Goal: Task Accomplishment & Management: Complete application form

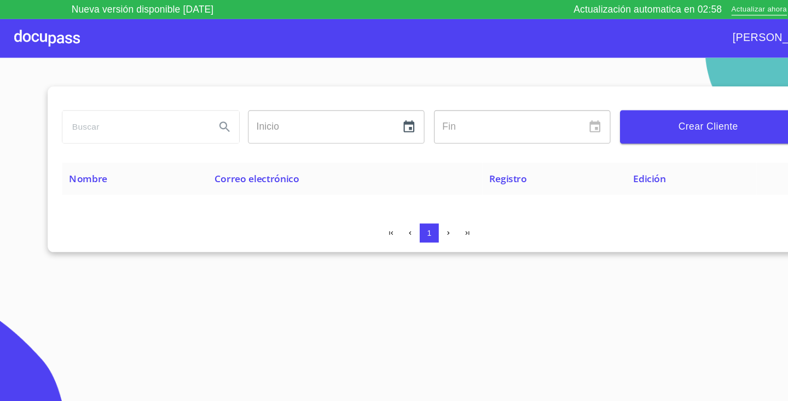
click at [606, 115] on span "Crear Cliente" at bounding box center [650, 116] width 145 height 15
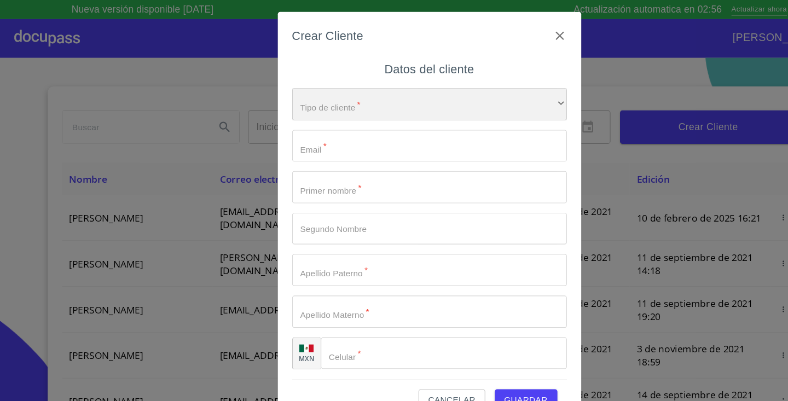
click at [350, 96] on div "​" at bounding box center [394, 96] width 252 height 30
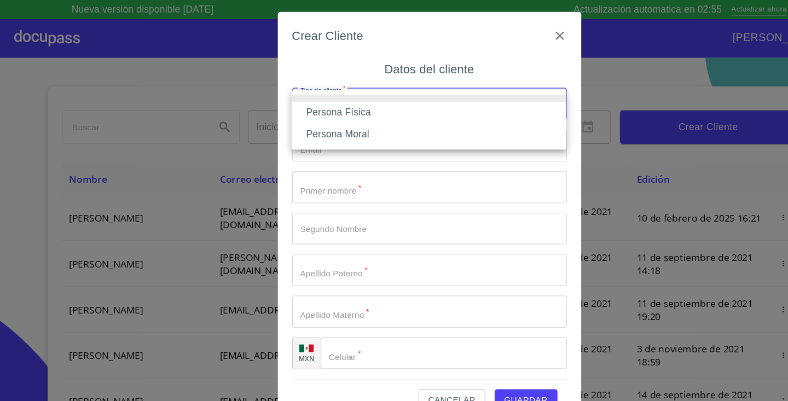
click at [330, 109] on li "Persona Física" at bounding box center [394, 104] width 252 height 20
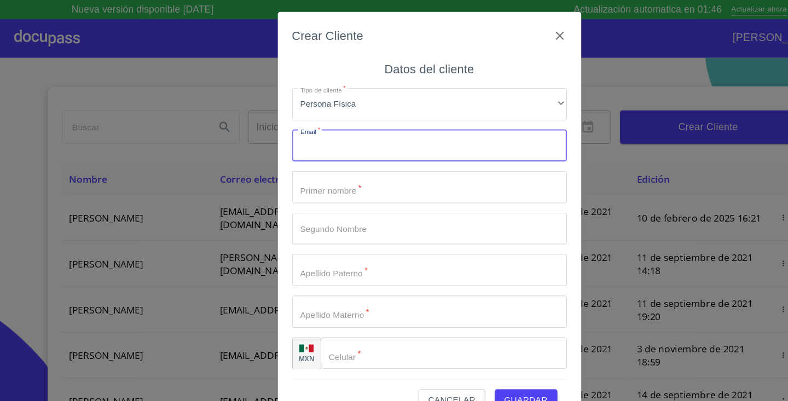
paste input "Less73424@gmail.com"
click at [281, 133] on input "Less73424@gmail.com" at bounding box center [375, 134] width 214 height 30
type input "less73424@gmail.com"
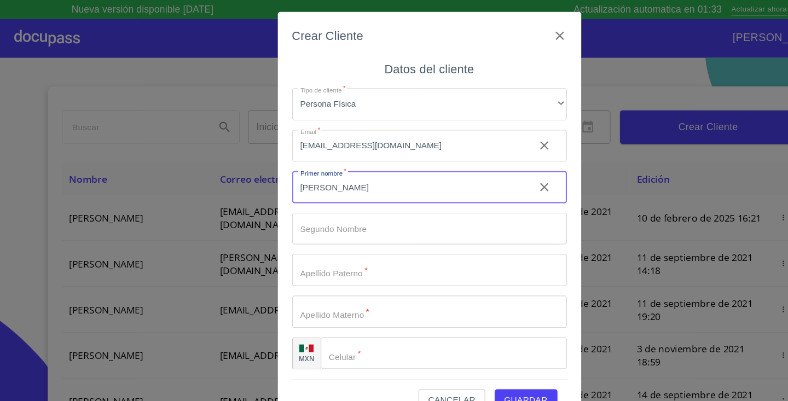
type input "[PERSON_NAME]"
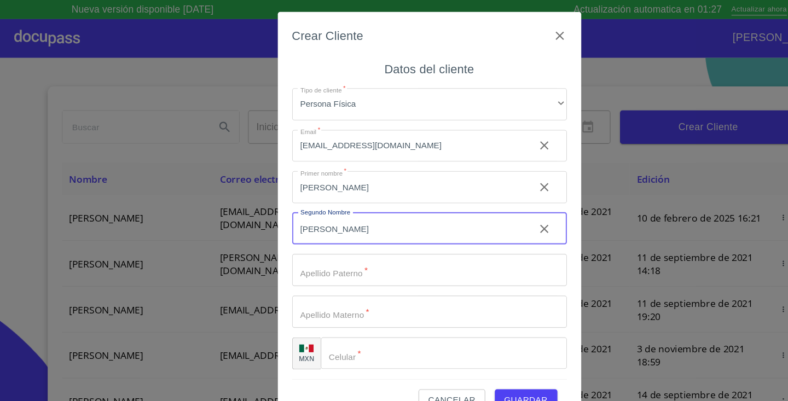
type input "[PERSON_NAME]"
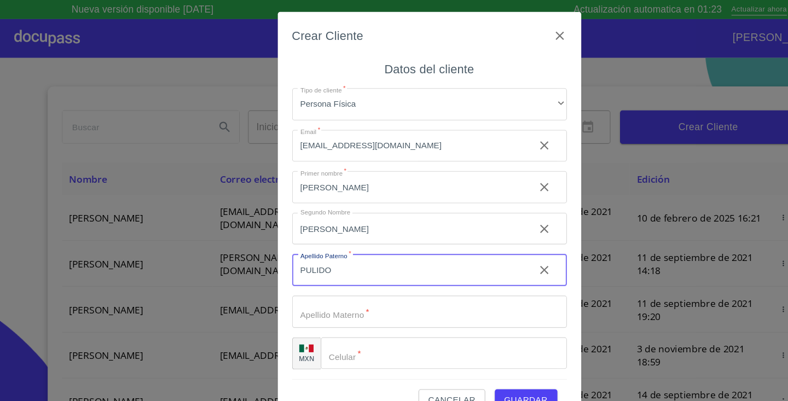
type input "PULIDO"
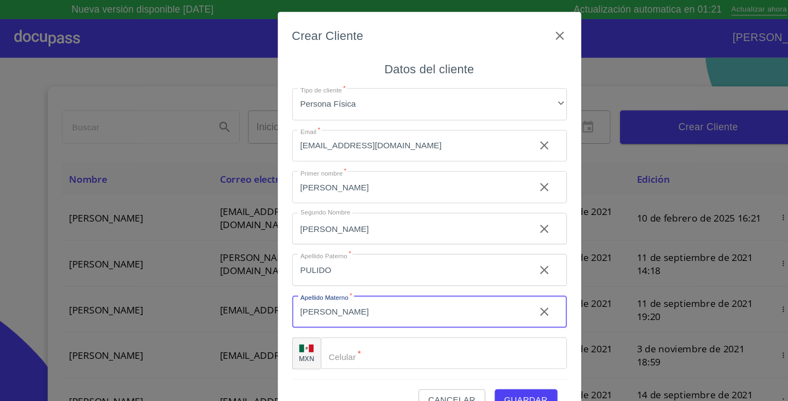
type input "[PERSON_NAME]"
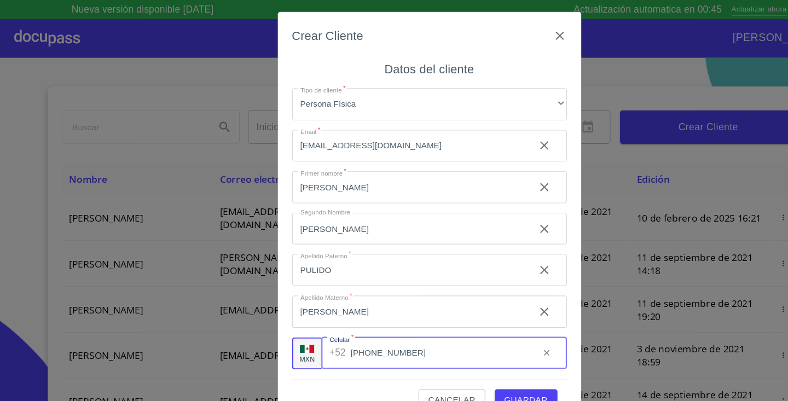
type input "[PHONE_NUMBER]"
click at [504, 362] on button "Guardar" at bounding box center [482, 367] width 57 height 20
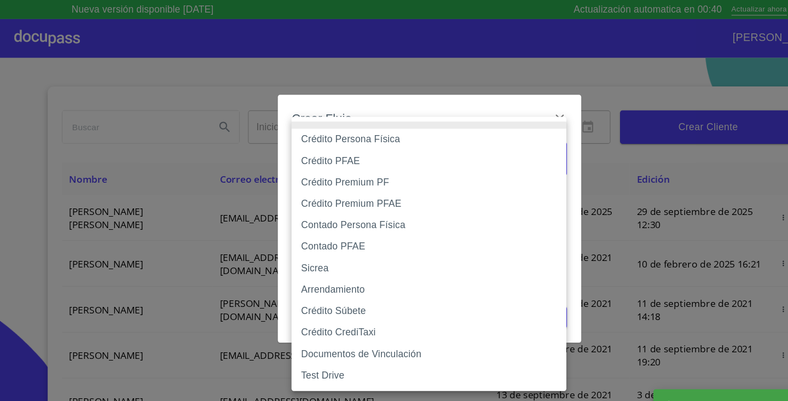
click at [420, 141] on body "Nueva versión disponible 4.02.08 Actualización automatica en 00:40 Actualizar a…" at bounding box center [394, 200] width 788 height 401
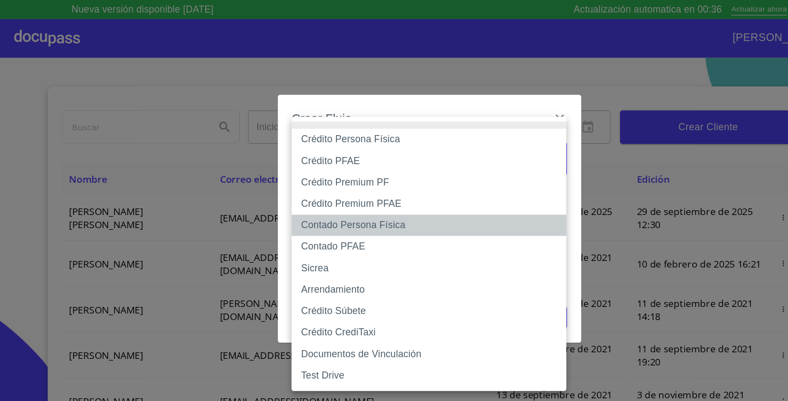
click at [399, 207] on li "Contado Persona Física" at bounding box center [394, 207] width 252 height 20
type input "60bf975b0d9865ccc2471536"
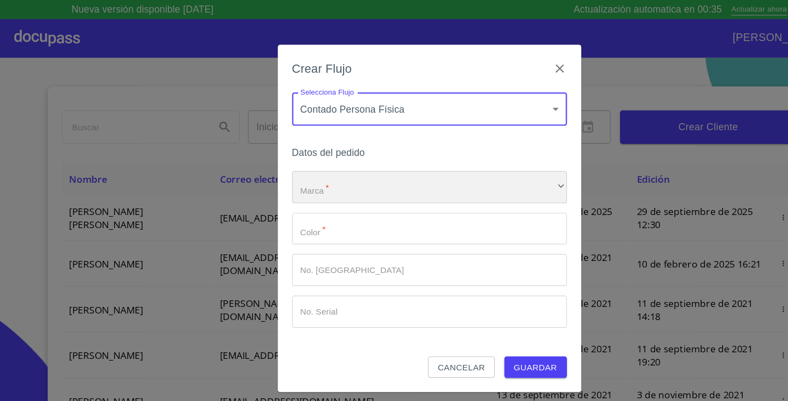
click at [391, 171] on div "​" at bounding box center [394, 172] width 252 height 30
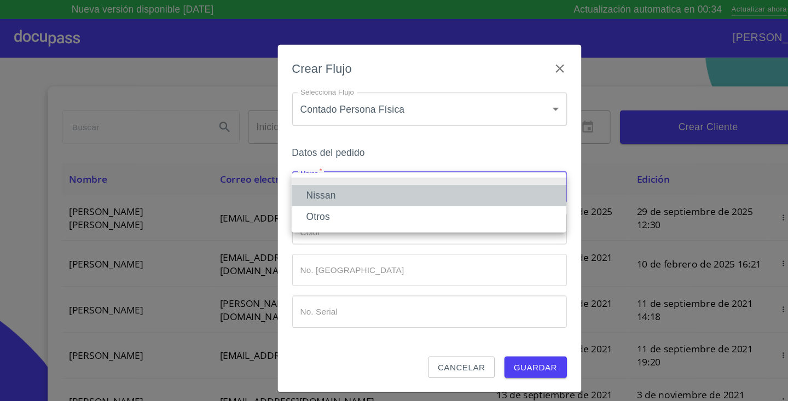
click at [366, 178] on li "Nissan" at bounding box center [394, 180] width 252 height 20
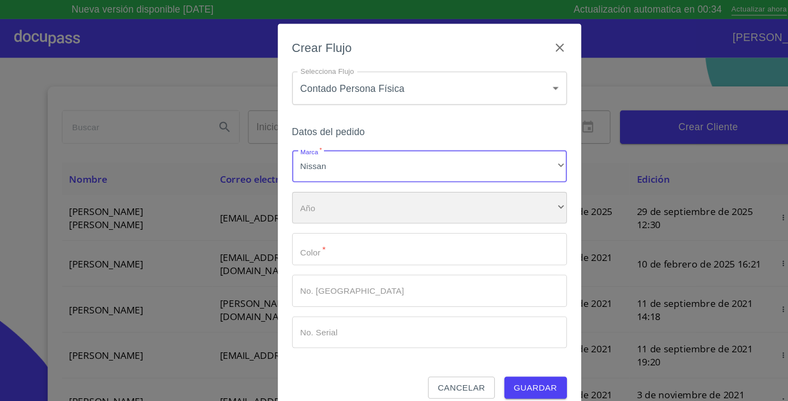
click at [339, 195] on div "​" at bounding box center [394, 191] width 252 height 30
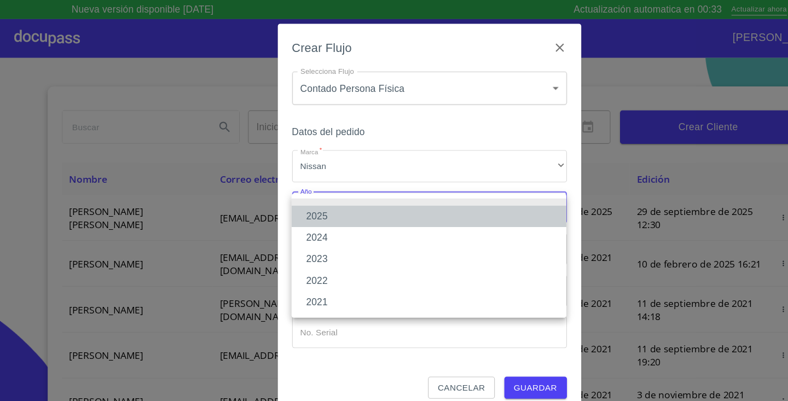
click at [324, 203] on li "2025" at bounding box center [394, 199] width 252 height 20
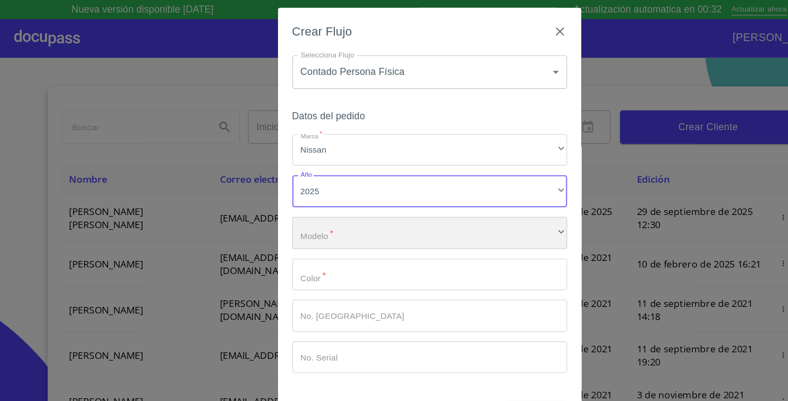
click at [302, 223] on div "​" at bounding box center [394, 214] width 252 height 30
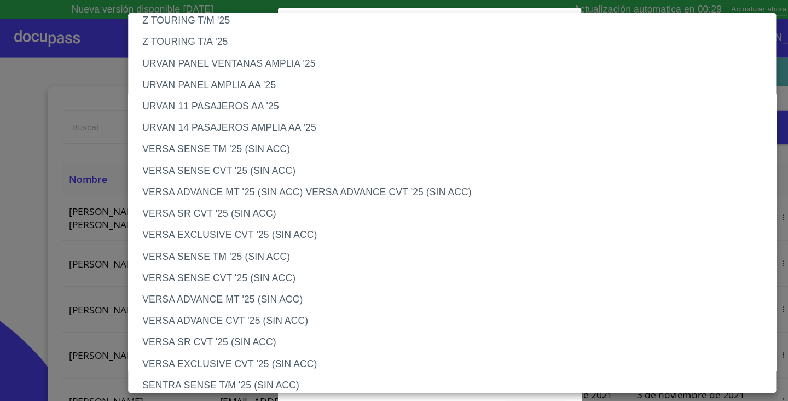
scroll to position [312, 0]
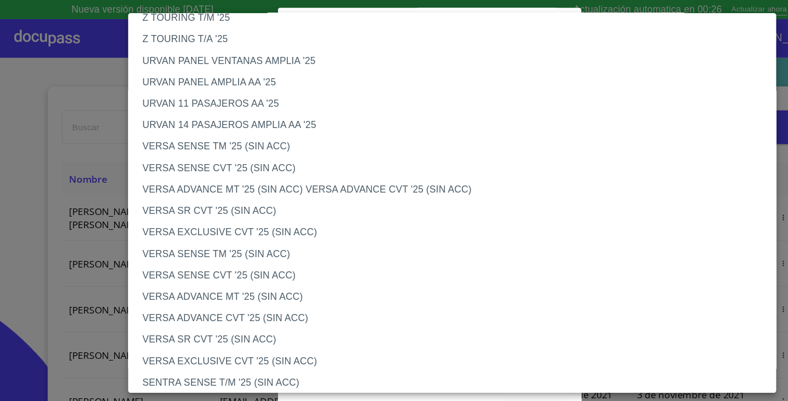
click at [203, 293] on li "VERSA ADVANCE CVT '25 (SIN ACC)" at bounding box center [415, 292] width 595 height 20
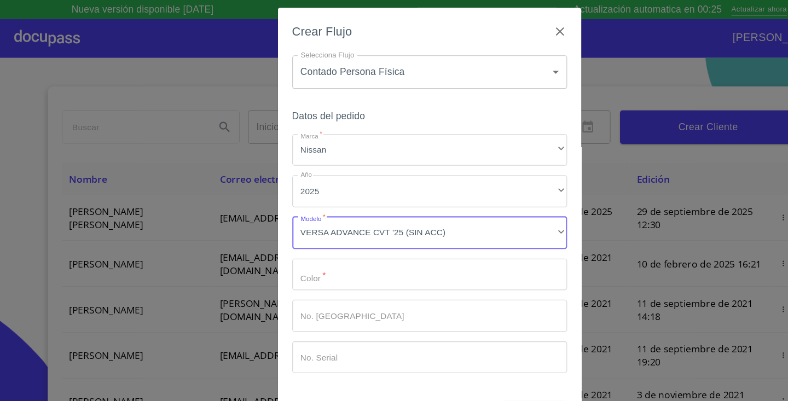
click at [309, 252] on input "Marca   *" at bounding box center [394, 253] width 252 height 30
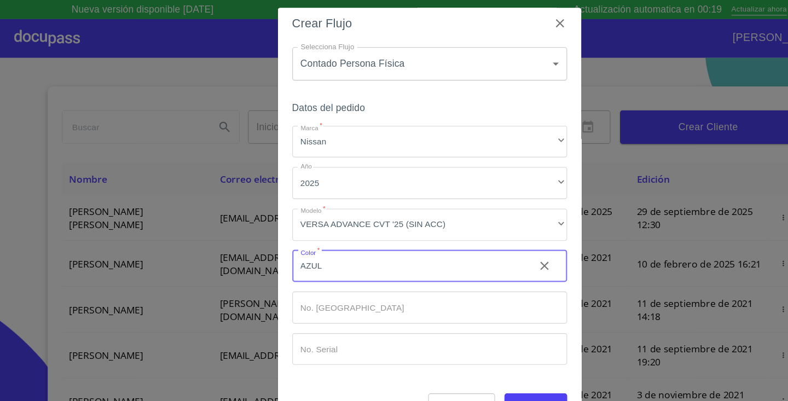
scroll to position [8, 0]
type input "AZUL"
click at [491, 366] on span "Guardar" at bounding box center [492, 372] width 40 height 14
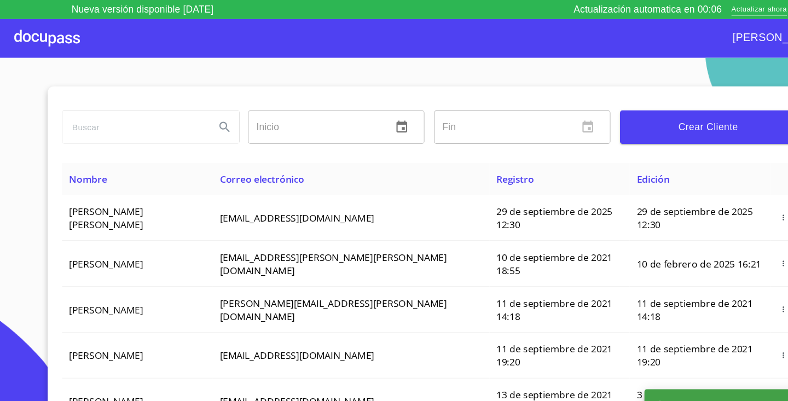
click at [57, 42] on div at bounding box center [43, 35] width 60 height 35
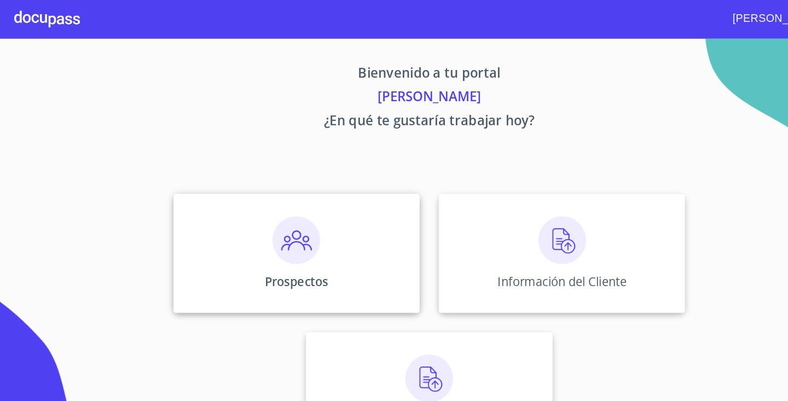
click at [283, 203] on img at bounding box center [272, 221] width 44 height 44
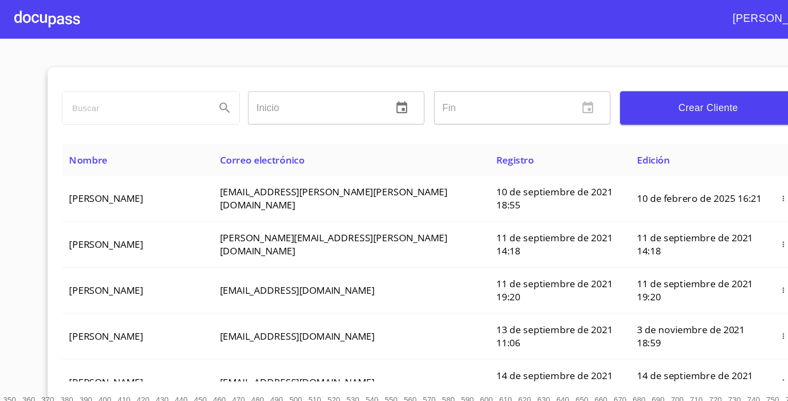
click at [654, 100] on span "Crear Cliente" at bounding box center [650, 98] width 145 height 15
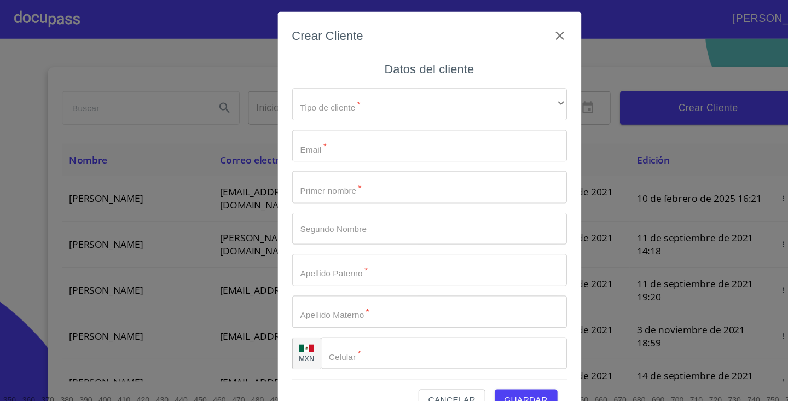
click at [401, 77] on div "Tipo de cliente   * ​ ​ Email   * ​ Primer nombre   * ​ Segundo Nombre ​ Apelli…" at bounding box center [394, 210] width 252 height 276
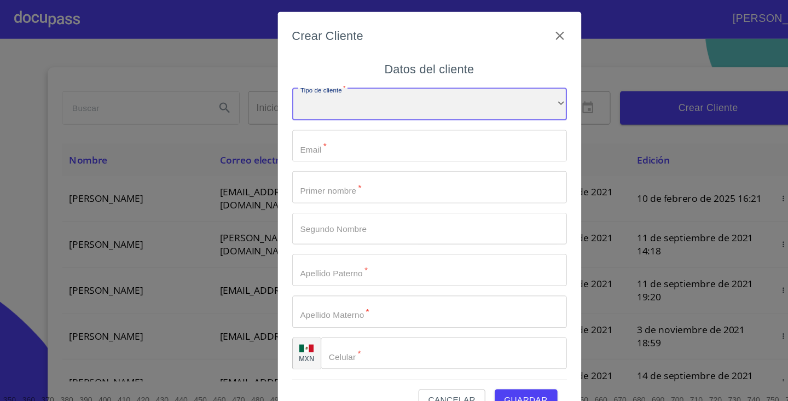
click at [368, 87] on div "​" at bounding box center [394, 96] width 252 height 30
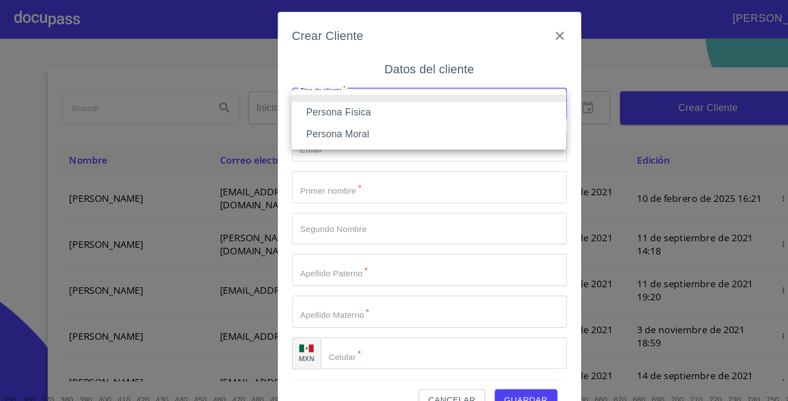
click at [330, 104] on li "Persona Física" at bounding box center [394, 104] width 252 height 20
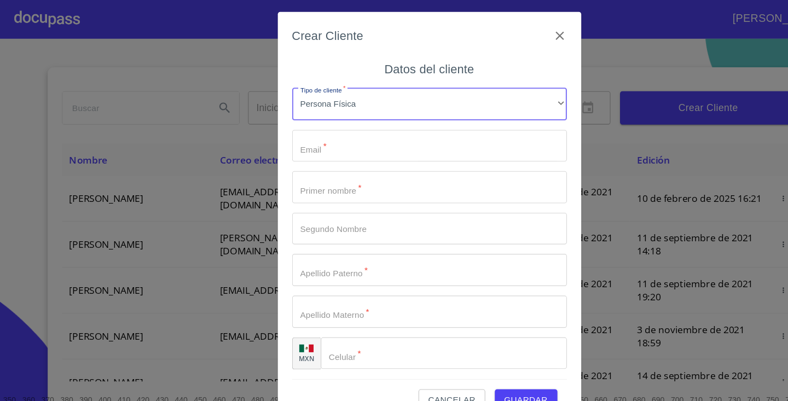
click at [308, 130] on input "Tipo de cliente   *" at bounding box center [394, 134] width 252 height 30
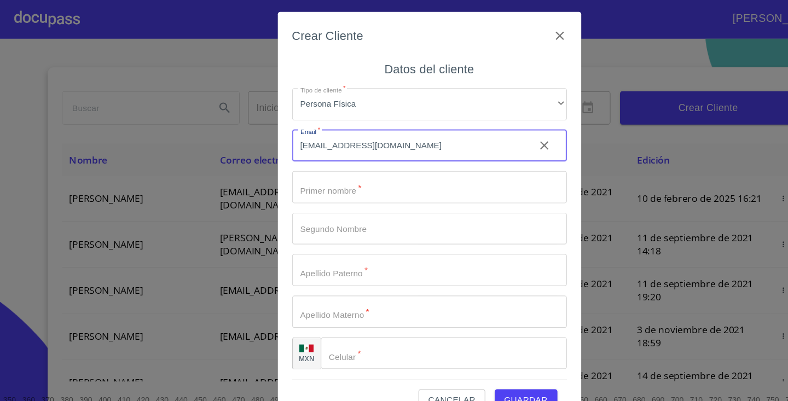
type input "ing_ovargasc@hotmail.com"
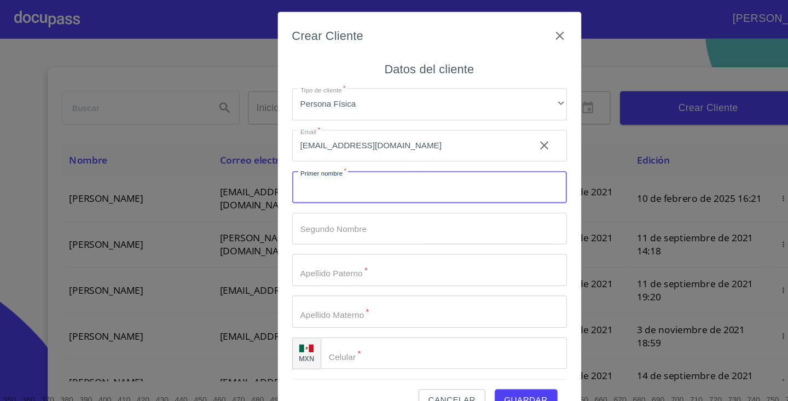
click at [343, 170] on input "Tipo de cliente   *" at bounding box center [394, 172] width 252 height 30
type input "OSCAR"
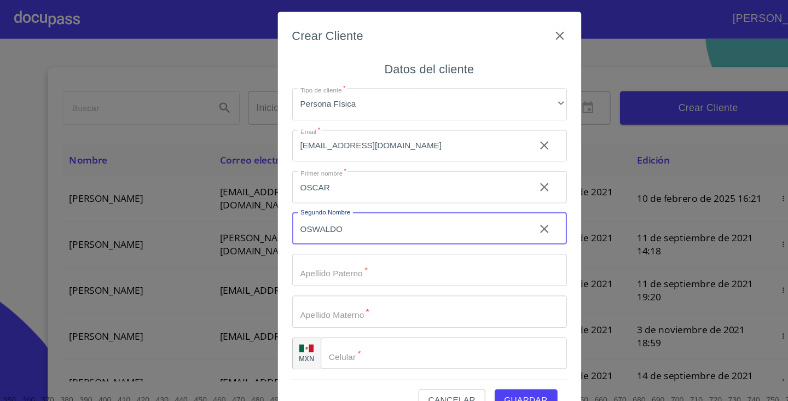
type input "OSWALDO"
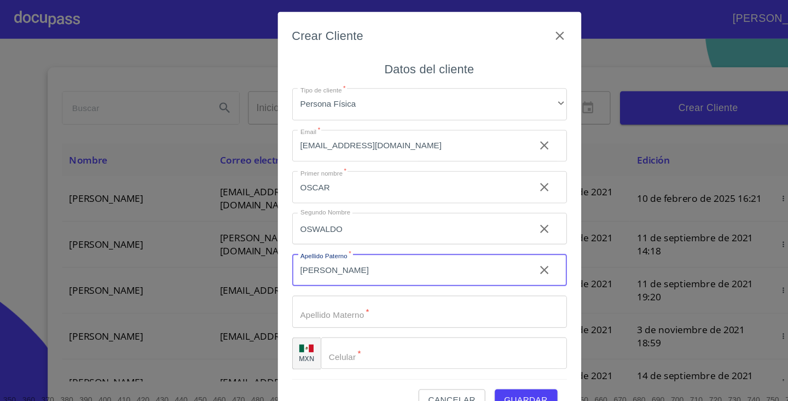
type input "VARGAS"
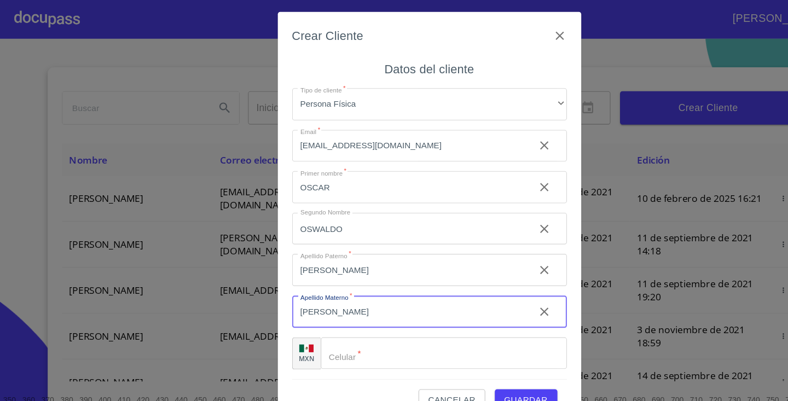
type input "CARRILLO"
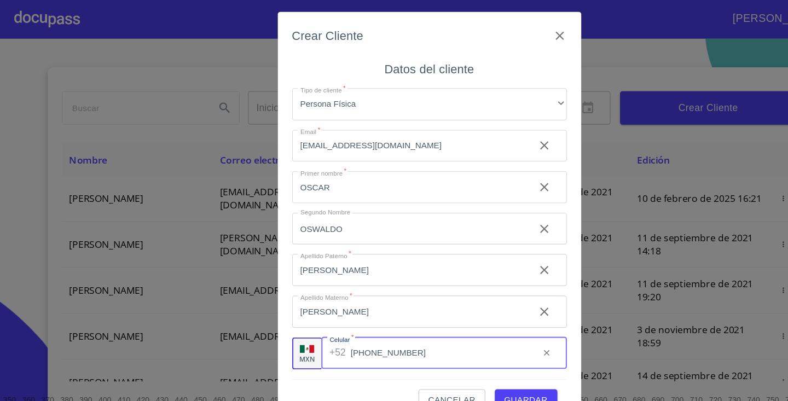
type input "(33)10511280"
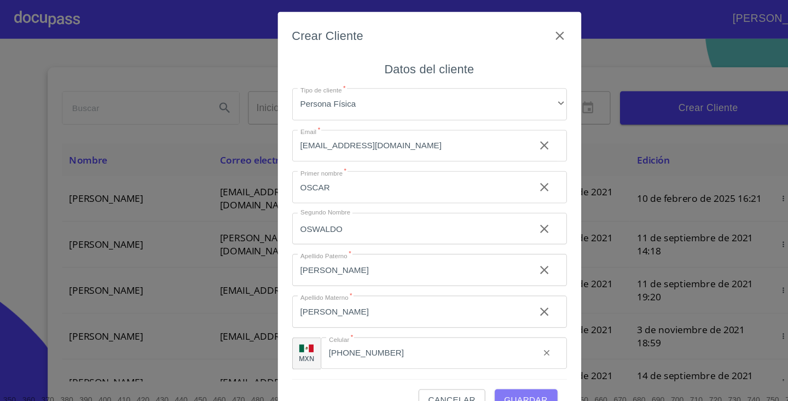
click at [471, 362] on span "Guardar" at bounding box center [483, 368] width 40 height 14
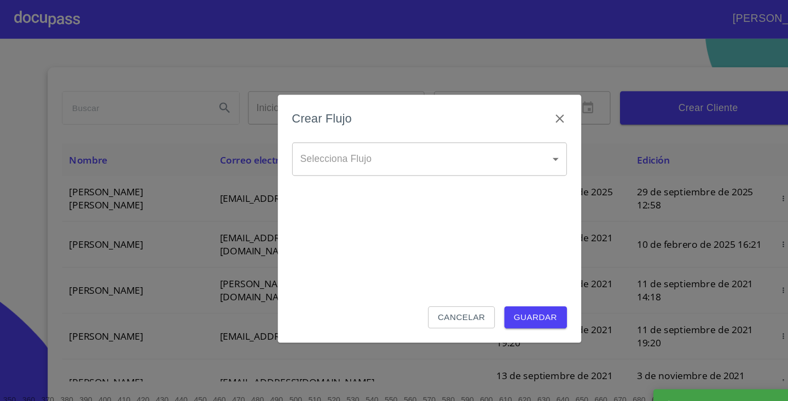
click at [448, 152] on body "Luis Inicio ​ Fin ​ Crear Cliente Nombre Correo electrónico Registro Edición OS…" at bounding box center [394, 200] width 788 height 401
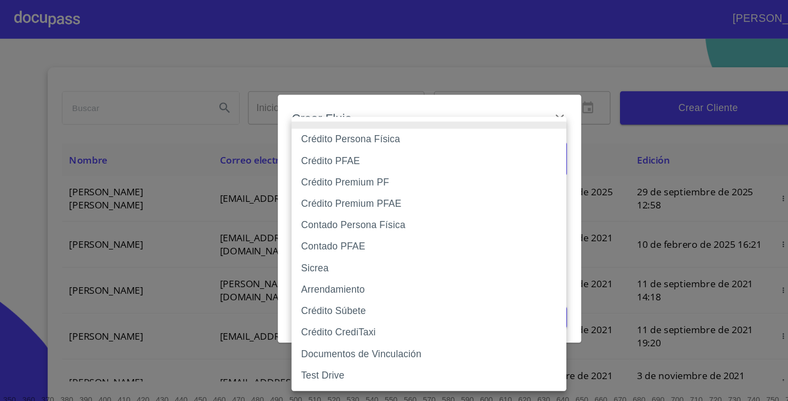
click at [450, 127] on li "Crédito Persona Física" at bounding box center [394, 128] width 252 height 20
type input "6009fb3c7d1714eb8809aa97"
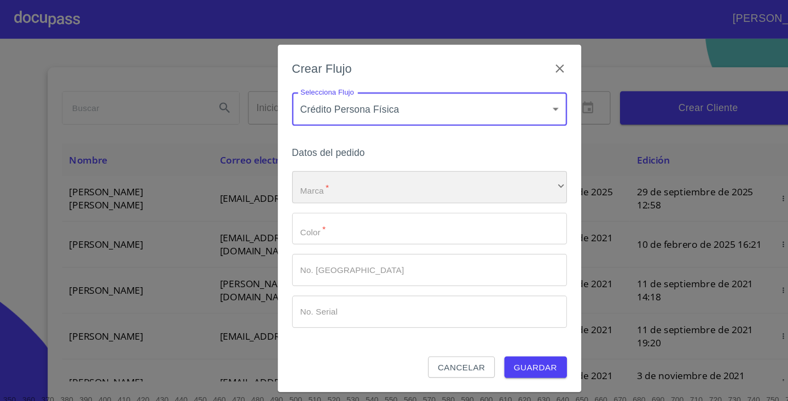
click at [327, 176] on div "​" at bounding box center [394, 172] width 252 height 30
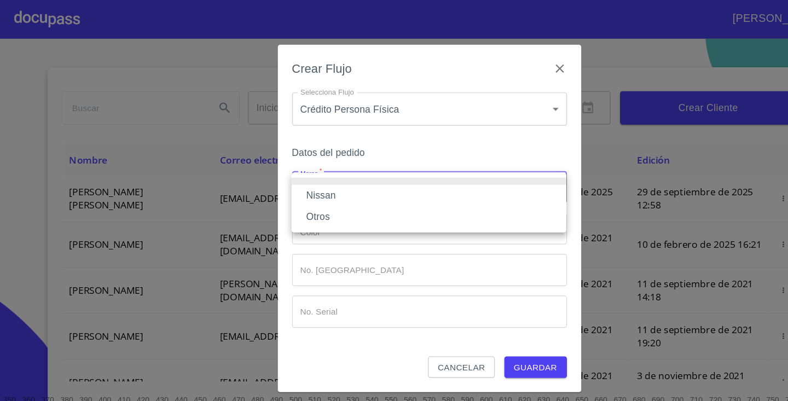
click at [310, 181] on li "Nissan" at bounding box center [394, 180] width 252 height 20
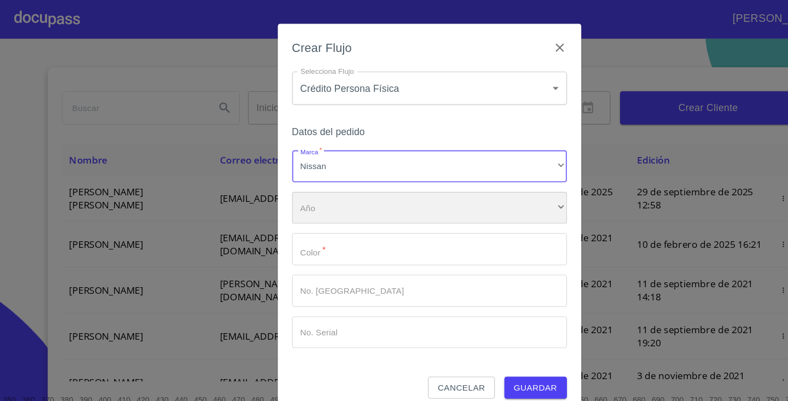
click at [311, 196] on div "​" at bounding box center [394, 191] width 252 height 30
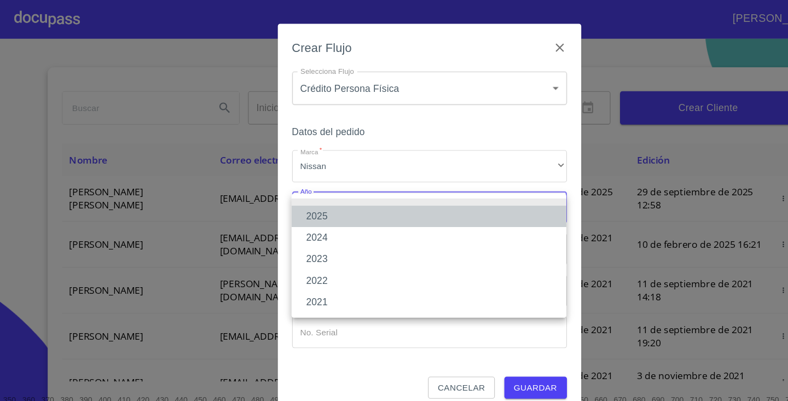
click at [304, 199] on li "2025" at bounding box center [394, 199] width 252 height 20
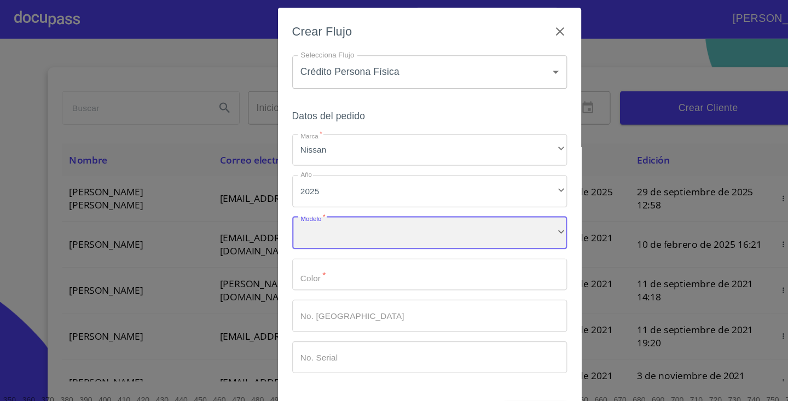
click at [314, 217] on div "​" at bounding box center [394, 214] width 252 height 30
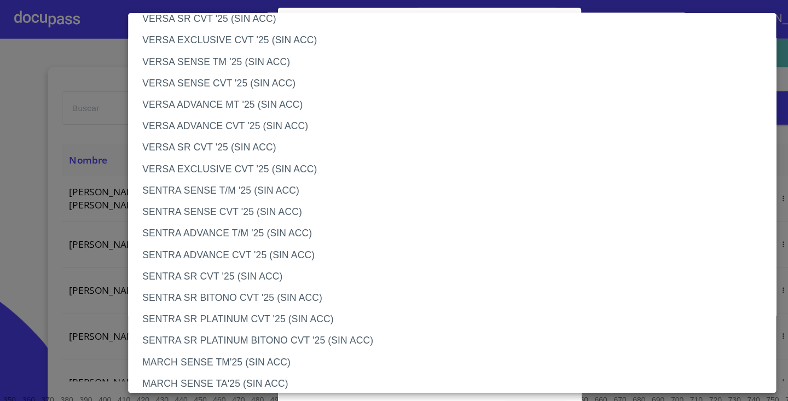
scroll to position [503, 0]
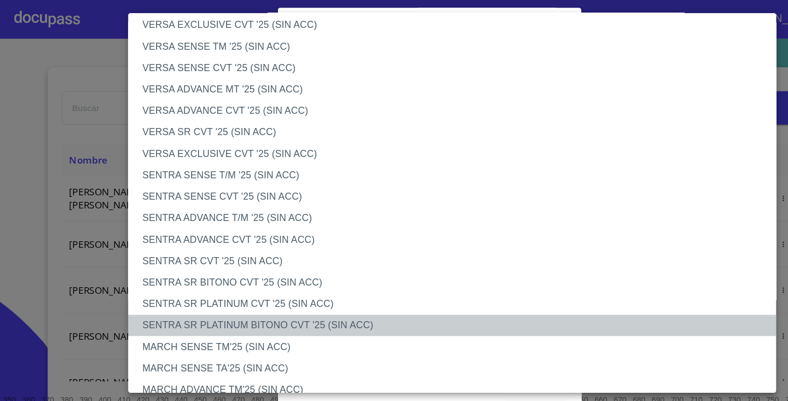
click at [270, 299] on li "SENTRA SR PLATINUM BITONO CVT '25 (SIN ACC)" at bounding box center [415, 299] width 595 height 20
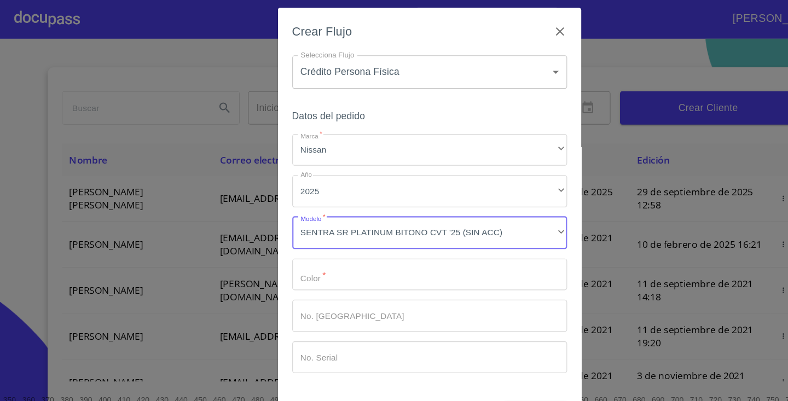
click at [331, 251] on input "Marca   *" at bounding box center [394, 253] width 252 height 30
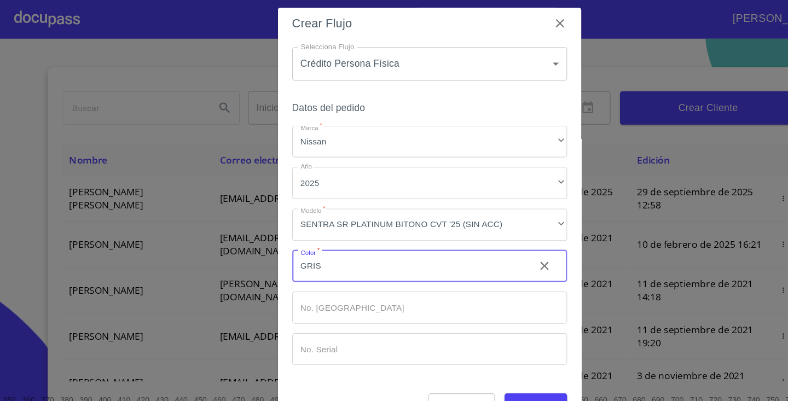
scroll to position [8, 0]
type input "GRIS"
click at [502, 349] on div "Datos del pedido Marca   * Nissan ​ Año 2025 ​ Modelo   * SENTRA SR PLATINUM BI…" at bounding box center [394, 226] width 252 height 270
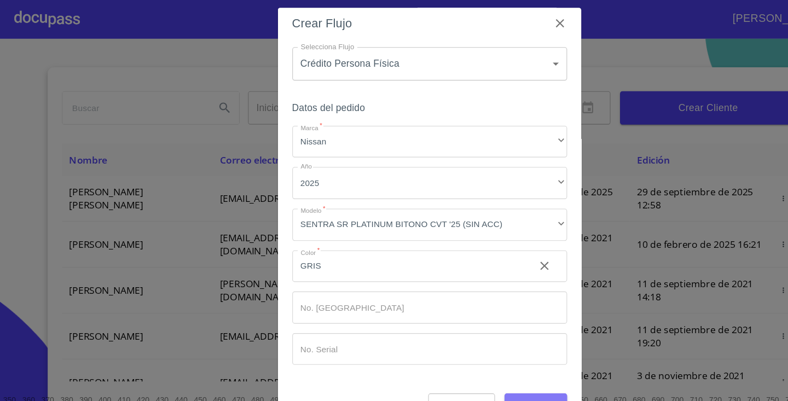
click at [482, 364] on button "Guardar" at bounding box center [491, 371] width 57 height 20
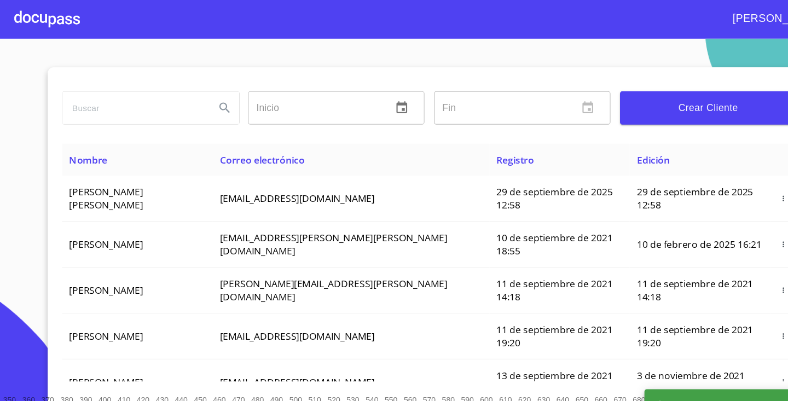
click at [38, 22] on div at bounding box center [43, 17] width 60 height 35
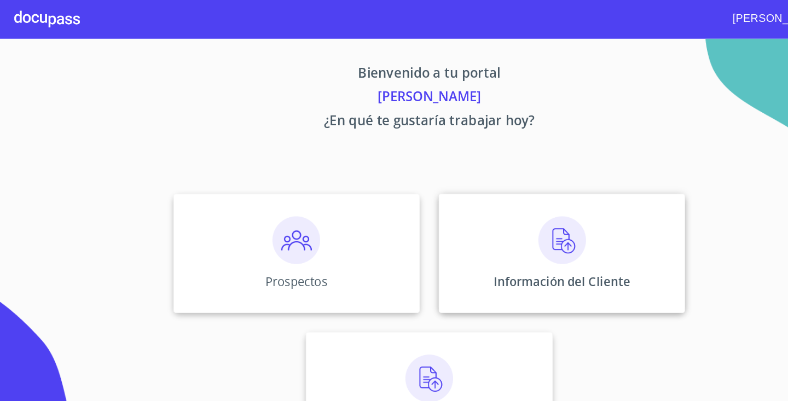
click at [486, 188] on div "Información del Cliente" at bounding box center [516, 232] width 226 height 109
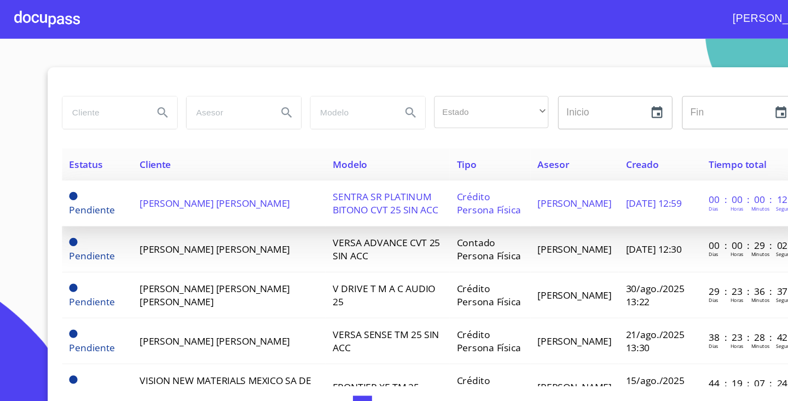
click at [413, 196] on td "SENTRA SR PLATINUM BITONO CVT 25 SIN ACC" at bounding box center [356, 187] width 114 height 42
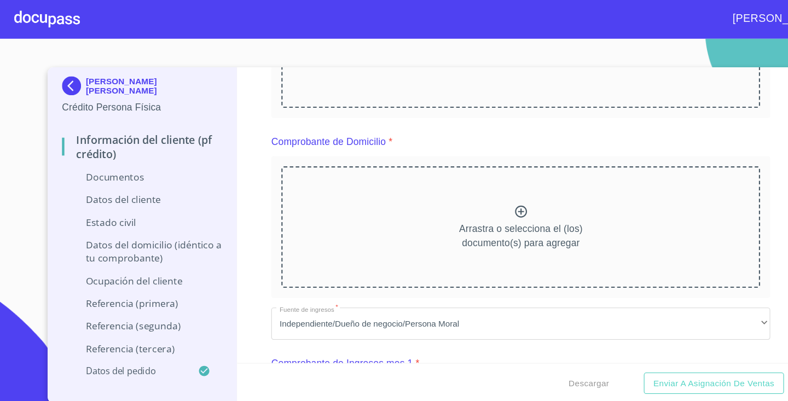
scroll to position [243, 0]
click at [472, 197] on icon at bounding box center [478, 192] width 13 height 13
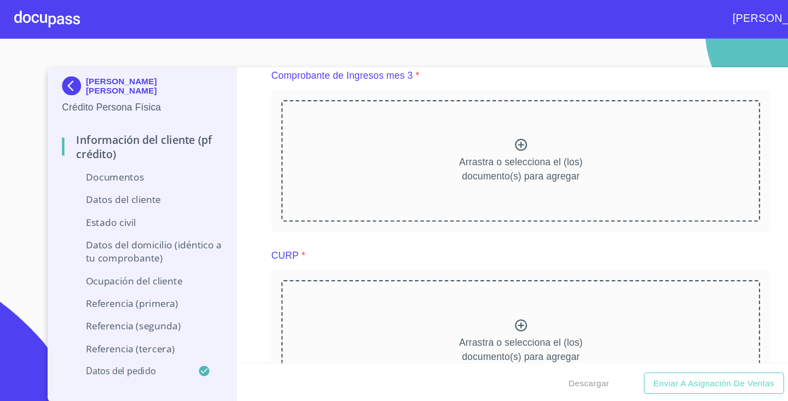
scroll to position [835, 0]
click at [474, 295] on icon at bounding box center [478, 300] width 11 height 11
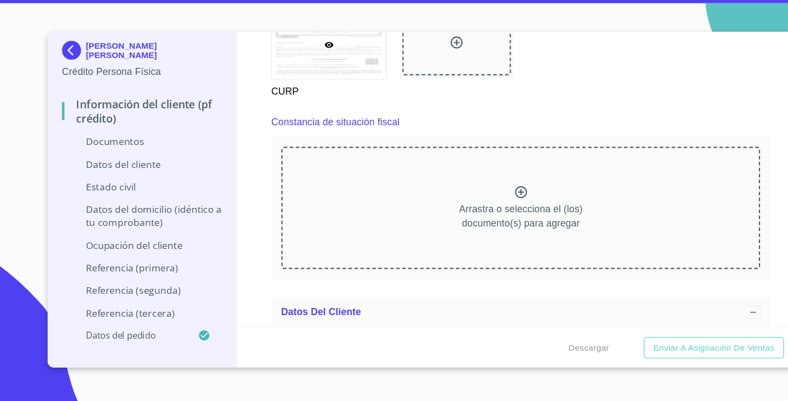
scroll to position [1395, 0]
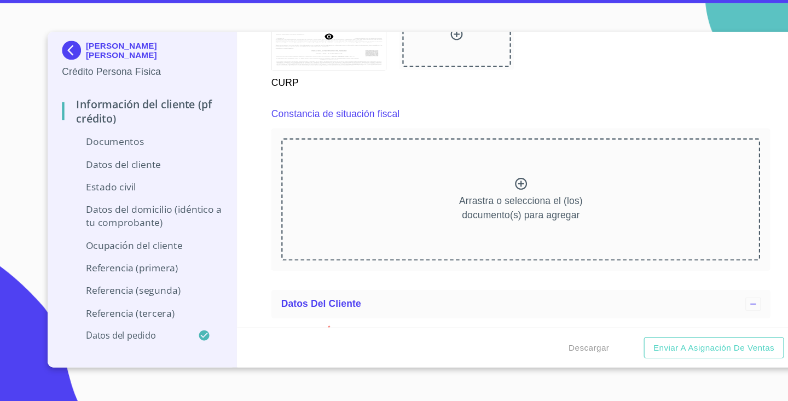
click at [483, 196] on icon at bounding box center [478, 201] width 11 height 11
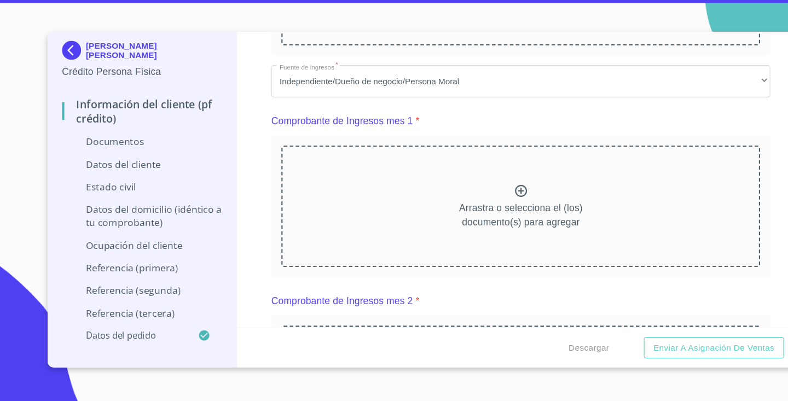
scroll to position [431, 0]
click at [476, 201] on icon at bounding box center [478, 207] width 13 height 13
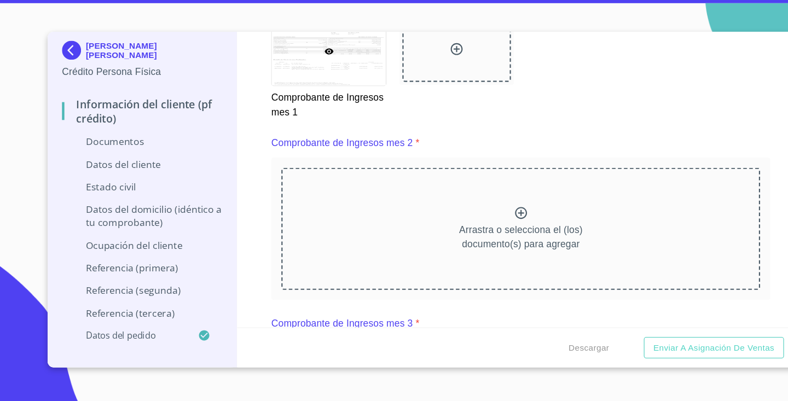
scroll to position [907, 0]
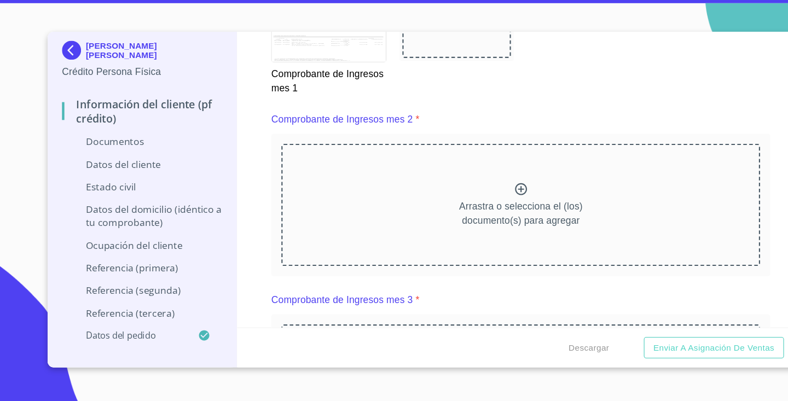
click at [480, 200] on icon at bounding box center [478, 206] width 13 height 13
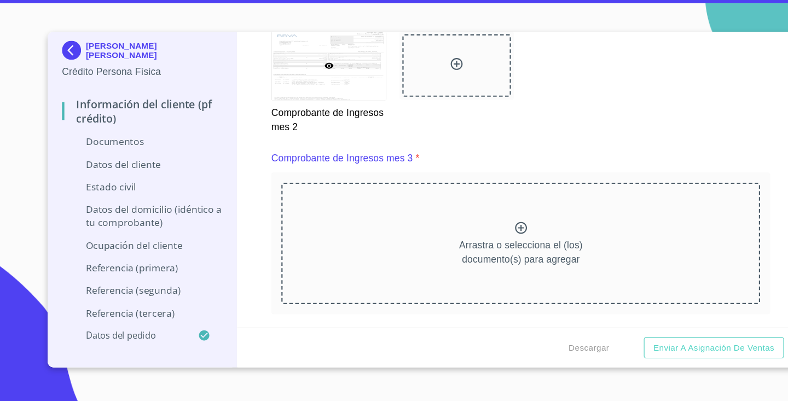
scroll to position [1349, 0]
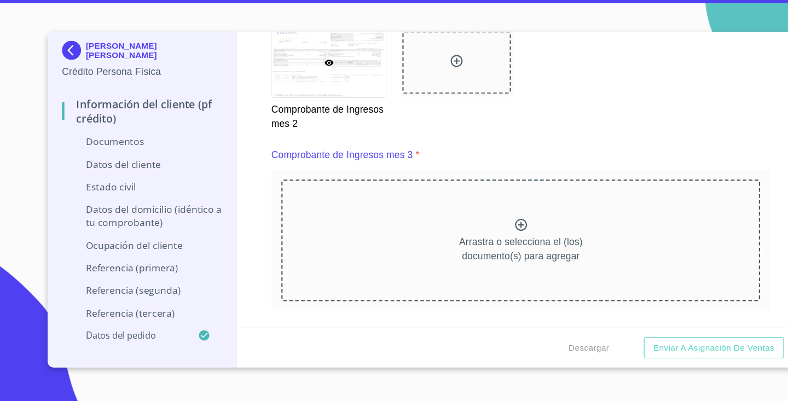
click at [480, 233] on icon at bounding box center [478, 239] width 13 height 13
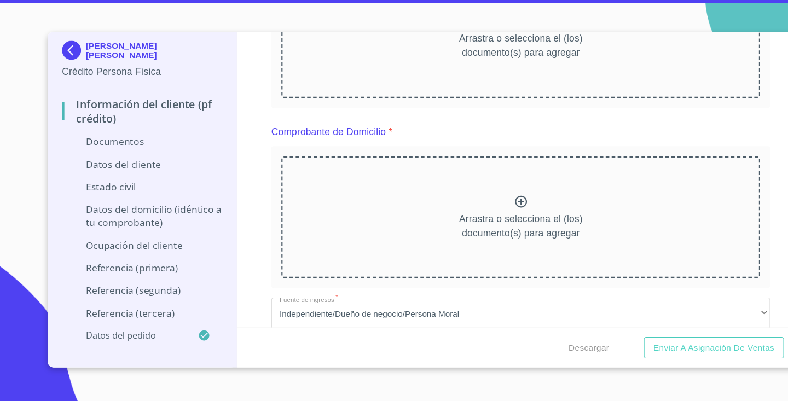
scroll to position [211, 0]
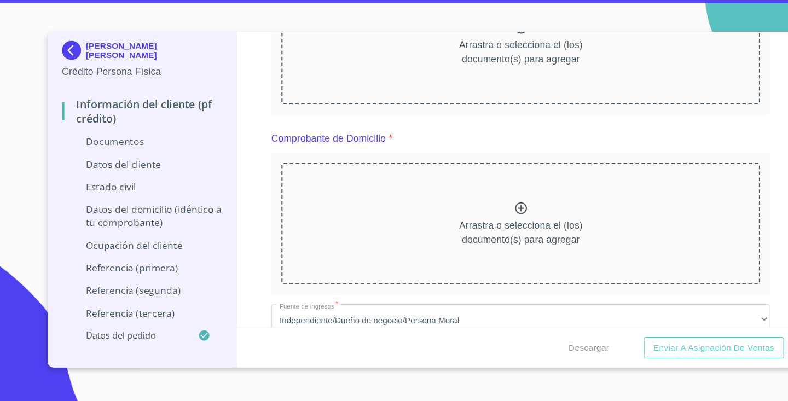
click at [470, 192] on div "Arrastra o selecciona el (los) documento(s) para agregar" at bounding box center [478, 238] width 440 height 112
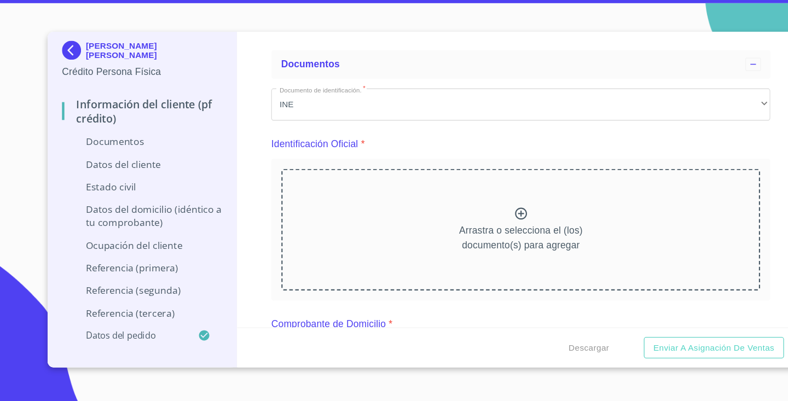
scroll to position [38, 0]
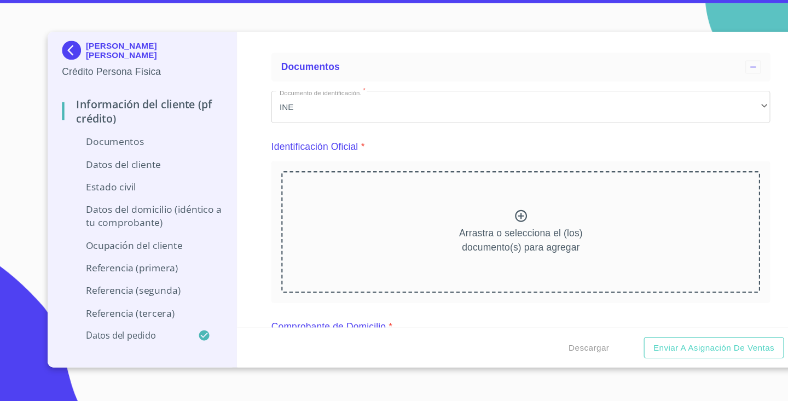
click at [477, 226] on icon at bounding box center [478, 231] width 11 height 11
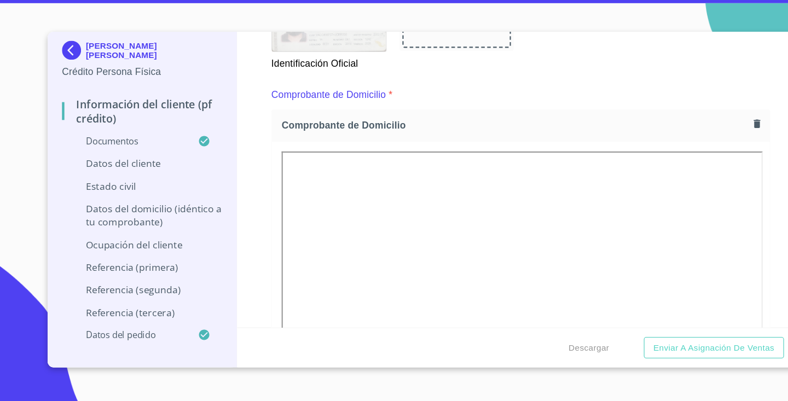
scroll to position [316, 0]
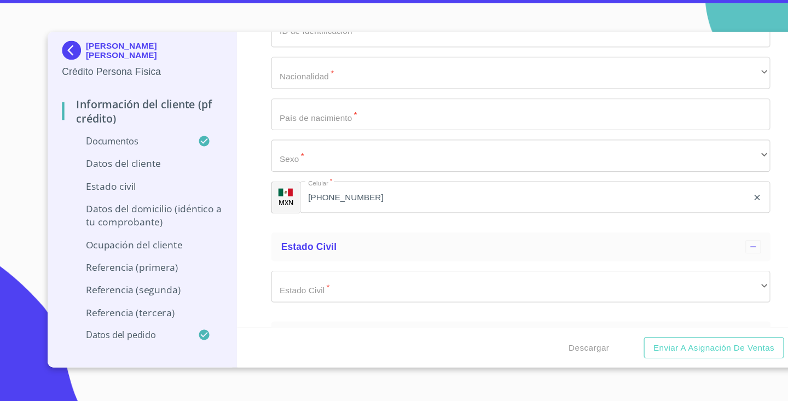
scroll to position [3517, 0]
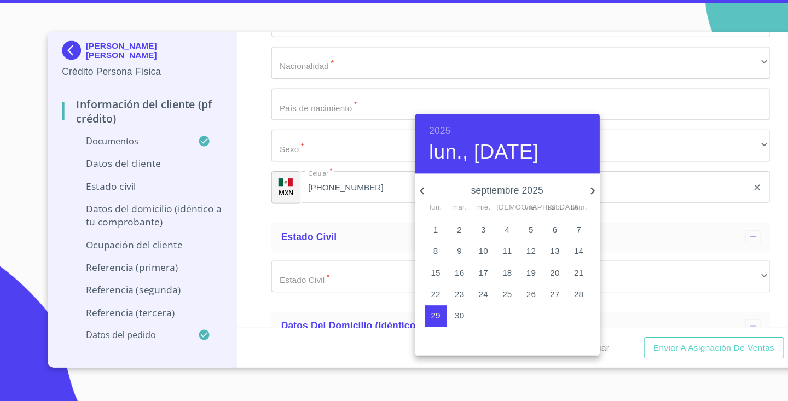
click at [409, 146] on h6 "2025" at bounding box center [404, 153] width 20 height 15
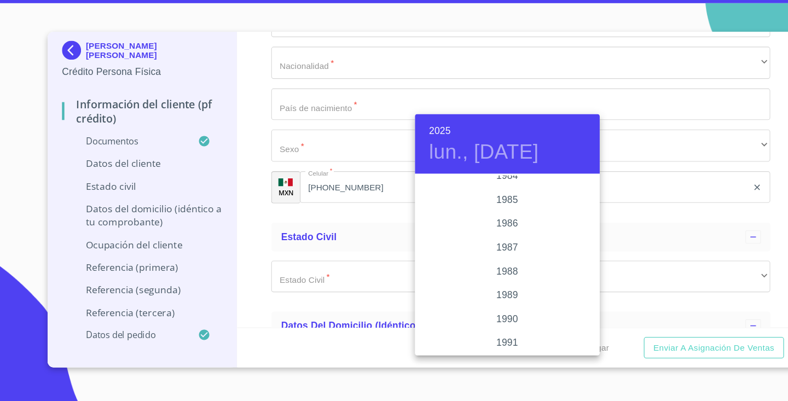
scroll to position [1302, 0]
click at [470, 206] on div "1985" at bounding box center [466, 217] width 170 height 22
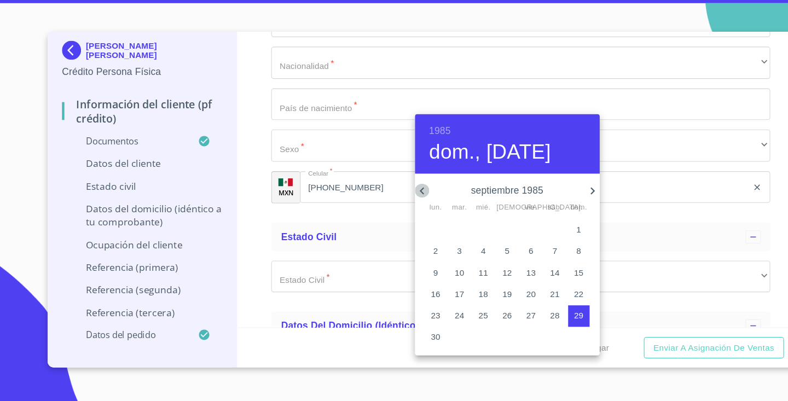
click at [385, 205] on icon "button" at bounding box center [387, 208] width 4 height 7
click at [527, 238] on span "7" at bounding box center [532, 243] width 20 height 11
type input "7 de jul. de 1985"
click at [244, 187] on div at bounding box center [394, 200] width 788 height 401
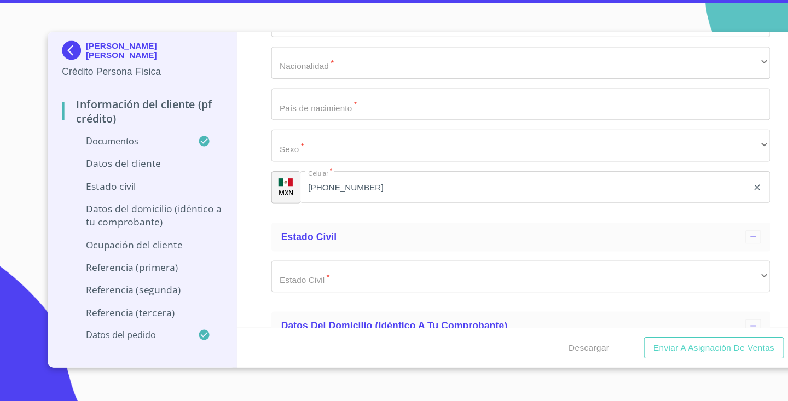
click at [279, 29] on input "Documento de identificación.   *" at bounding box center [478, 14] width 458 height 30
paste input "VACO850707HJCRRS00"
type input "VACO850707HJCRRS00"
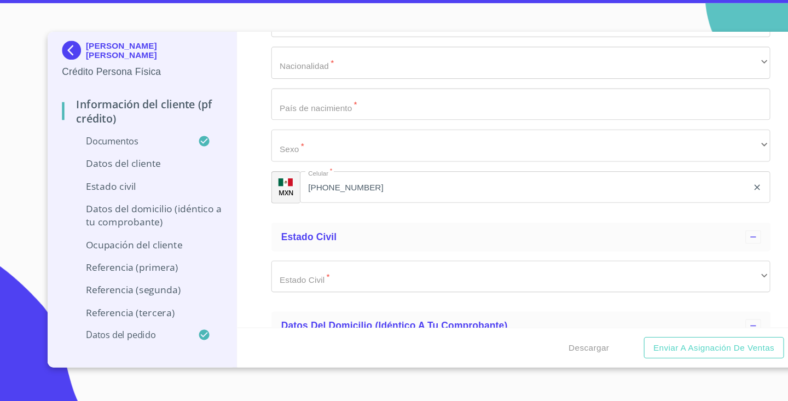
paste input "PURL900518G22"
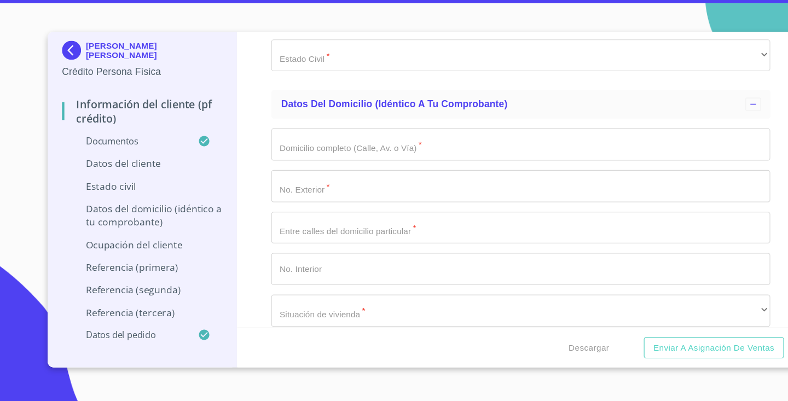
scroll to position [3723, 0]
type input "PURL900518G22"
type input "1551677617"
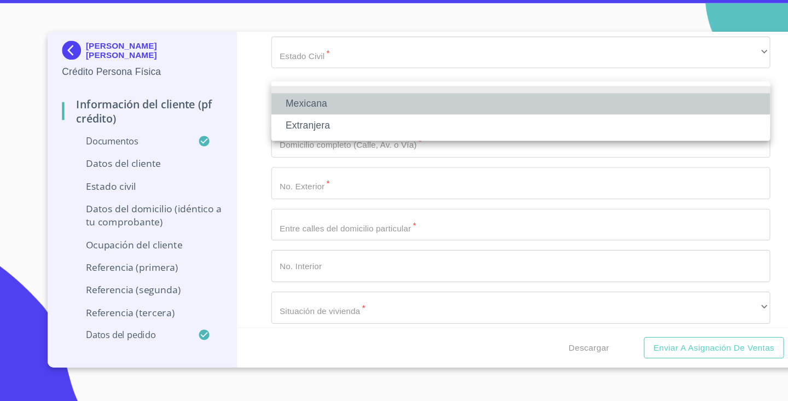
click at [413, 118] on li "Mexicana" at bounding box center [478, 128] width 458 height 20
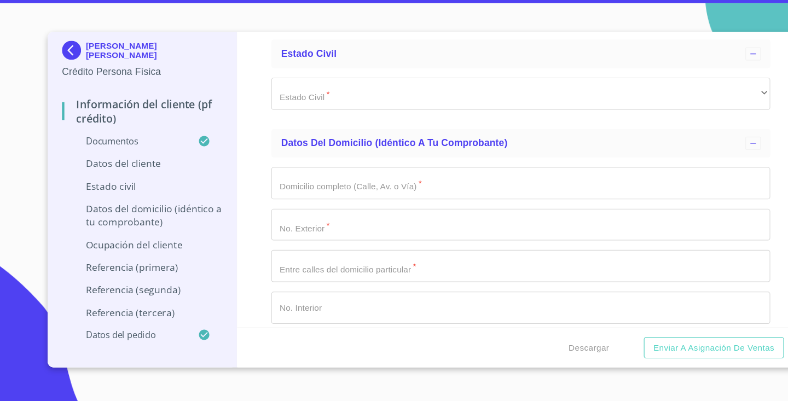
type input "[GEOGRAPHIC_DATA]"
click at [231, 218] on div "Información del cliente (PF crédito) Documentos Documento de identificación.   …" at bounding box center [479, 198] width 522 height 272
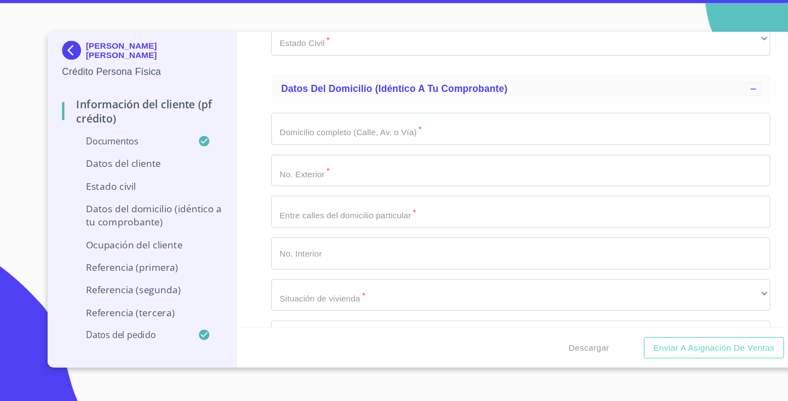
scroll to position [3776, 0]
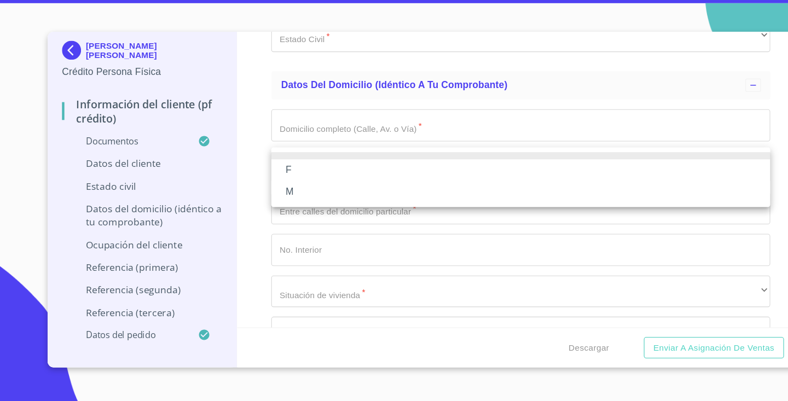
click at [328, 199] on li "M" at bounding box center [478, 209] width 458 height 20
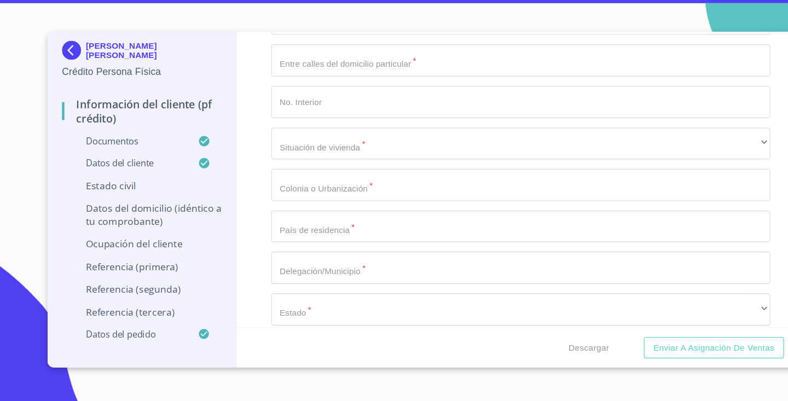
scroll to position [3911, 0]
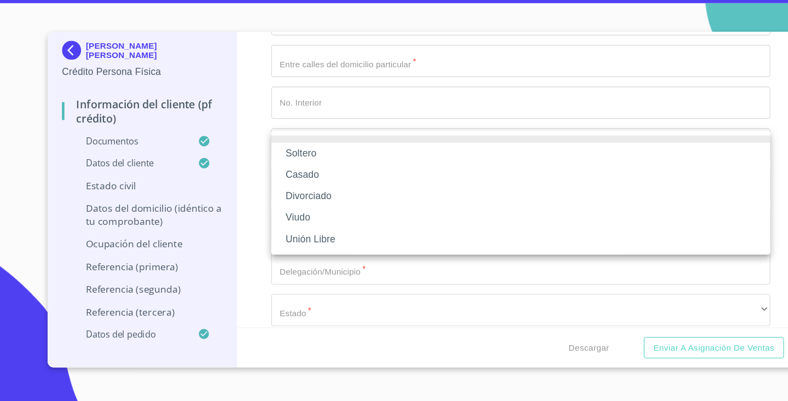
click at [304, 183] on li "Casado" at bounding box center [478, 193] width 458 height 20
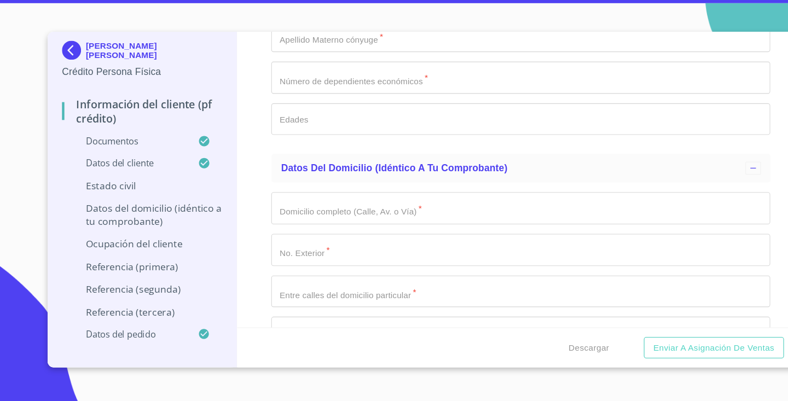
scroll to position [3967, 0]
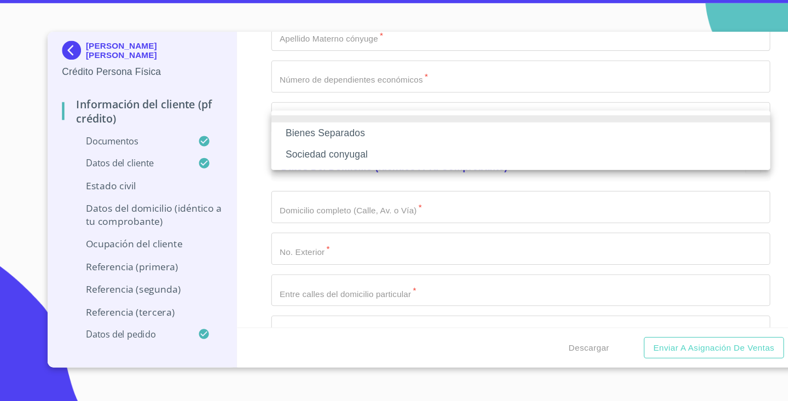
click at [333, 145] on li "Bienes Separados" at bounding box center [478, 155] width 458 height 20
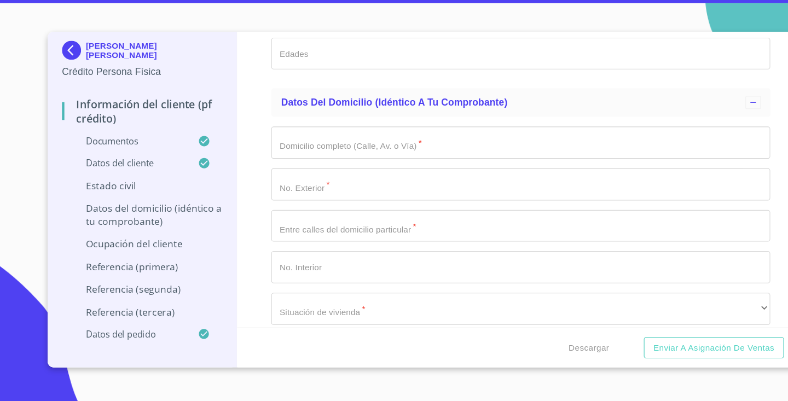
scroll to position [4026, 0]
type input "SARAY"
type input "MAGALY"
type input "MARTINEZ"
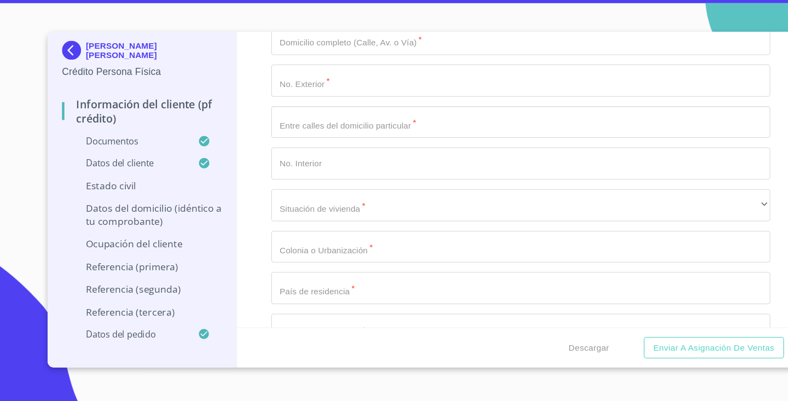
scroll to position [4127, 0]
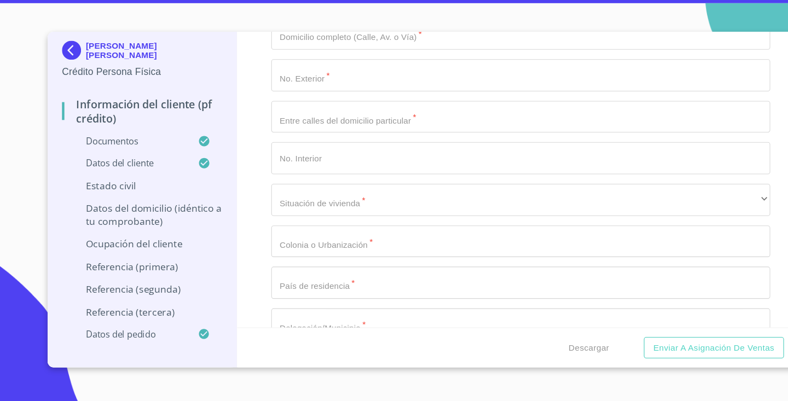
type input "JIMENEZ"
type input "0"
type input "3"
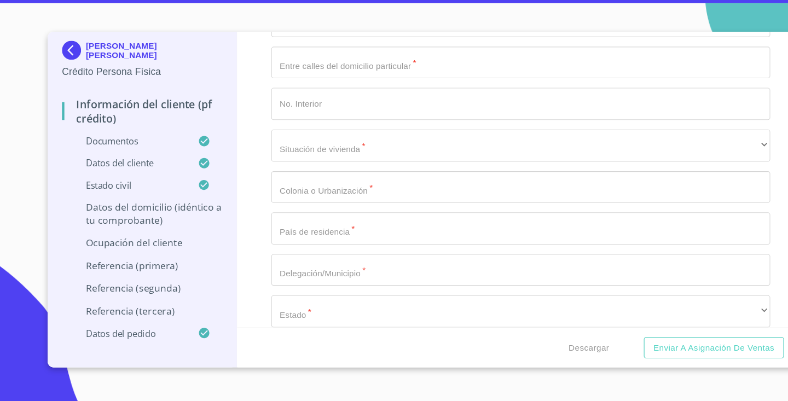
scroll to position [4176, 0]
click at [228, 208] on div "Información del cliente (PF crédito) Documentos Documento de identificación.   …" at bounding box center [479, 198] width 522 height 272
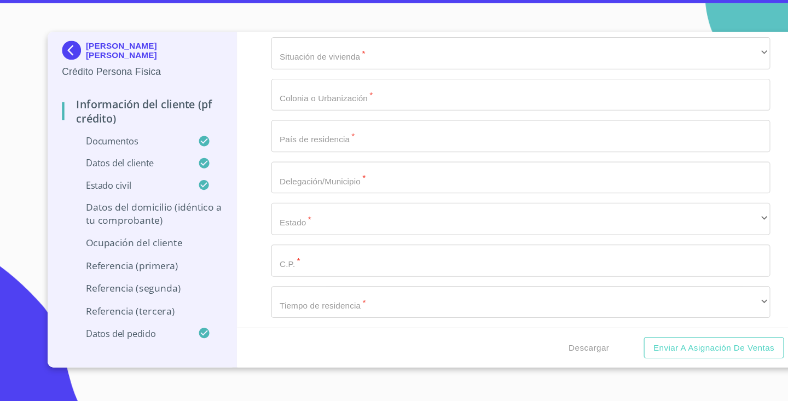
scroll to position [4272, 0]
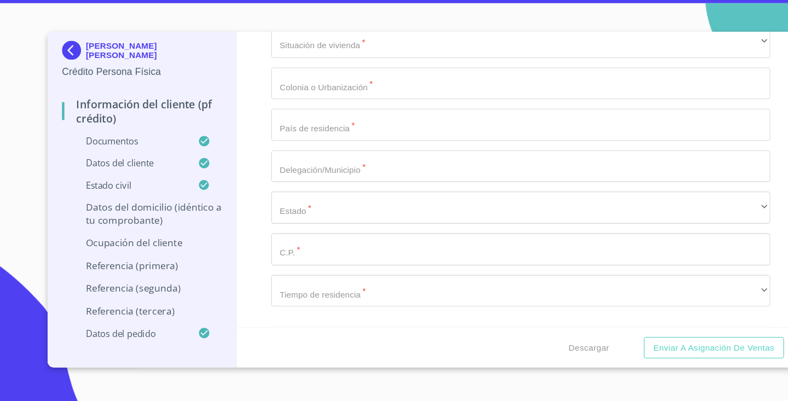
type input "PRUDENCIA"
type input "514"
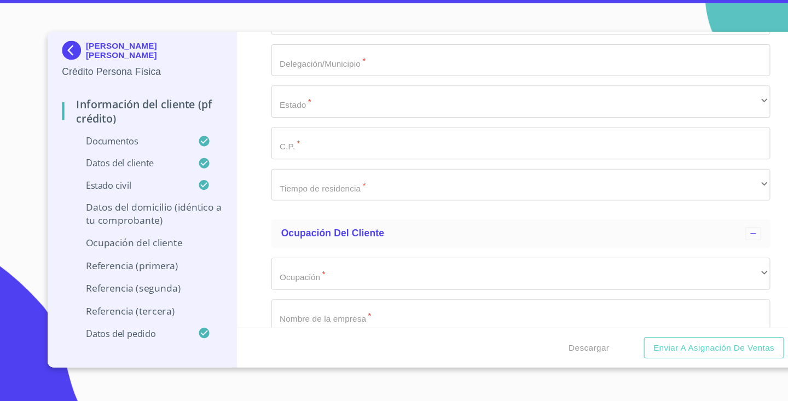
scroll to position [4369, 0]
type input "M ROCOSAS SAN GABRIEL"
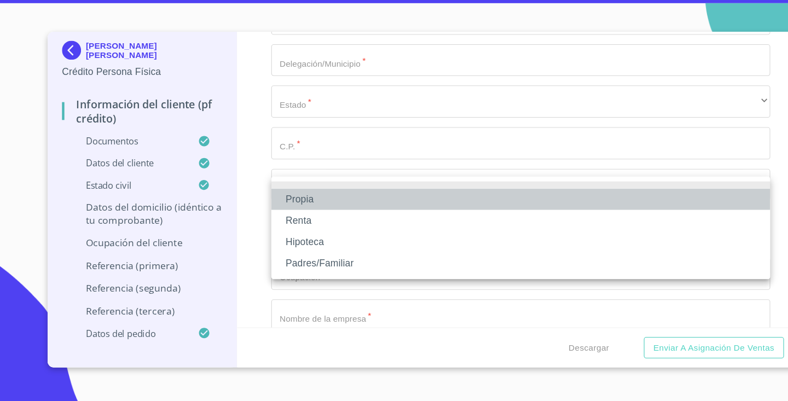
click at [319, 206] on li "Propia" at bounding box center [478, 216] width 458 height 20
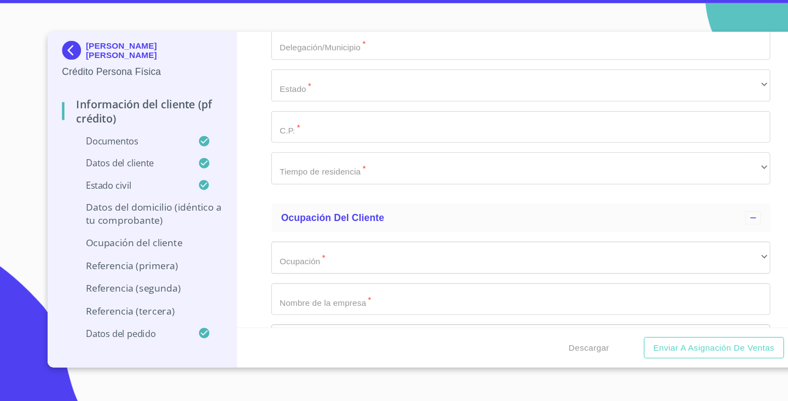
scroll to position [4423, 0]
type input "$3,000,000"
type input "LA FEDERACHA (ESPERENZA)"
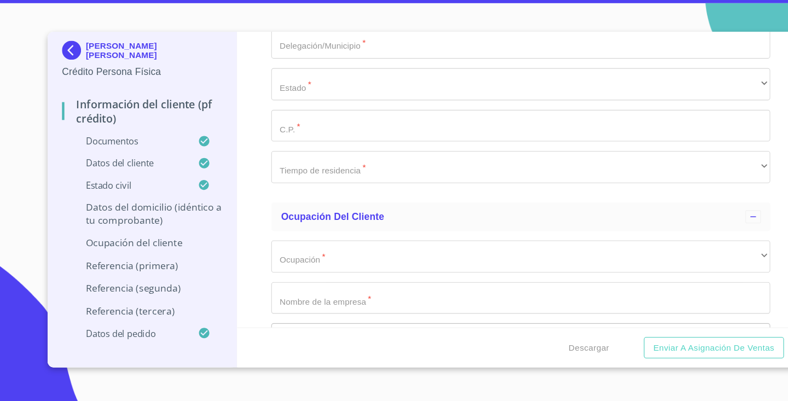
type input "[GEOGRAPHIC_DATA]"
drag, startPoint x: 236, startPoint y: 246, endPoint x: 239, endPoint y: 149, distance: 97.0
click at [239, 149] on div "Información del cliente (PF crédito) Documentos Documento de identificación.   …" at bounding box center [479, 198] width 522 height 272
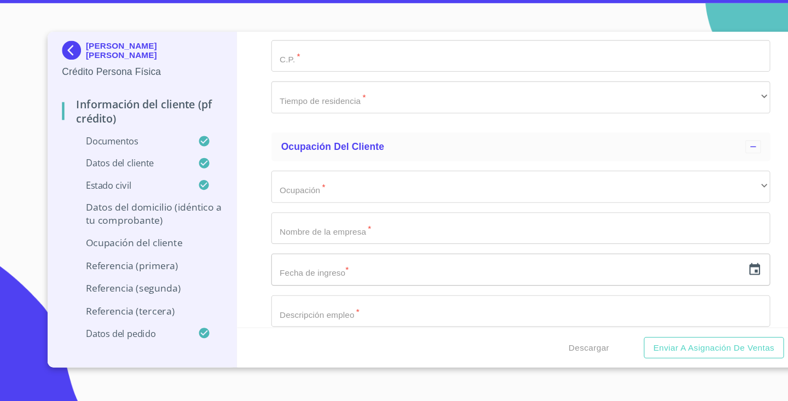
scroll to position [4489, 0]
click at [288, 21] on input "Documento de identificación.   *" at bounding box center [478, 6] width 458 height 30
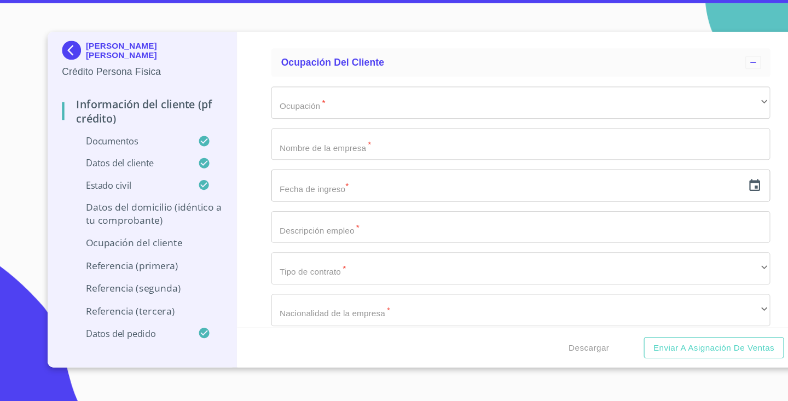
scroll to position [4567, 0]
type input "GUADALAJARA"
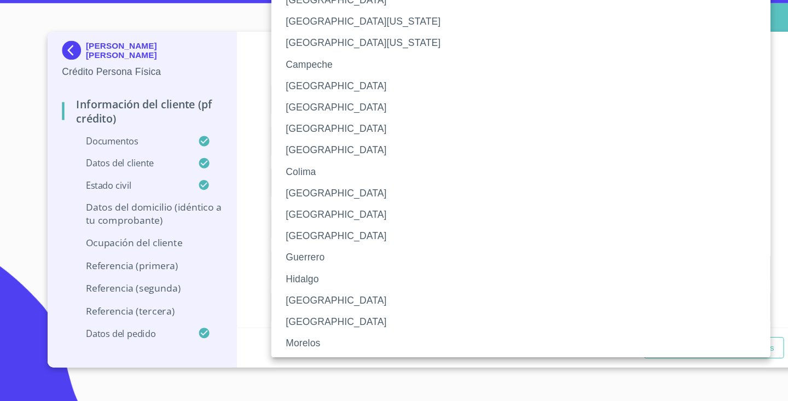
click at [297, 299] on li "[GEOGRAPHIC_DATA]" at bounding box center [478, 309] width 458 height 20
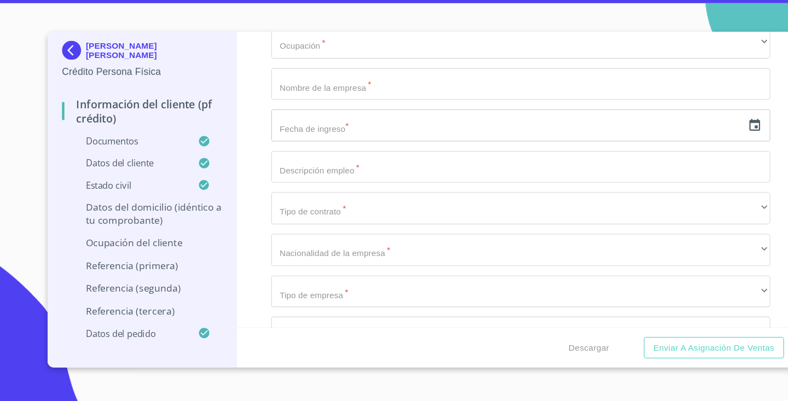
scroll to position [4620, 0]
type input "44300"
click at [233, 220] on div "Información del cliente (PF crédito) Documentos Documento de identificación.   …" at bounding box center [479, 198] width 522 height 272
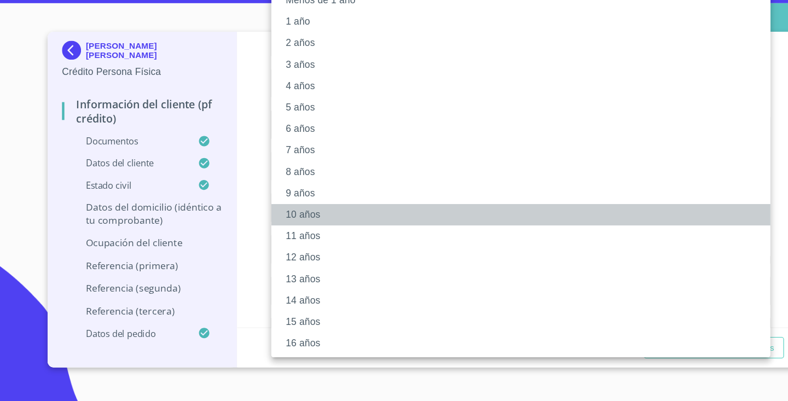
click at [326, 220] on li "10 años" at bounding box center [478, 230] width 458 height 20
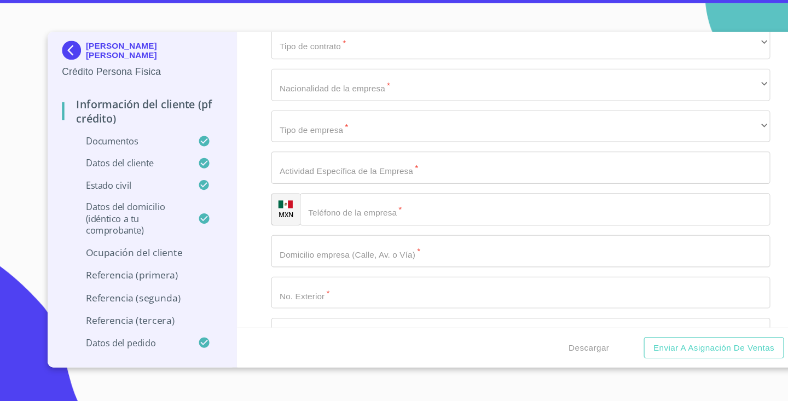
scroll to position [4771, 0]
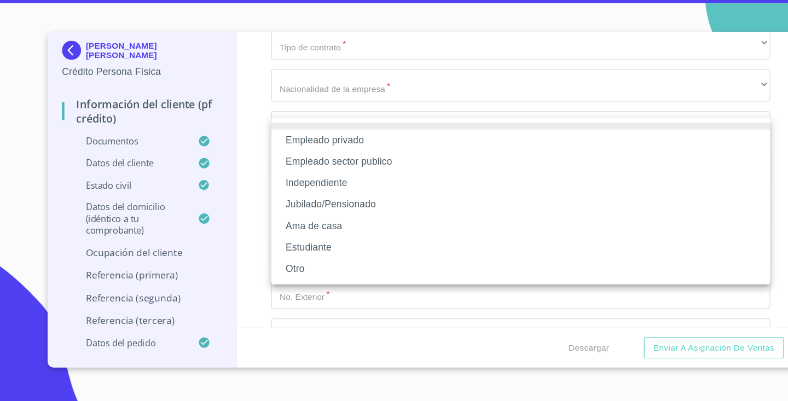
click at [305, 191] on li "Independiente" at bounding box center [478, 201] width 458 height 20
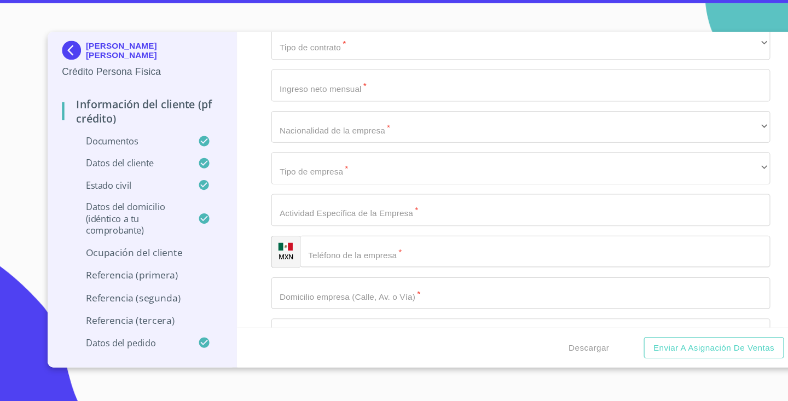
type input "VENTECH"
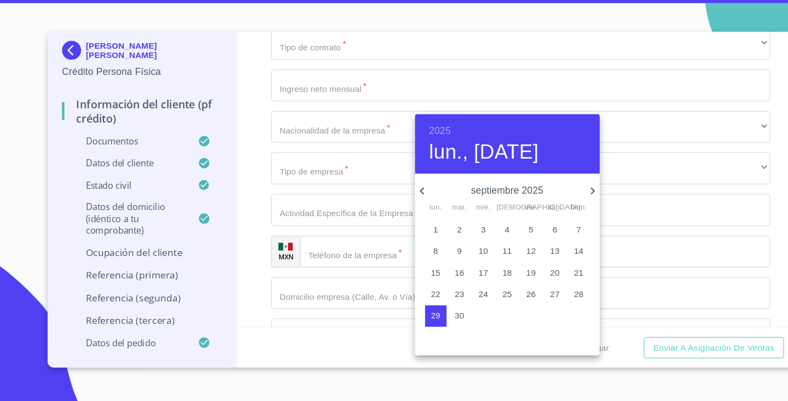
click at [399, 146] on h6 "2025" at bounding box center [404, 153] width 20 height 15
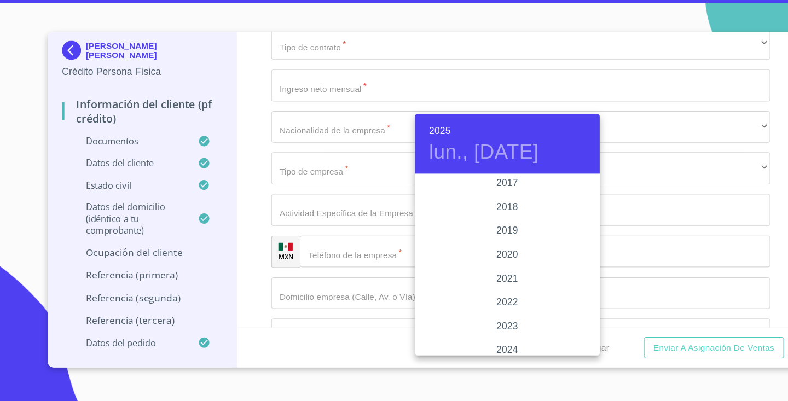
scroll to position [2016, 0]
click at [468, 215] on div "2018" at bounding box center [466, 226] width 170 height 22
type input "29 de sep. de 2018"
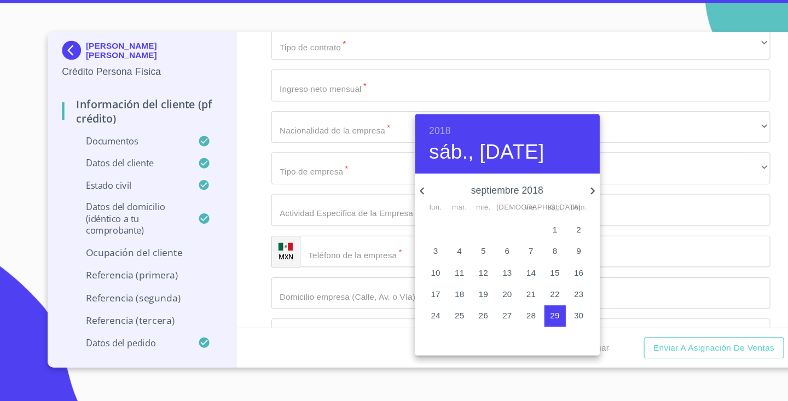
click at [301, 261] on div at bounding box center [394, 200] width 788 height 401
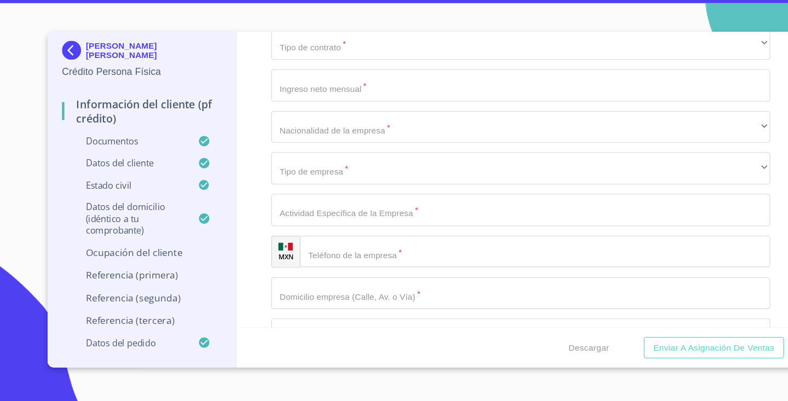
click at [272, 50] on input "Documento de identificación.   *" at bounding box center [478, 35] width 458 height 30
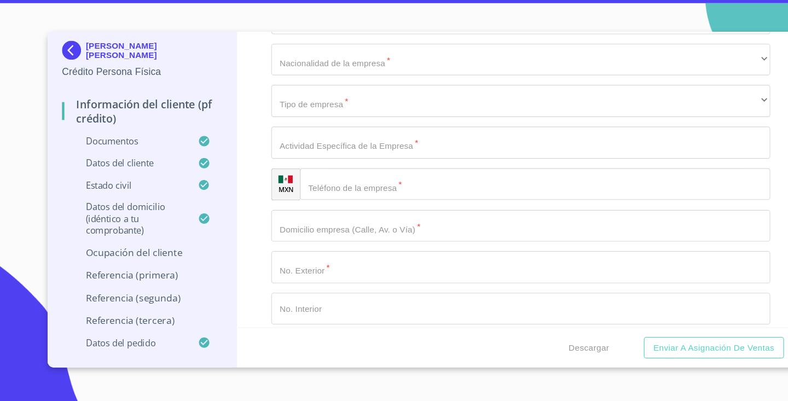
scroll to position [4835, 0]
click at [307, 24] on div "​" at bounding box center [478, 10] width 458 height 30
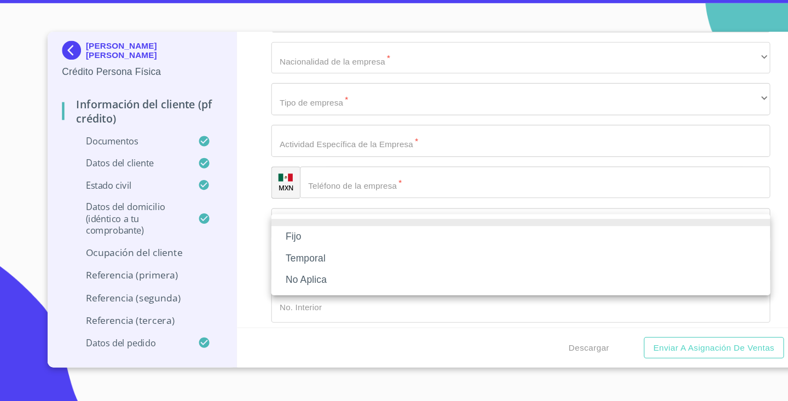
click at [305, 240] on li "Fijo" at bounding box center [478, 250] width 458 height 20
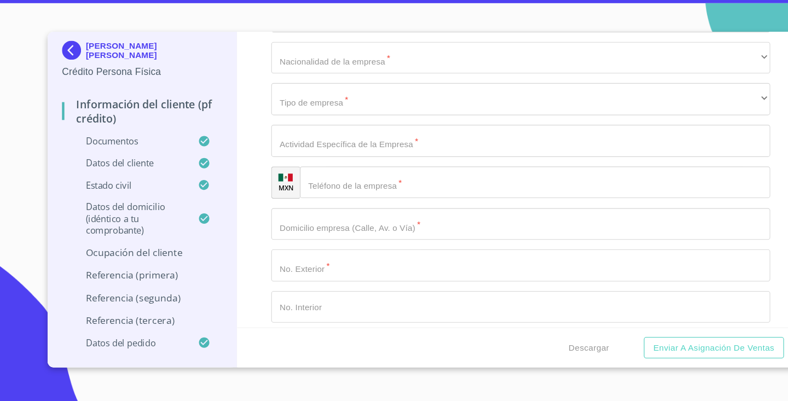
type input "G"
type input "SOCIO"
click at [234, 252] on div "Información del cliente (PF crédito) Documentos Documento de identificación.   …" at bounding box center [479, 198] width 522 height 272
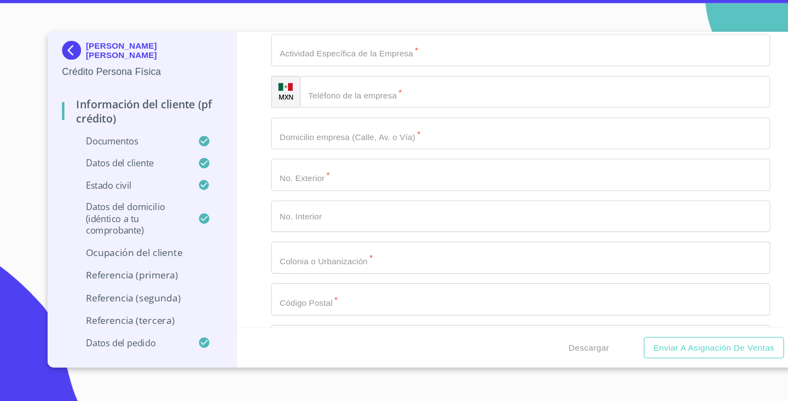
scroll to position [4919, 0]
type input "SOCIO"
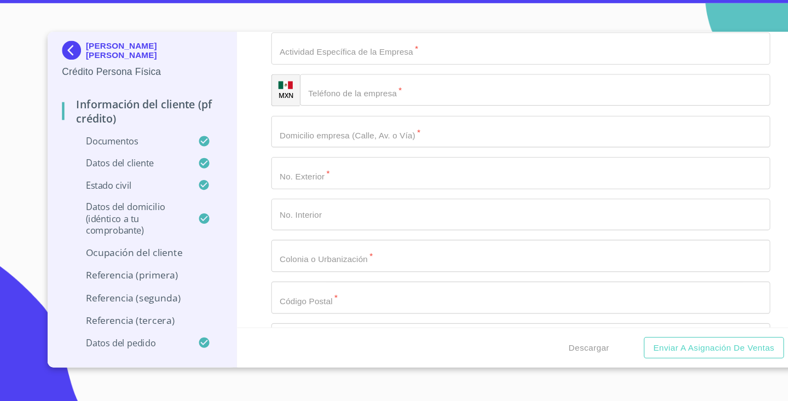
click at [223, 227] on div "Información del cliente (PF crédito) Documentos Documento de identificación.   …" at bounding box center [479, 198] width 522 height 272
type input "100,000"
click at [315, 16] on div "​" at bounding box center [478, 1] width 458 height 30
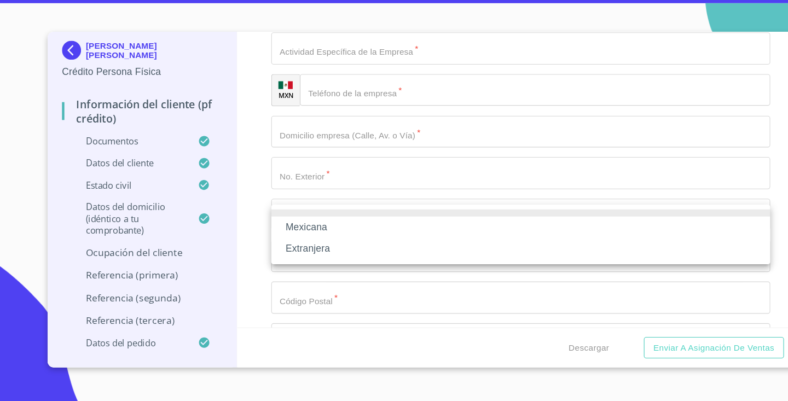
click at [317, 232] on li "Mexicana" at bounding box center [478, 242] width 458 height 20
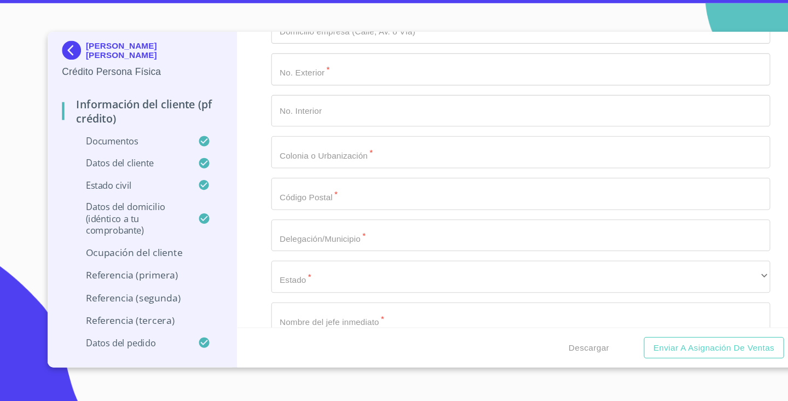
scroll to position [5020, 0]
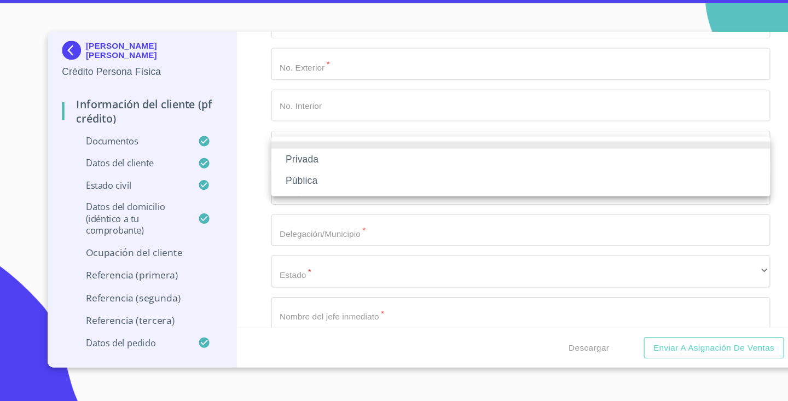
click at [317, 169] on li "Privada" at bounding box center [478, 179] width 458 height 20
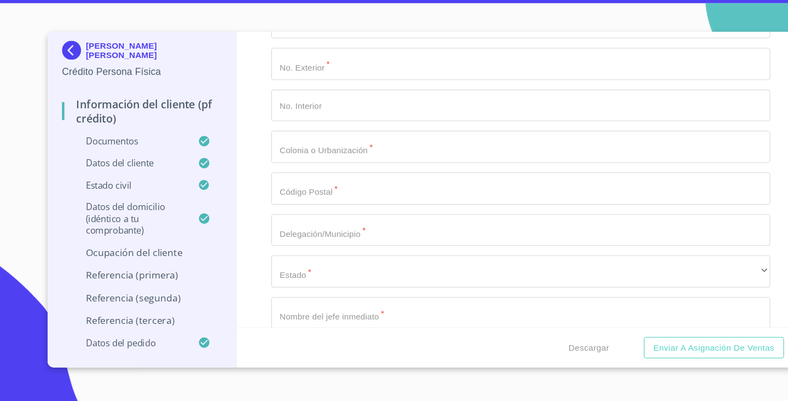
type input "ALUMINIO Y PVC"
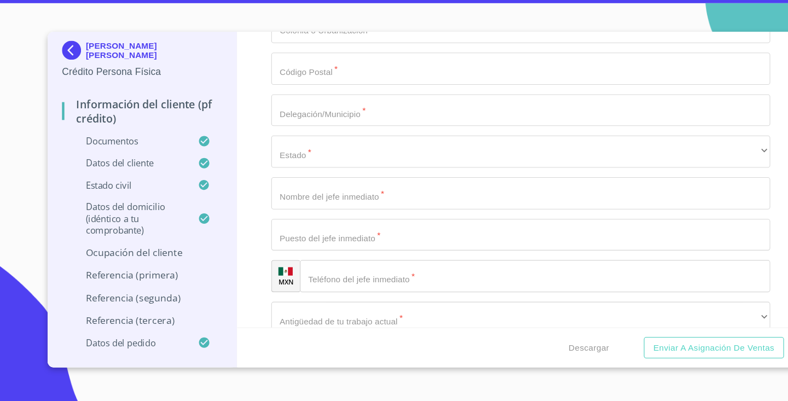
scroll to position [5132, 0]
type input "(33)31575353"
type input "PINO"
type input "2221"
click at [293, 70] on input "Documento de identificación.   *" at bounding box center [478, 55] width 458 height 30
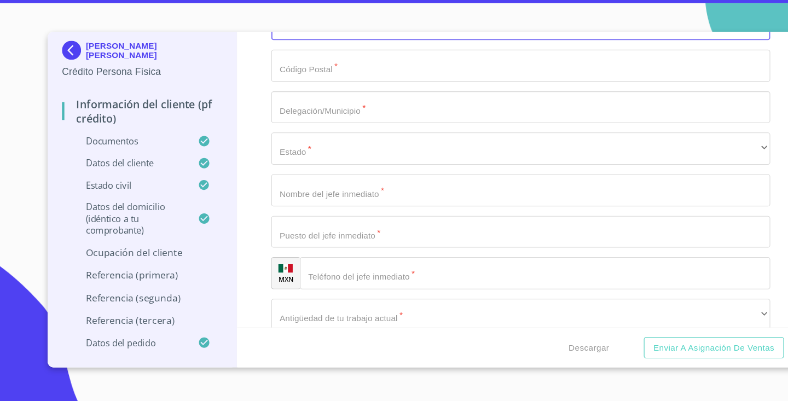
type input "EL FRESNO"
click at [232, 269] on div "Información del cliente (PF crédito) Documentos Documento de identificación.   …" at bounding box center [479, 198] width 522 height 272
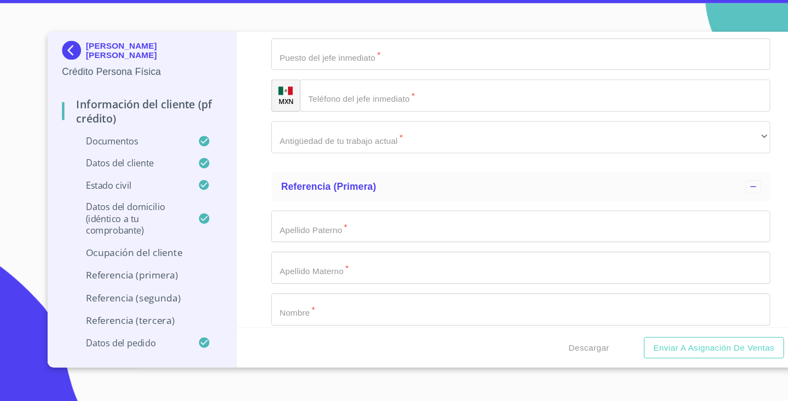
scroll to position [5311, 0]
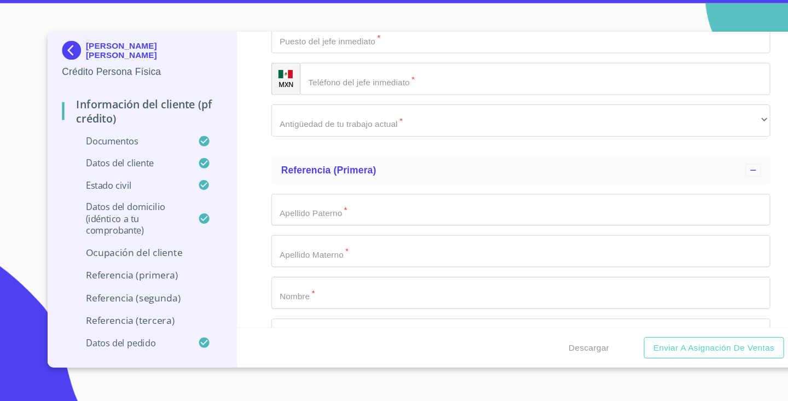
type input "GUADALAJARA"
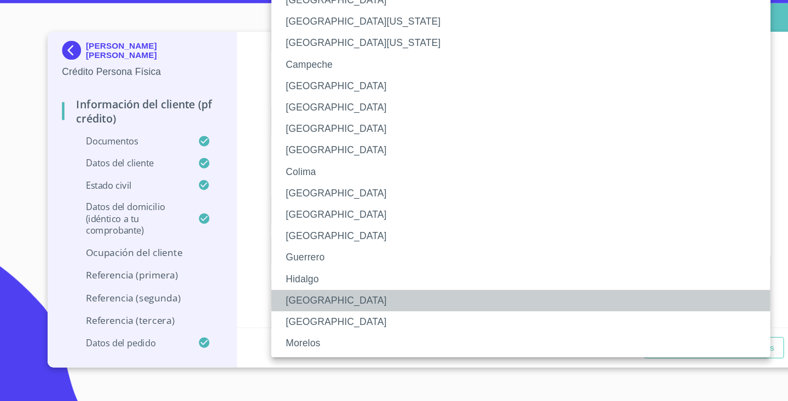
click at [275, 299] on li "[GEOGRAPHIC_DATA]" at bounding box center [478, 309] width 458 height 20
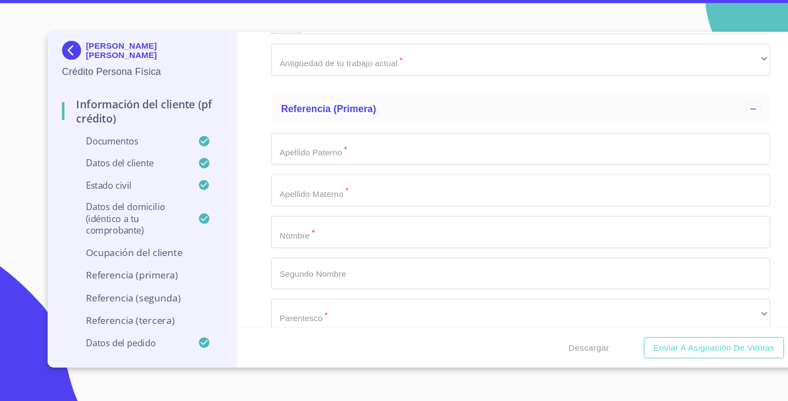
scroll to position [5374, 0]
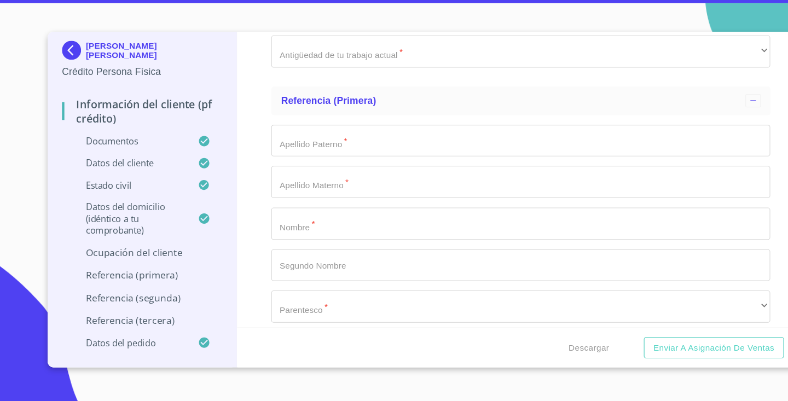
type input "J"
type input "EL MISMO"
click at [302, 19] on input "Documento de identificación.   *" at bounding box center [478, 4] width 458 height 30
type input "SOCIO"
click at [230, 188] on div "Información del cliente (PF crédito) Documentos Documento de identificación.   …" at bounding box center [479, 198] width 522 height 272
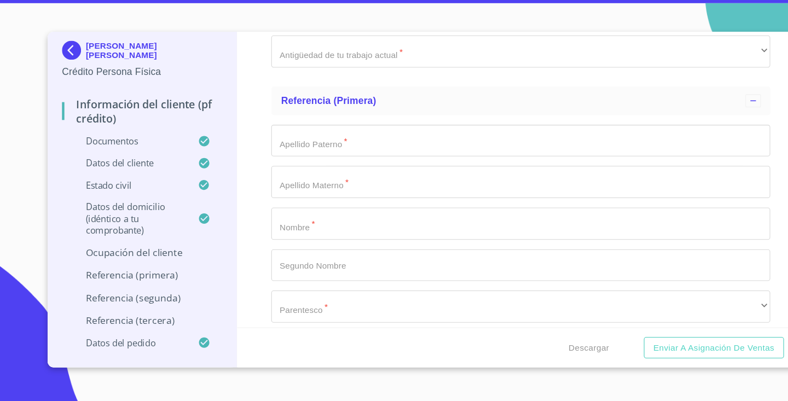
click at [230, 188] on div "Información del cliente (PF crédito) Documentos Documento de identificación.   …" at bounding box center [479, 198] width 522 height 272
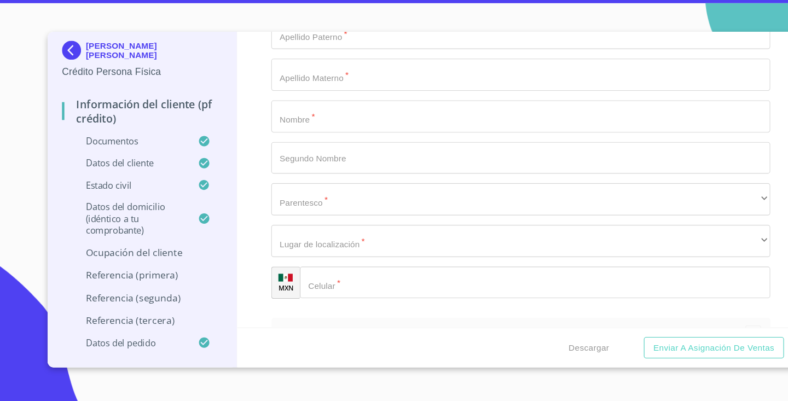
type input "(33)10511280"
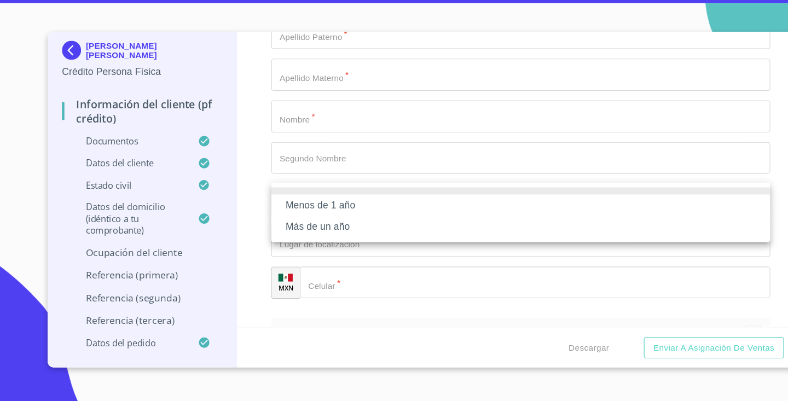
click at [345, 211] on li "Menos de 1 año" at bounding box center [478, 221] width 458 height 20
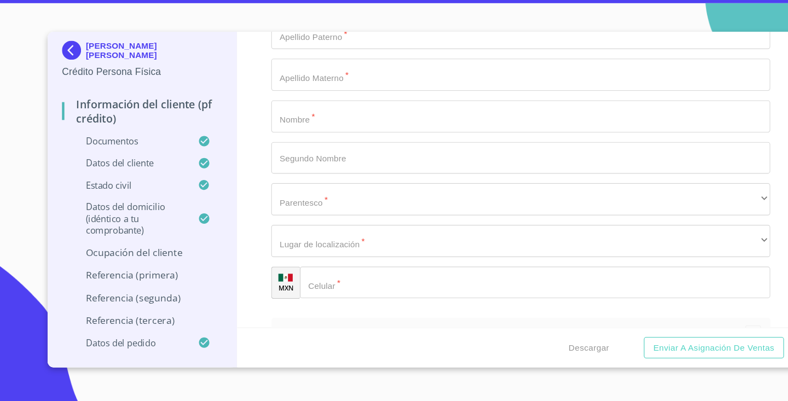
click at [345, 206] on li "Menos de 1 año" at bounding box center [421, 211] width 344 height 11
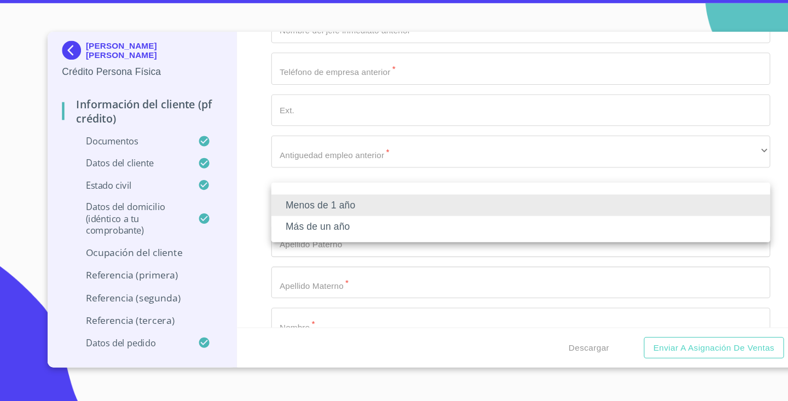
click at [311, 231] on li "Más de un año" at bounding box center [478, 241] width 458 height 20
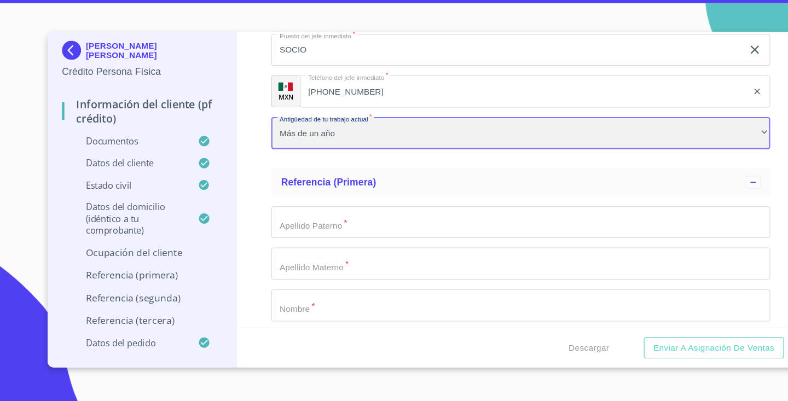
scroll to position [5283, 0]
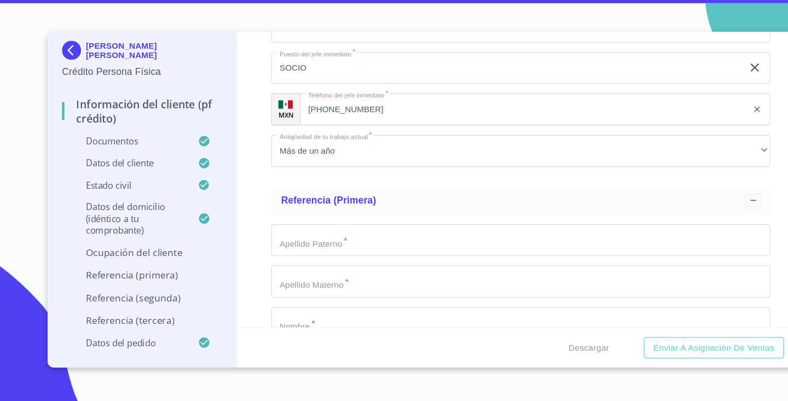
type input "44900"
click at [239, 223] on div "Información del cliente (PF crédito) Documentos Documento de identificación.   …" at bounding box center [479, 198] width 522 height 272
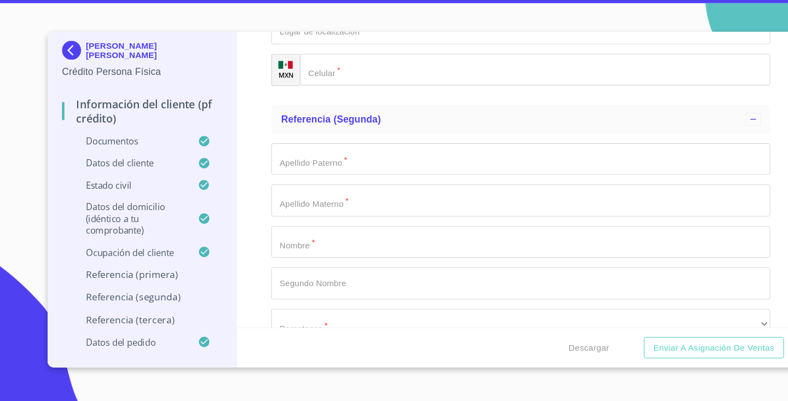
scroll to position [5669, 0]
type input "S"
type input "JIMENEZ"
type input "MARTINEZ"
type input "SARAY"
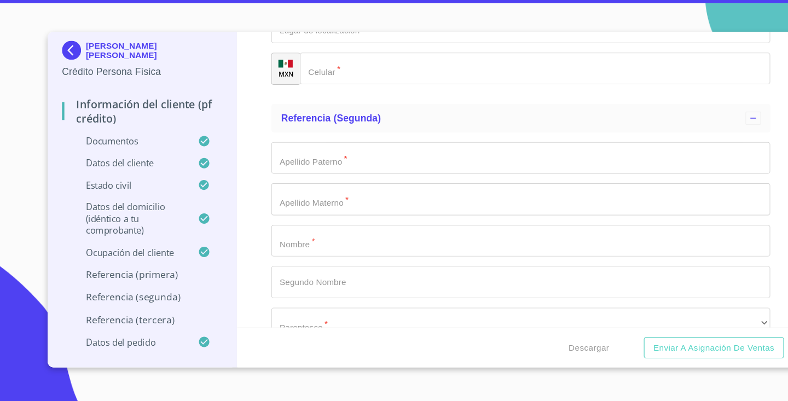
type input "MAGALY"
click at [324, 34] on div "​" at bounding box center [478, 19] width 458 height 30
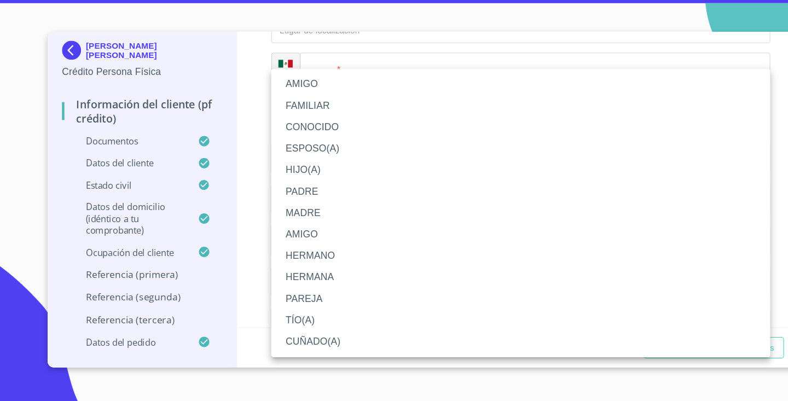
click at [361, 159] on li "ESPOSO(A)" at bounding box center [478, 169] width 458 height 20
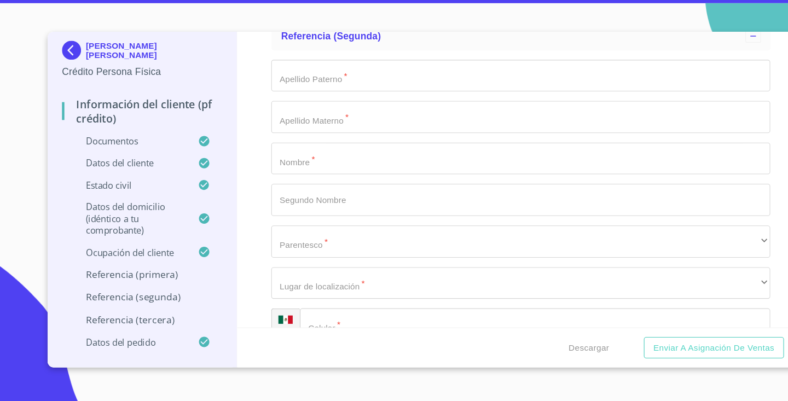
scroll to position [5787, 0]
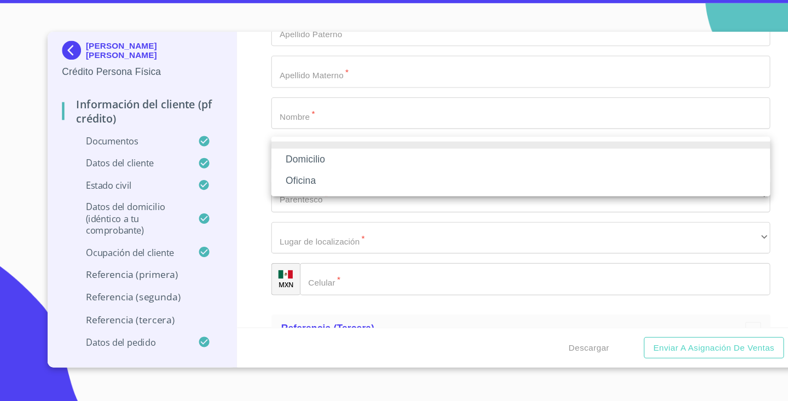
click at [327, 169] on li "Domicilio" at bounding box center [478, 179] width 458 height 20
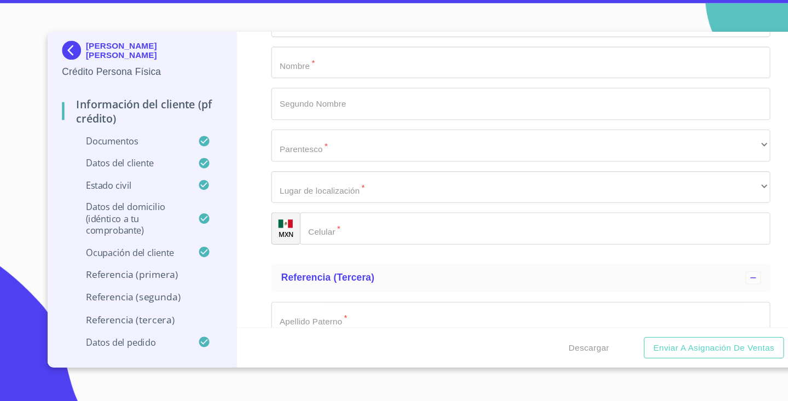
scroll to position [5834, 0]
type input "(33)16827241"
type input "ALVARADO"
type input "MARTINEZ"
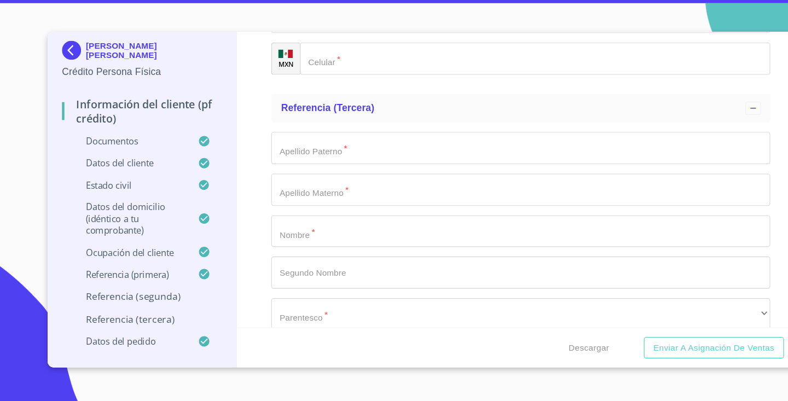
type input "JESUS"
type input "ABRAHAM"
click at [355, 25] on div "​" at bounding box center [478, 11] width 458 height 30
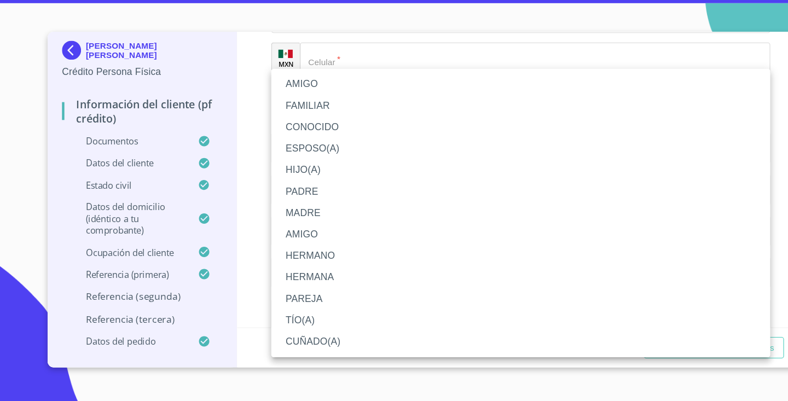
click at [364, 100] on li "AMIGO" at bounding box center [478, 110] width 458 height 20
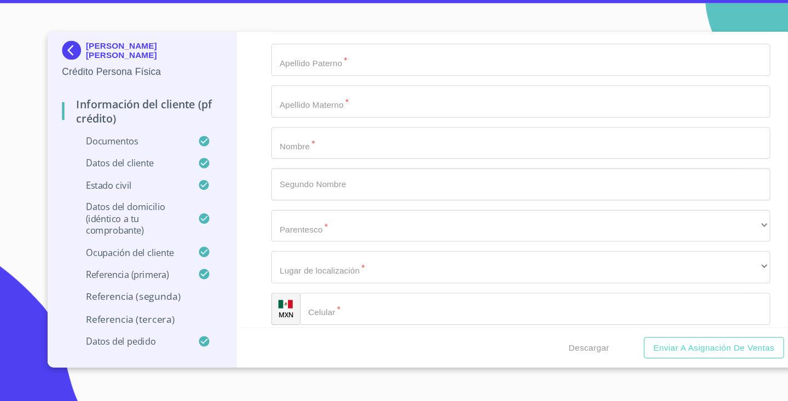
scroll to position [6100, 0]
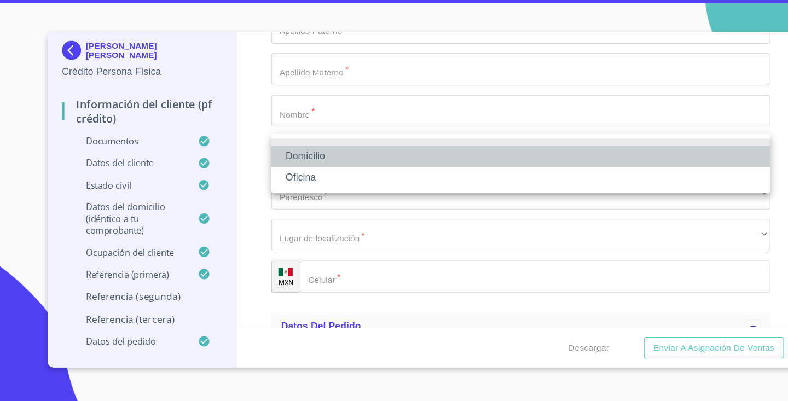
click at [327, 166] on li "Domicilio" at bounding box center [478, 176] width 458 height 20
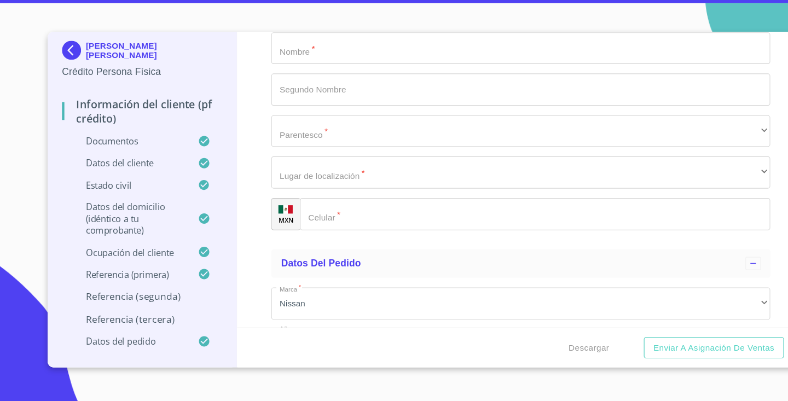
scroll to position [6166, 0]
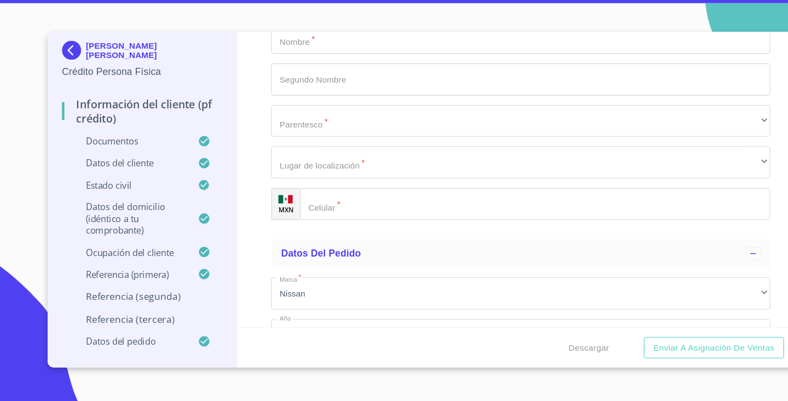
type input "(33)18548868"
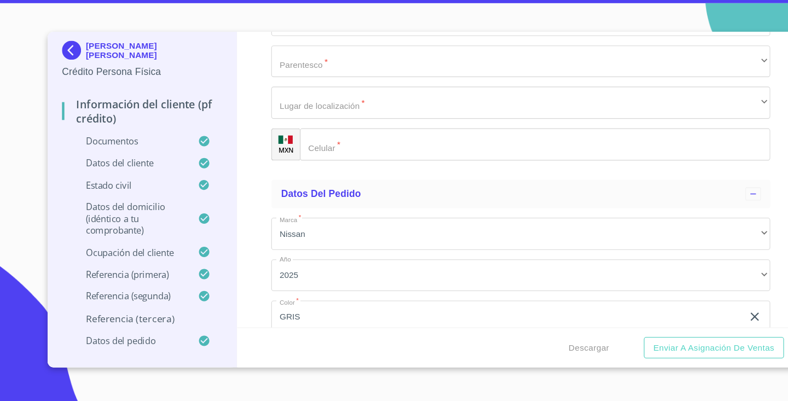
scroll to position [6224, 0]
type input "VARGAS"
type input "CARRILLO"
type input "CHRISTIAN"
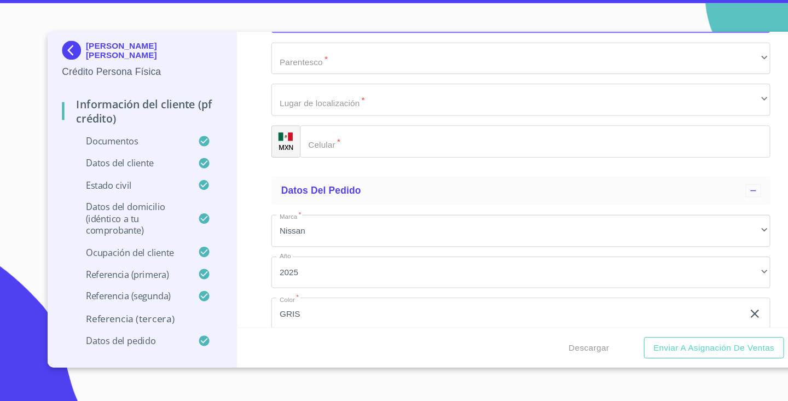
type input "ADRIAN"
click at [238, 232] on div "Información del cliente (PF crédito) Documentos Documento de identificación.   …" at bounding box center [479, 198] width 522 height 272
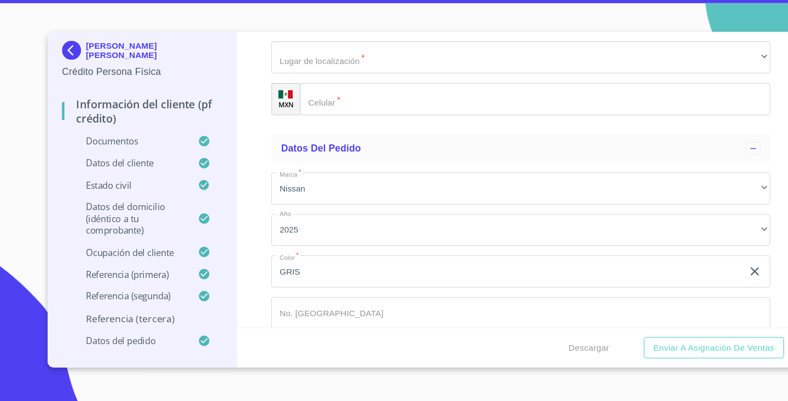
scroll to position [6262, 0]
click at [291, 63] on div "​" at bounding box center [478, 48] width 458 height 30
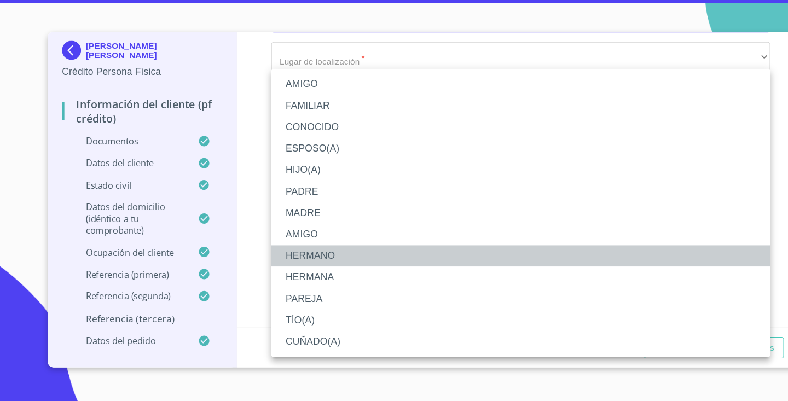
click at [303, 258] on li "HERMANO" at bounding box center [478, 268] width 458 height 20
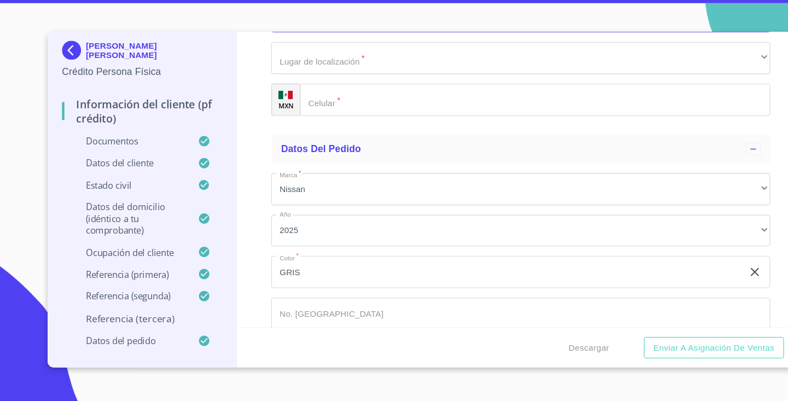
click at [232, 243] on div "Información del cliente (PF crédito) Documentos Documento de identificación.   …" at bounding box center [479, 198] width 522 height 272
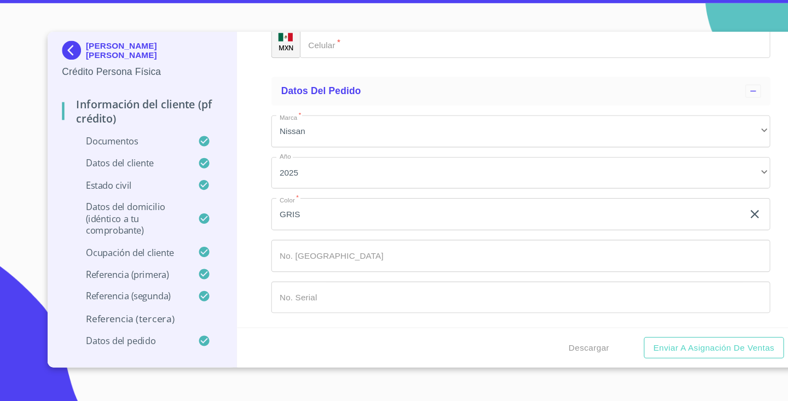
scroll to position [6409, 0]
click at [345, 48] on div "​" at bounding box center [478, 33] width 458 height 30
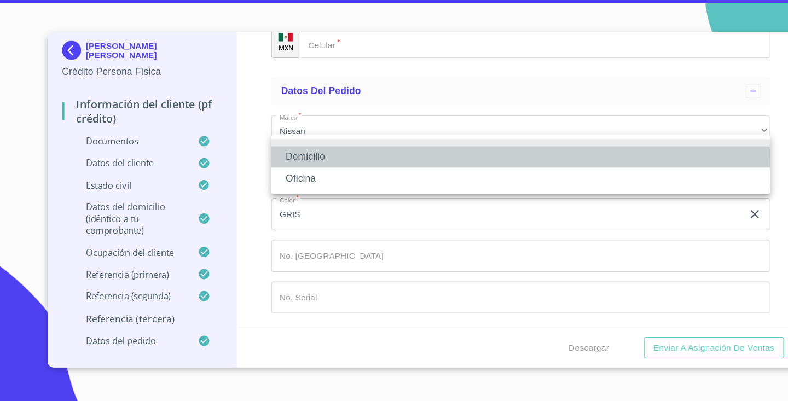
click at [356, 167] on li "Domicilio" at bounding box center [478, 177] width 458 height 20
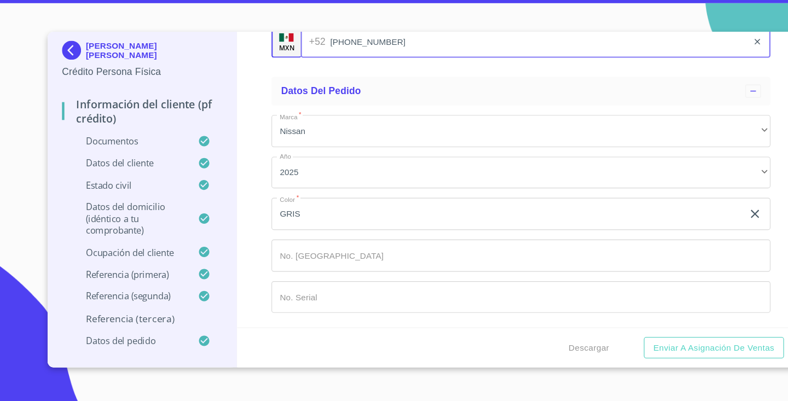
type input "(33)17253029"
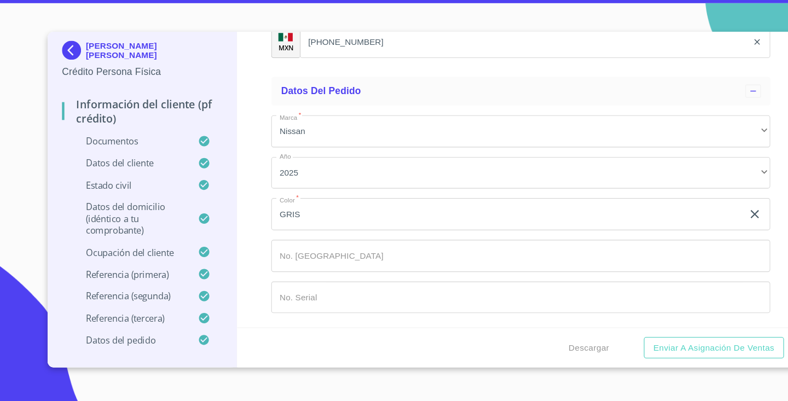
click at [230, 249] on div "Información del cliente (PF crédito) Documentos Documento de identificación.   …" at bounding box center [479, 198] width 522 height 272
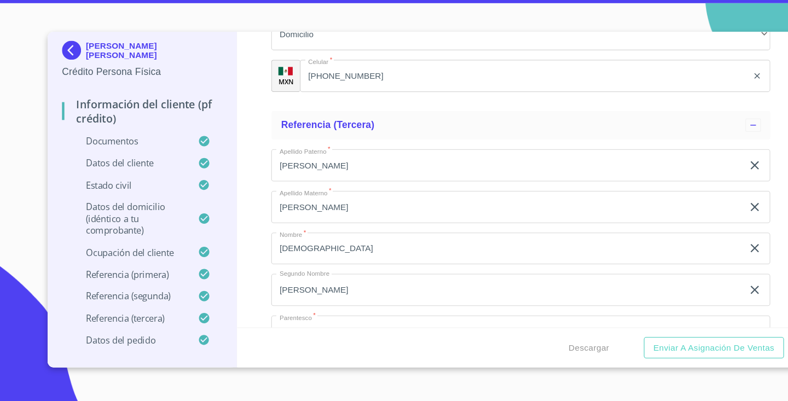
scroll to position [5973, 0]
click at [554, 345] on span "Descargar" at bounding box center [540, 352] width 37 height 14
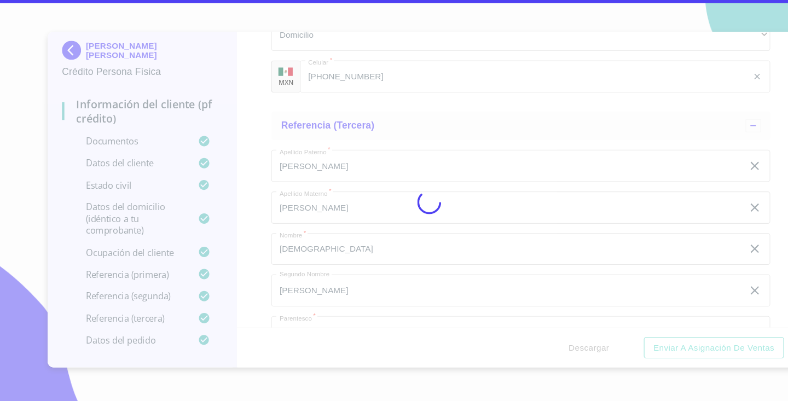
drag, startPoint x: 657, startPoint y: 86, endPoint x: 723, endPoint y: 20, distance: 92.9
click at [657, 86] on div at bounding box center [394, 219] width 788 height 366
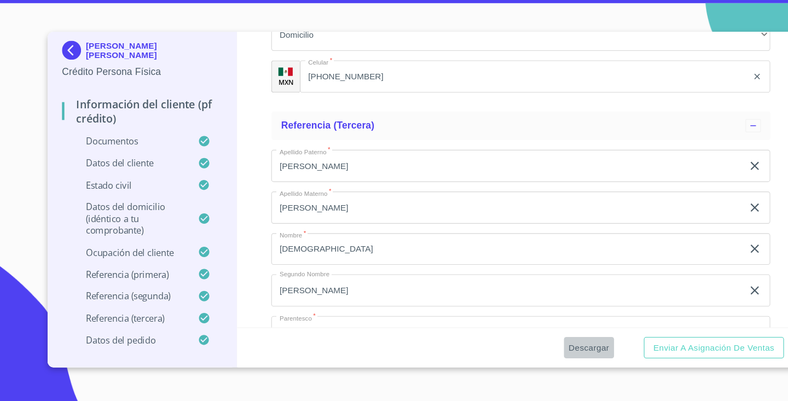
click at [554, 345] on span "Descargar" at bounding box center [540, 352] width 37 height 14
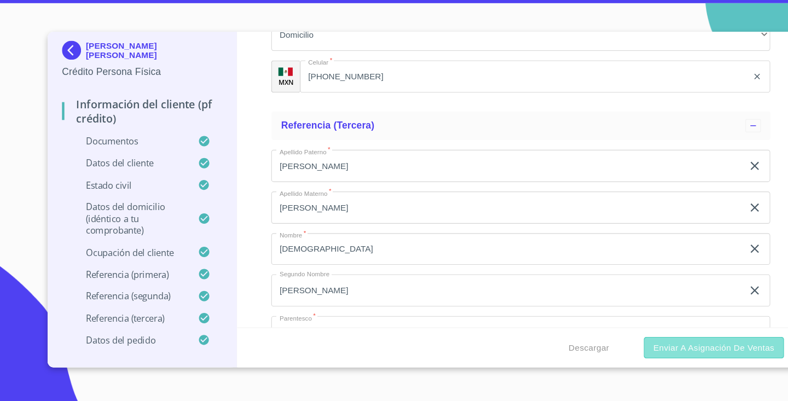
click at [621, 345] on span "Enviar a Asignación de Ventas" at bounding box center [655, 352] width 111 height 14
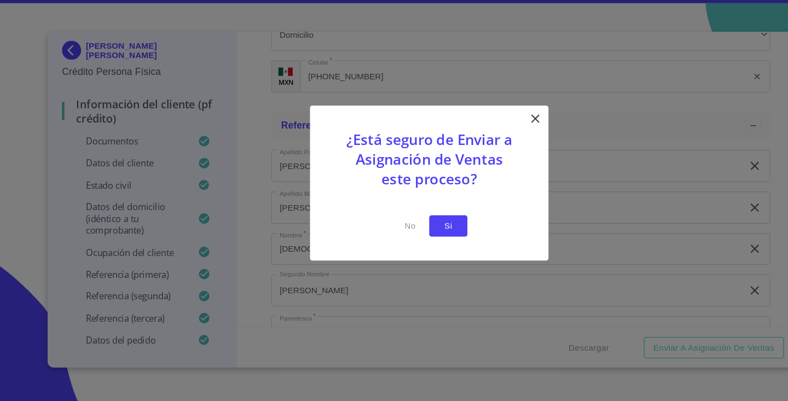
click at [414, 233] on span "Si" at bounding box center [412, 240] width 18 height 14
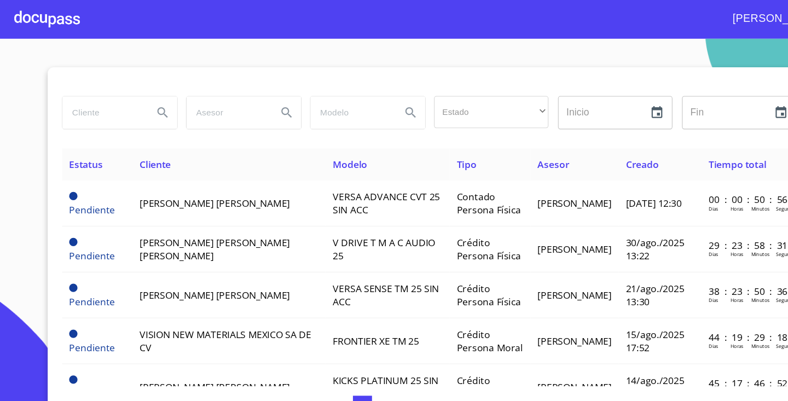
click at [55, 21] on div at bounding box center [43, 17] width 60 height 35
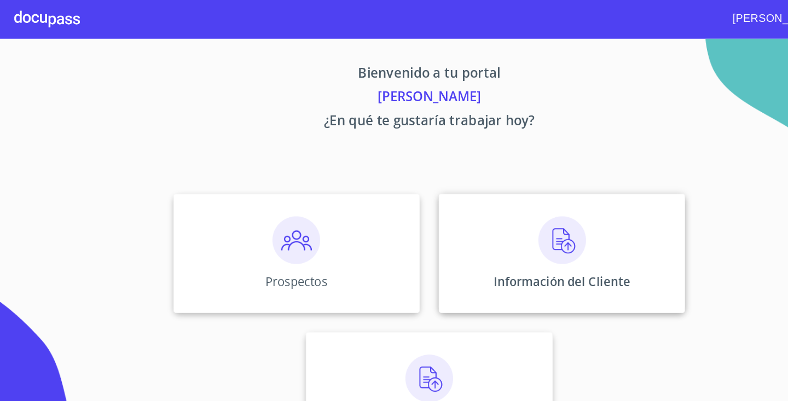
click at [491, 229] on div "Información del Cliente" at bounding box center [516, 232] width 226 height 109
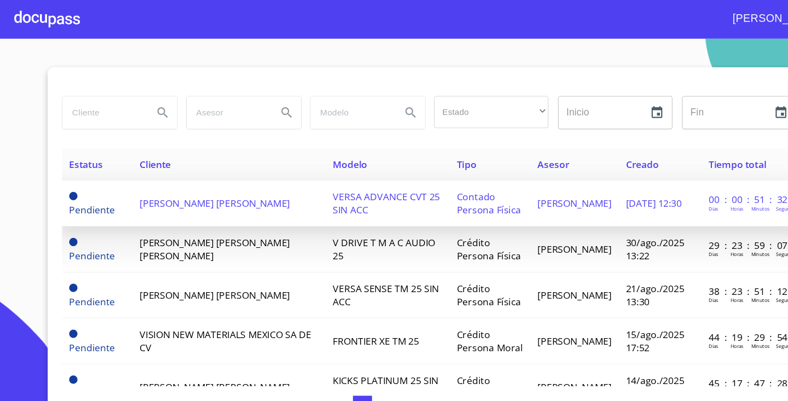
click at [263, 186] on td "[PERSON_NAME] [PERSON_NAME]" at bounding box center [210, 187] width 177 height 42
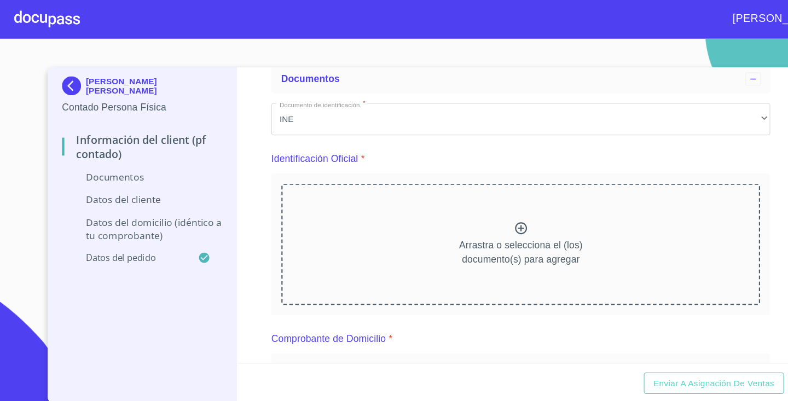
scroll to position [61, 0]
click at [480, 207] on icon at bounding box center [478, 207] width 13 height 13
click at [480, 206] on icon at bounding box center [478, 207] width 13 height 13
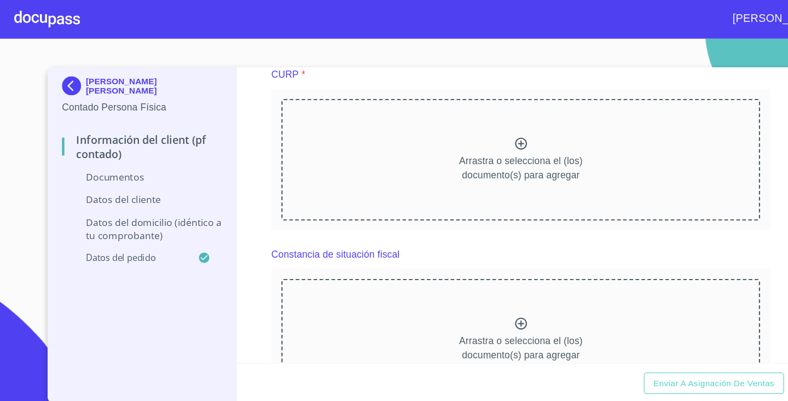
scroll to position [762, 0]
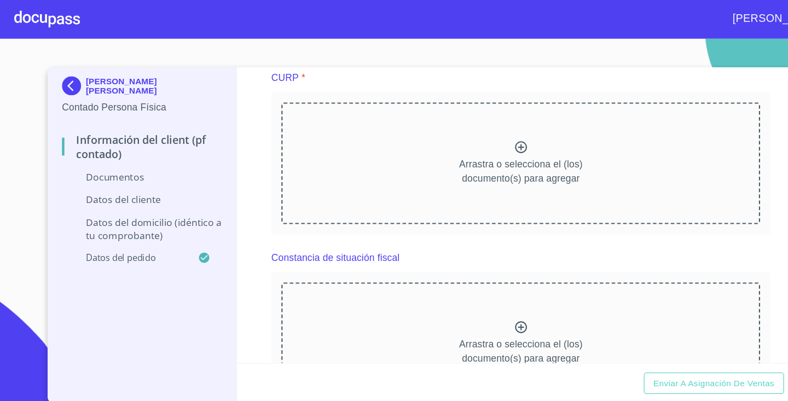
click at [475, 145] on p "Arrastra o selecciona el (los) documento(s) para agregar" at bounding box center [478, 158] width 113 height 26
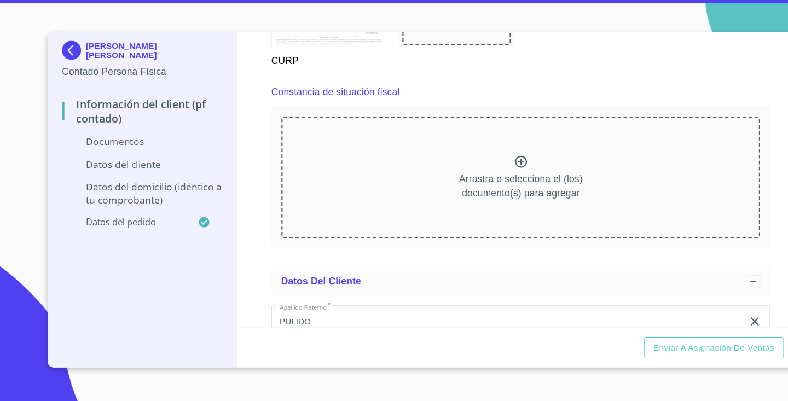
scroll to position [1191, 0]
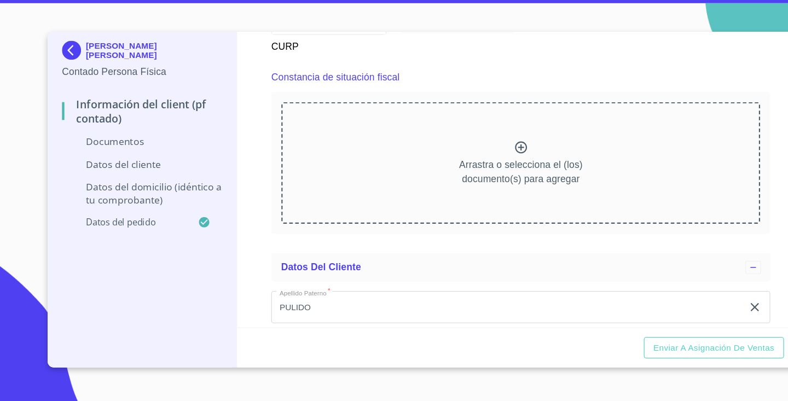
click at [475, 161] on icon at bounding box center [478, 167] width 13 height 13
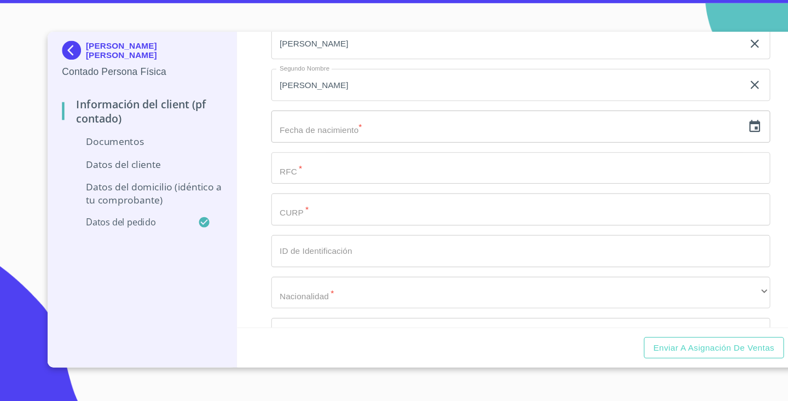
scroll to position [1820, 0]
click at [691, 141] on icon "button" at bounding box center [693, 146] width 10 height 11
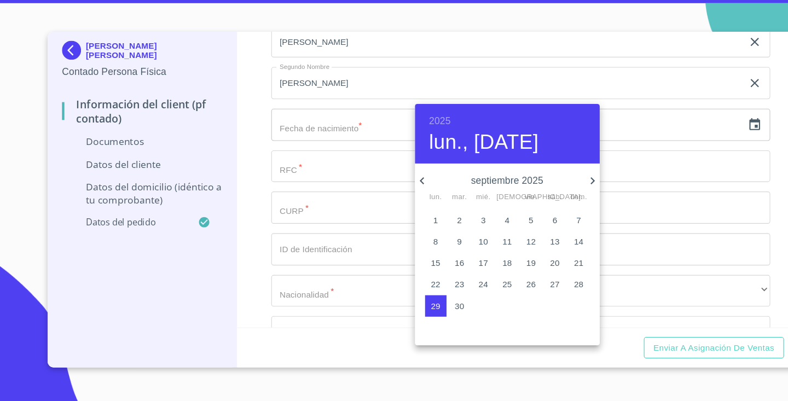
click at [401, 136] on h6 "2025" at bounding box center [404, 143] width 20 height 15
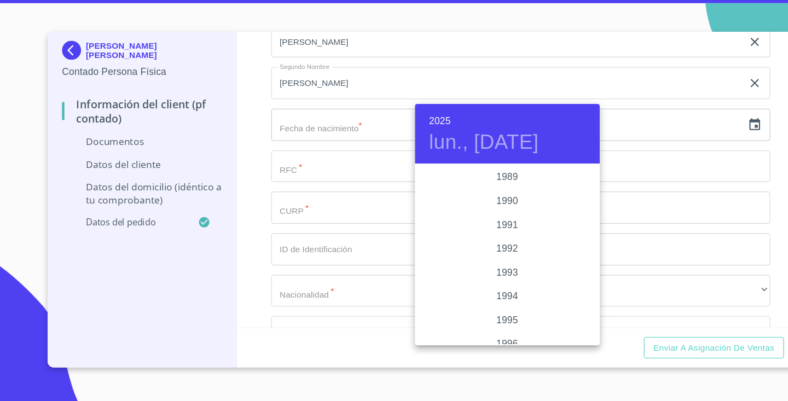
scroll to position [1400, 0]
click at [474, 207] on div "1990" at bounding box center [466, 218] width 170 height 22
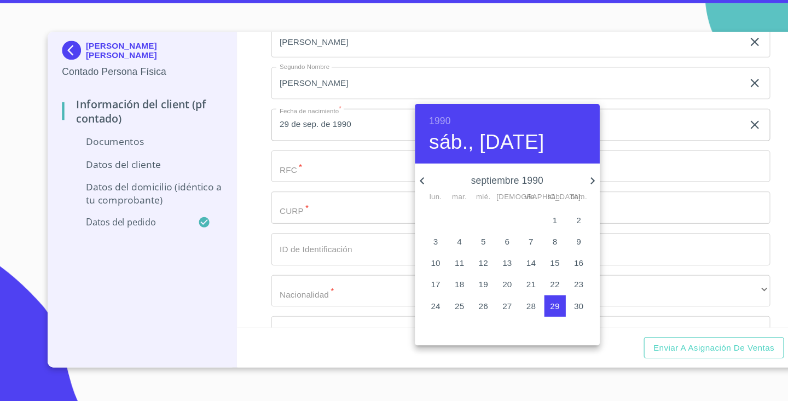
click at [388, 195] on icon "button" at bounding box center [387, 198] width 4 height 7
click at [483, 269] on p "18" at bounding box center [487, 274] width 9 height 11
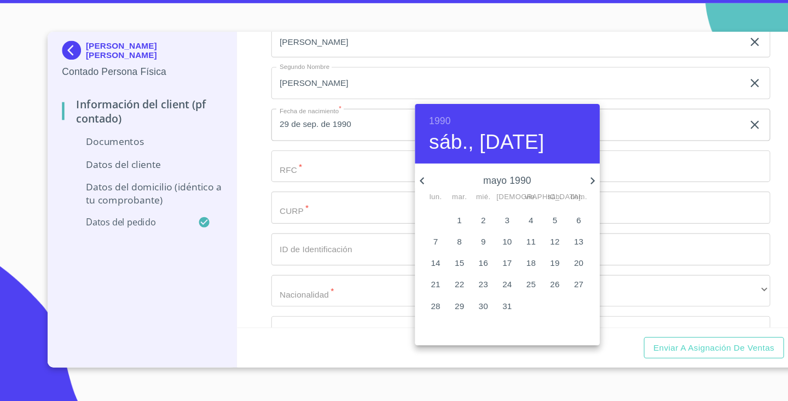
type input "18 de may. de 1990"
click at [301, 160] on div at bounding box center [394, 200] width 788 height 401
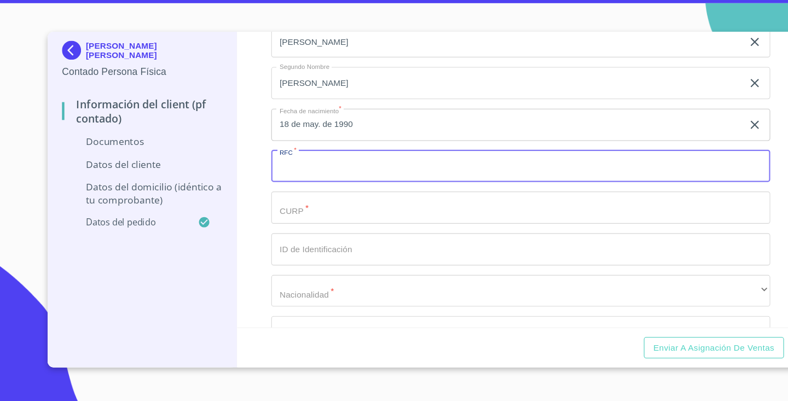
paste input "PURL900518G22"
type input "PURL900518G22"
click at [285, 209] on input "Documento de identificación.   *" at bounding box center [478, 224] width 458 height 30
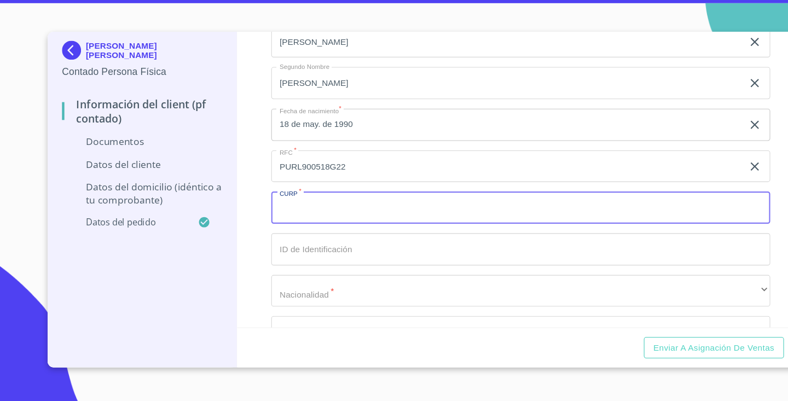
paste input "PURL900518MJCLBS02"
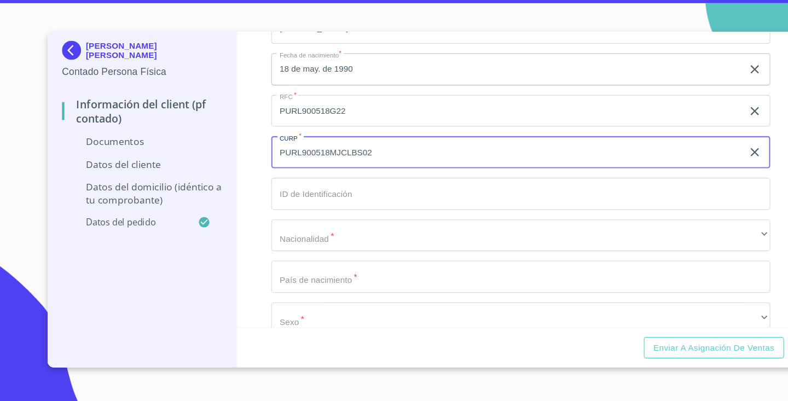
scroll to position [1872, 0]
type input "PURL900518MJCLBS02"
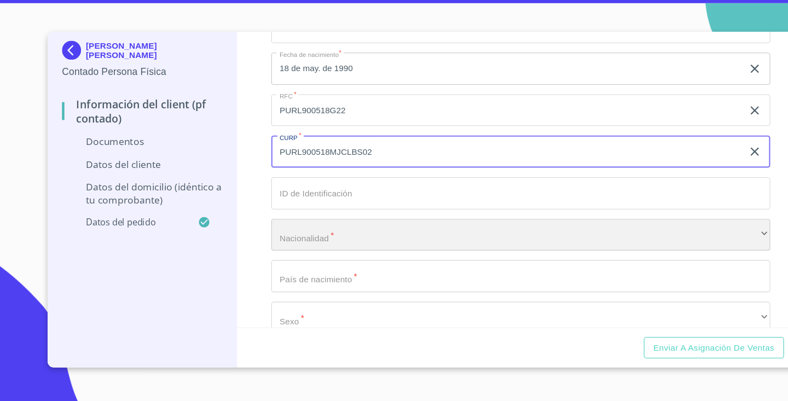
click at [309, 234] on div "​" at bounding box center [478, 249] width 458 height 30
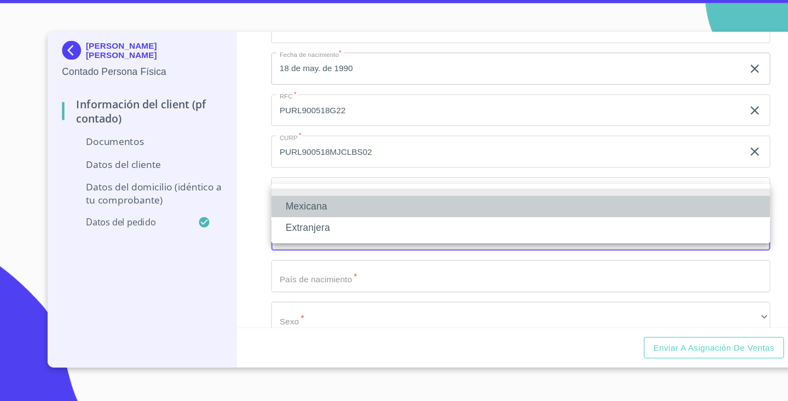
click at [307, 212] on li "Mexicana" at bounding box center [478, 222] width 458 height 20
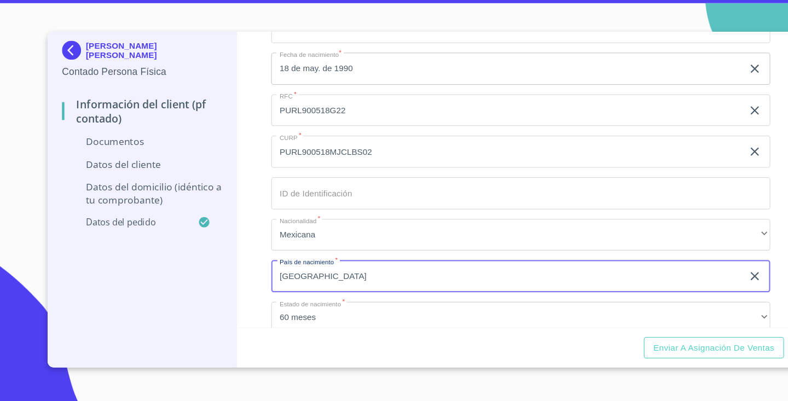
type input "[GEOGRAPHIC_DATA]"
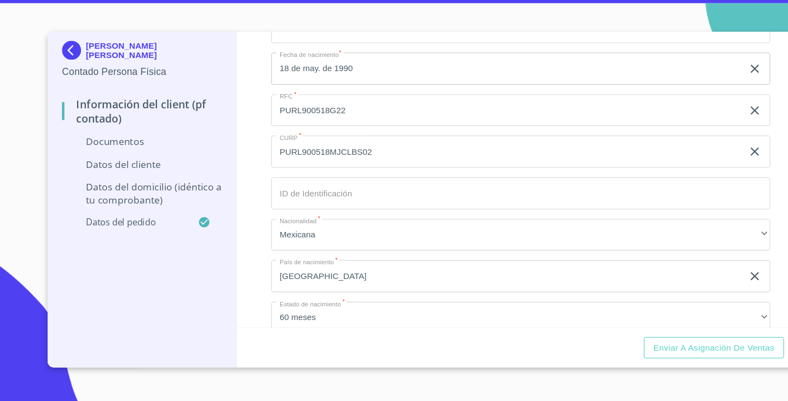
click at [239, 251] on div "Información del Client (PF contado) Documentos Documento de identificación.   *…" at bounding box center [479, 198] width 522 height 272
click at [311, 195] on input "Documento de identificación.   *" at bounding box center [478, 210] width 458 height 30
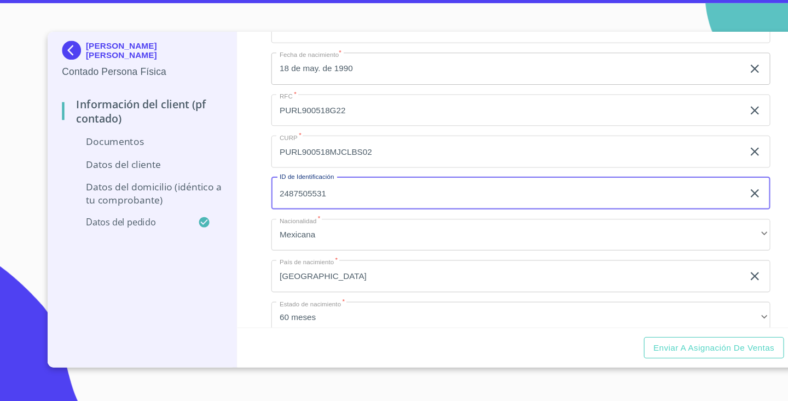
type input "2487505531"
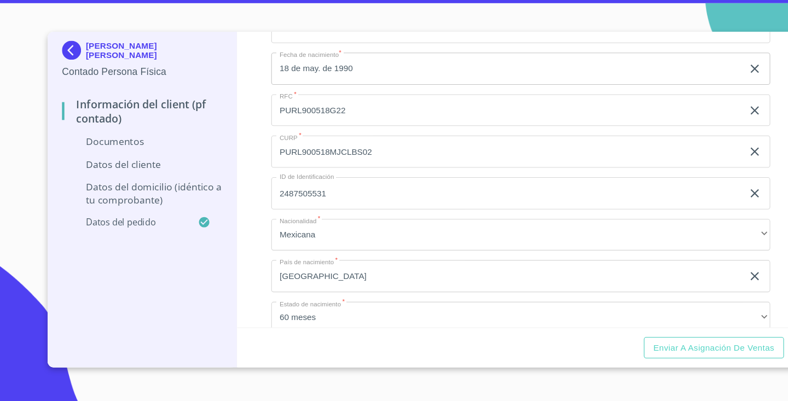
click at [224, 263] on div "Información del Client (PF contado) Documentos Documento de identificación.   *…" at bounding box center [479, 198] width 522 height 272
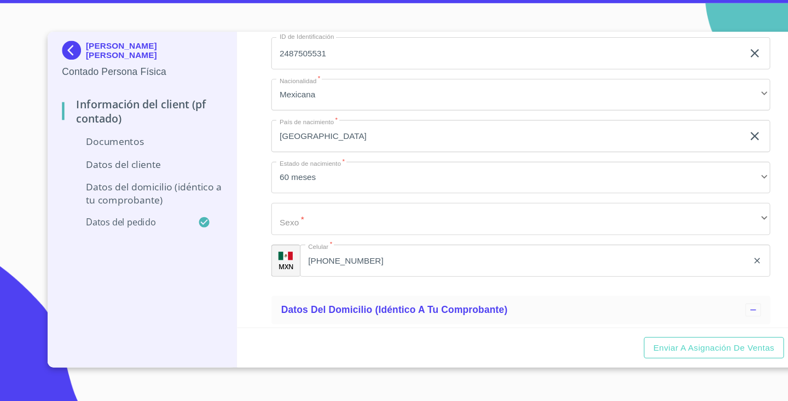
scroll to position [2000, 0]
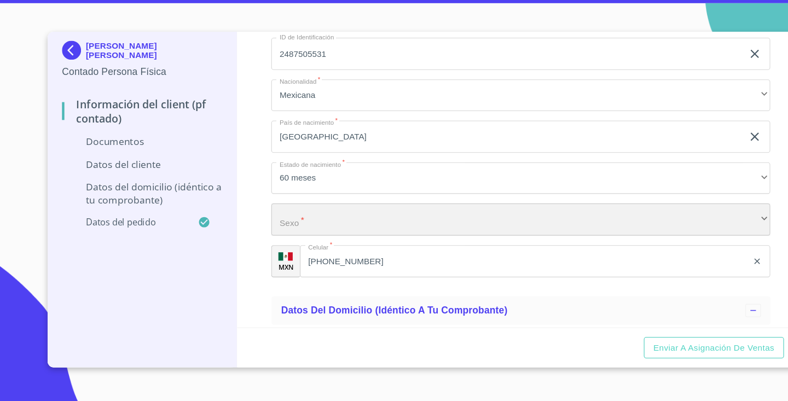
click at [318, 220] on div "​" at bounding box center [478, 235] width 458 height 30
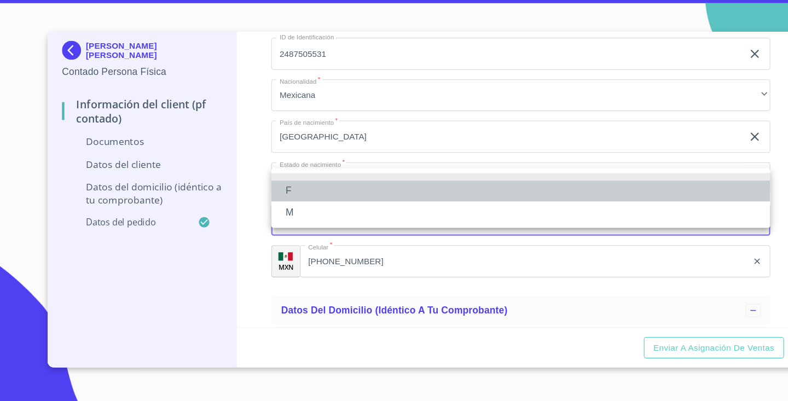
click at [295, 198] on li "F" at bounding box center [478, 208] width 458 height 20
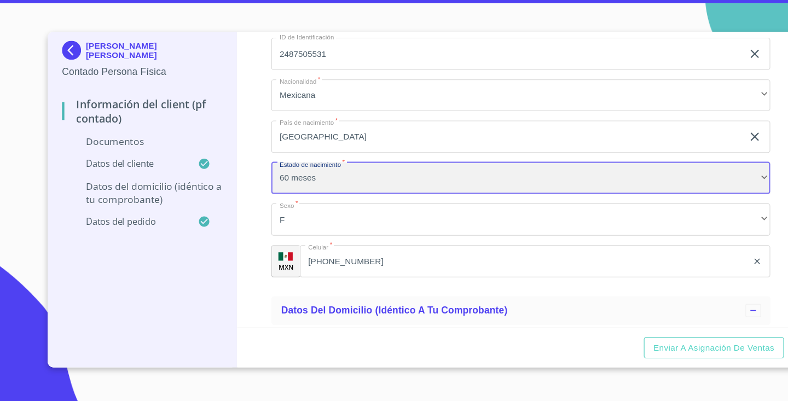
click at [306, 182] on div "60 meses" at bounding box center [478, 197] width 458 height 30
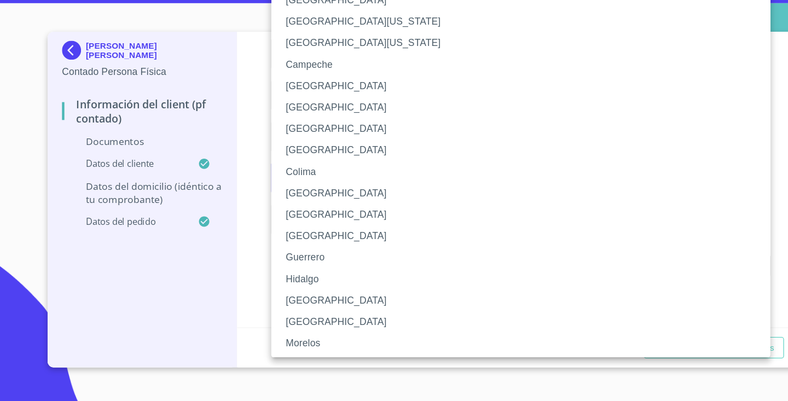
click at [284, 299] on li "[GEOGRAPHIC_DATA]" at bounding box center [478, 309] width 458 height 20
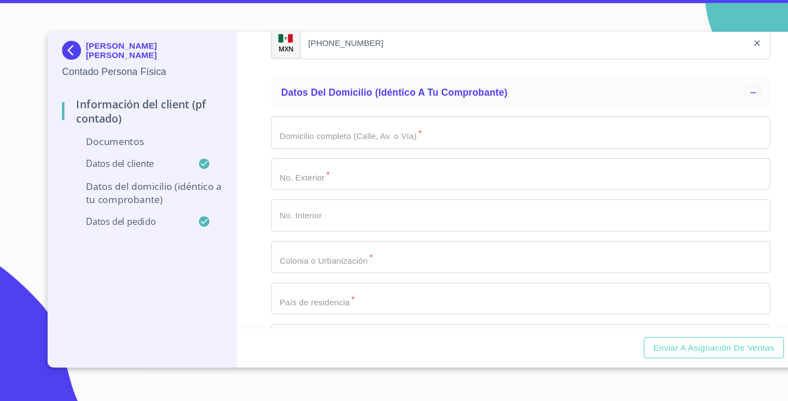
scroll to position [2213, 0]
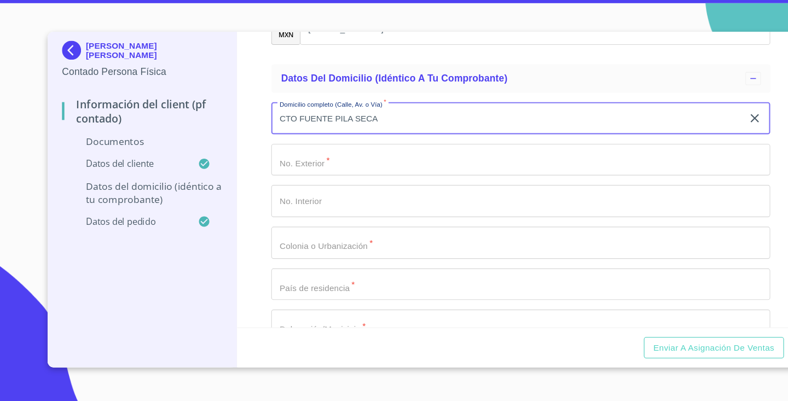
type input "CTO FUENTE PILA SECA"
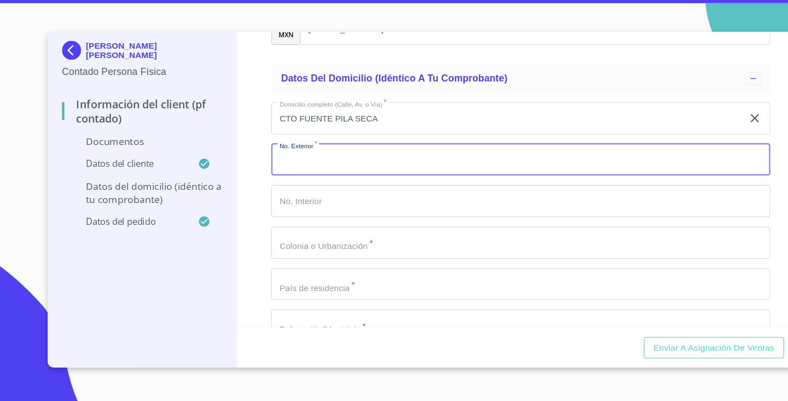
click at [307, 165] on input "Documento de identificación.   *" at bounding box center [478, 180] width 458 height 30
type input "113"
click at [300, 241] on input "Documento de identificación.   *" at bounding box center [478, 256] width 458 height 30
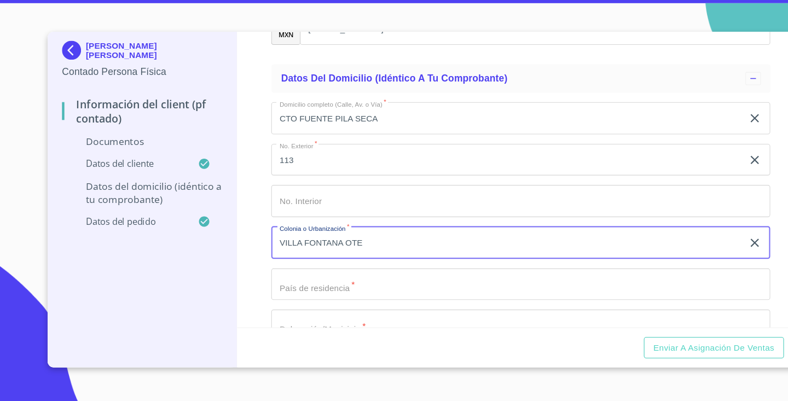
type input "VILLA FONTANA OTE"
click at [230, 239] on div "Información del Client (PF contado) Documentos Documento de identificación.   *…" at bounding box center [479, 198] width 522 height 272
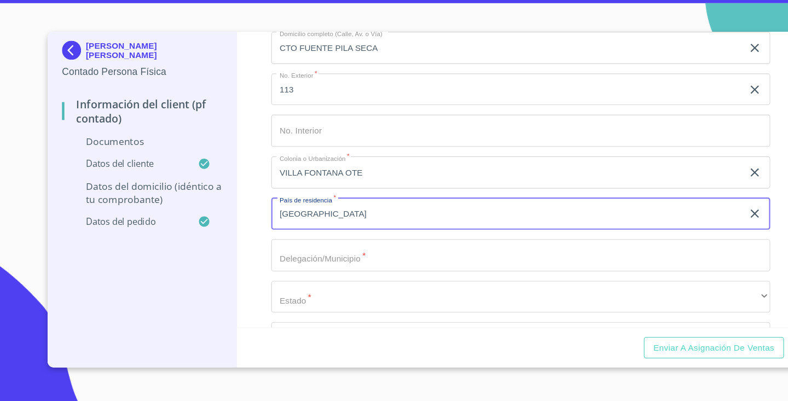
scroll to position [2279, 0]
type input "[GEOGRAPHIC_DATA]"
click at [280, 251] on input "Documento de identificación.   *" at bounding box center [478, 266] width 458 height 30
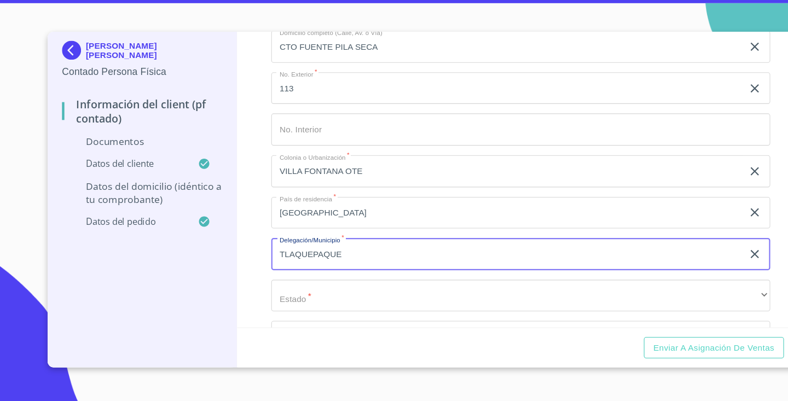
type input "TLAQUEPAQUE"
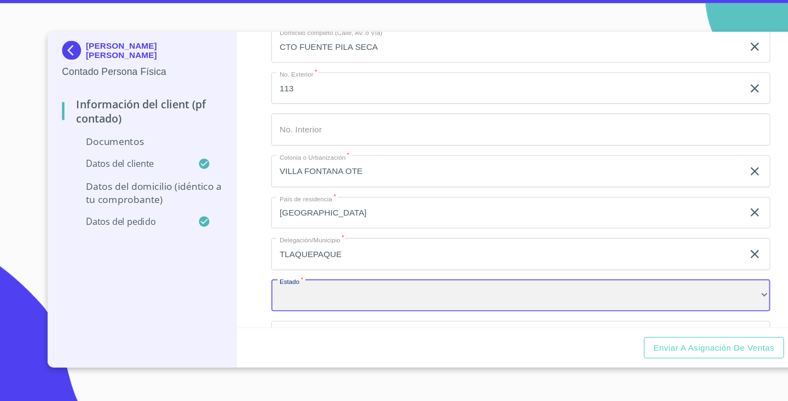
click at [270, 290] on div "​" at bounding box center [478, 305] width 458 height 30
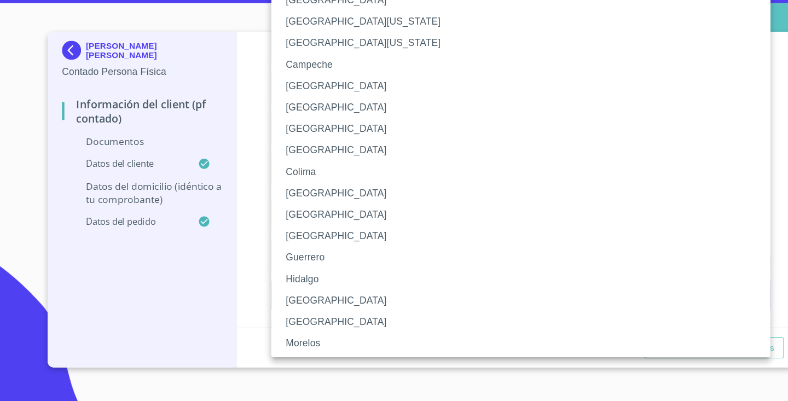
click at [293, 299] on li "[GEOGRAPHIC_DATA]" at bounding box center [478, 309] width 458 height 20
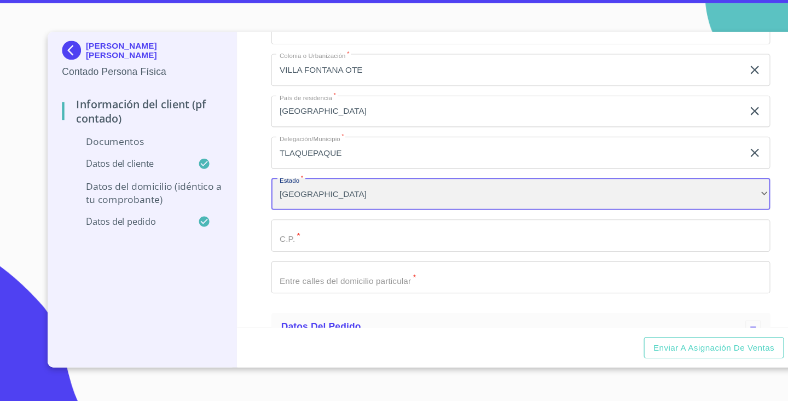
scroll to position [2374, 0]
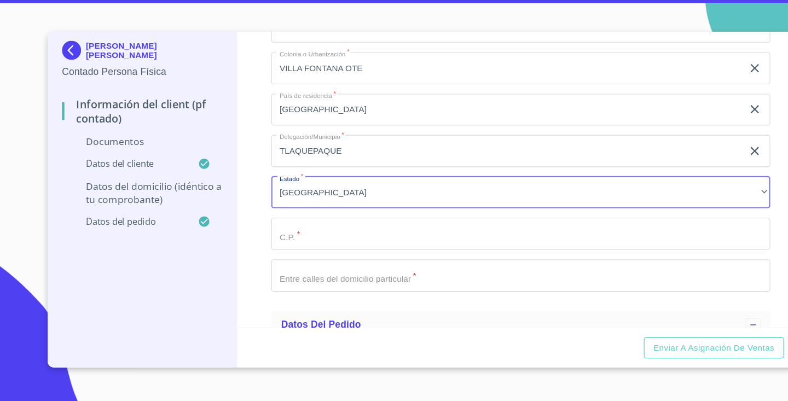
click at [308, 233] on input "Documento de identificación.   *" at bounding box center [478, 248] width 458 height 30
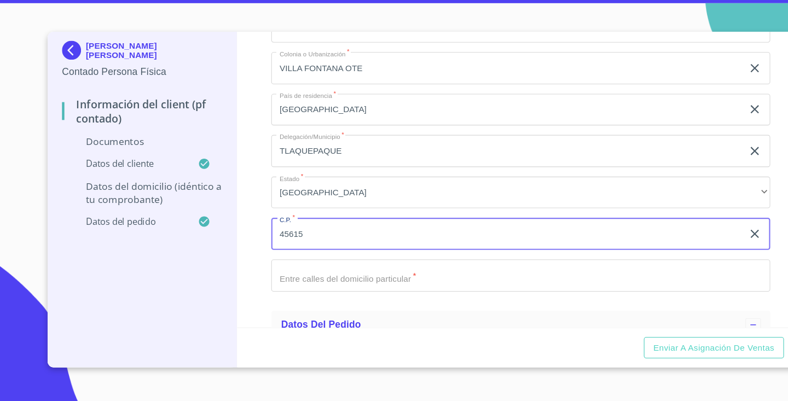
type input "45615"
click at [295, 271] on input "Documento de identificación.   *" at bounding box center [478, 286] width 458 height 30
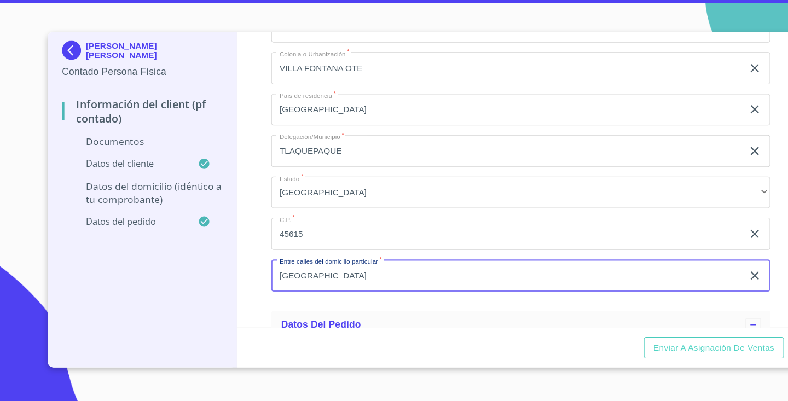
type input "[GEOGRAPHIC_DATA]"
click at [242, 263] on div "Información del Client (PF contado) Documentos Documento de identificación.   *…" at bounding box center [479, 198] width 522 height 272
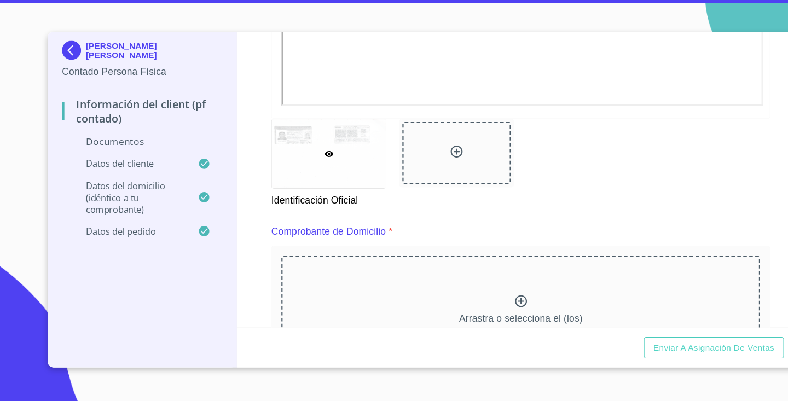
scroll to position [442, 0]
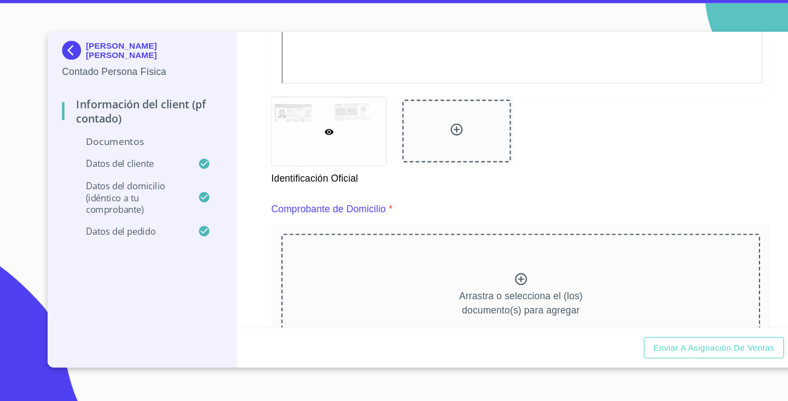
click at [473, 282] on icon at bounding box center [478, 288] width 13 height 13
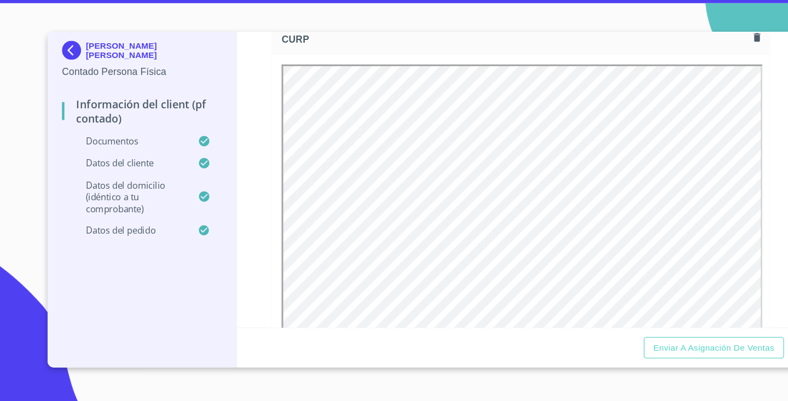
scroll to position [1392, 0]
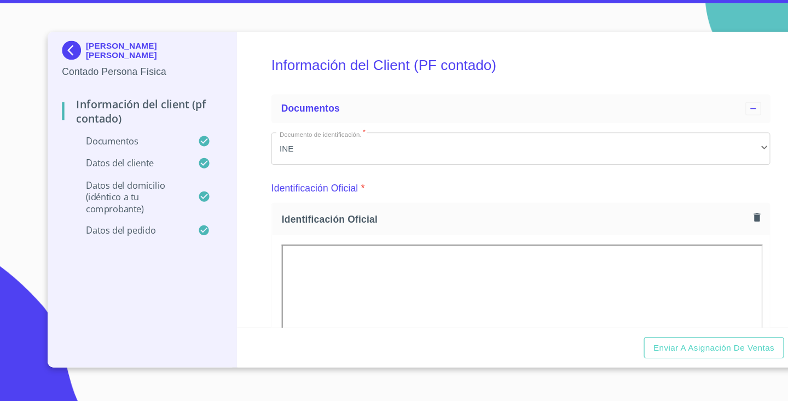
scroll to position [1671, 0]
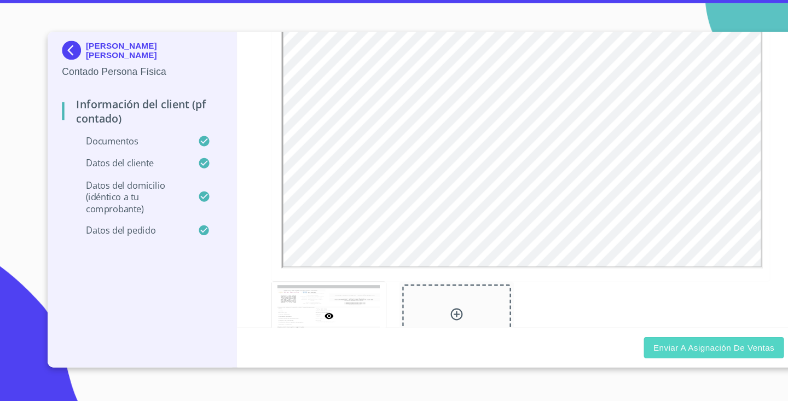
click at [665, 345] on span "Enviar a Asignación de Ventas" at bounding box center [655, 352] width 111 height 14
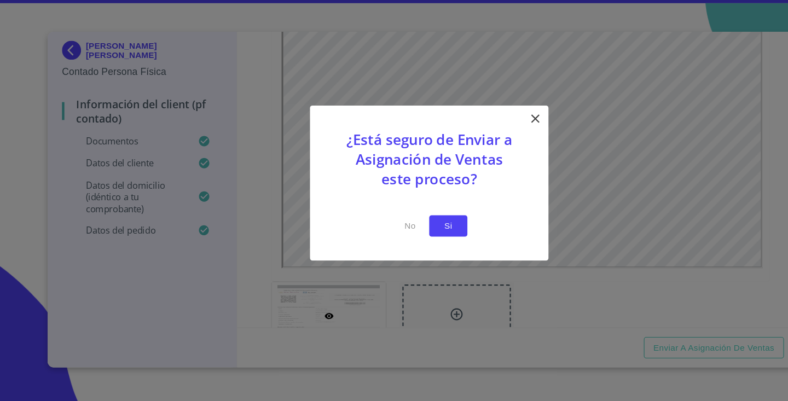
click at [409, 233] on span "Si" at bounding box center [412, 240] width 18 height 14
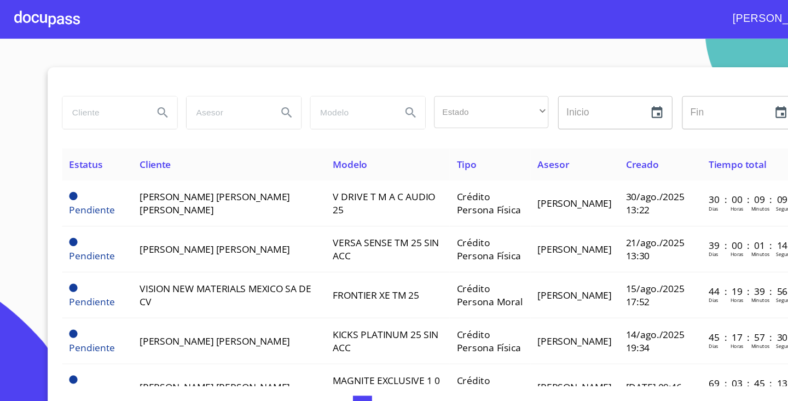
click at [63, 23] on div at bounding box center [43, 17] width 60 height 35
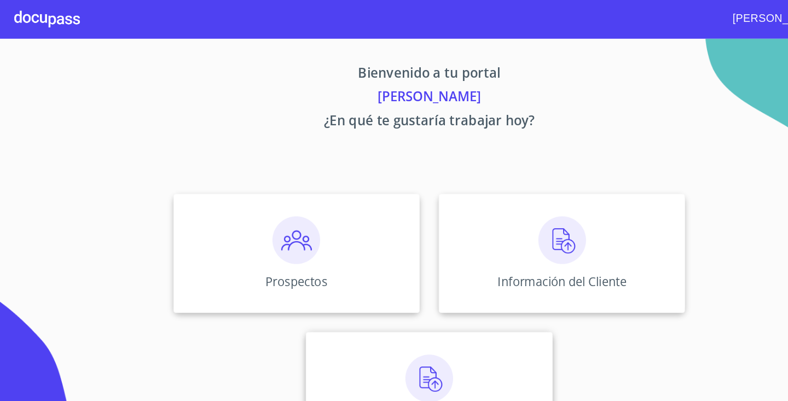
click at [488, 332] on div "Asignación de Ventas" at bounding box center [394, 359] width 226 height 109
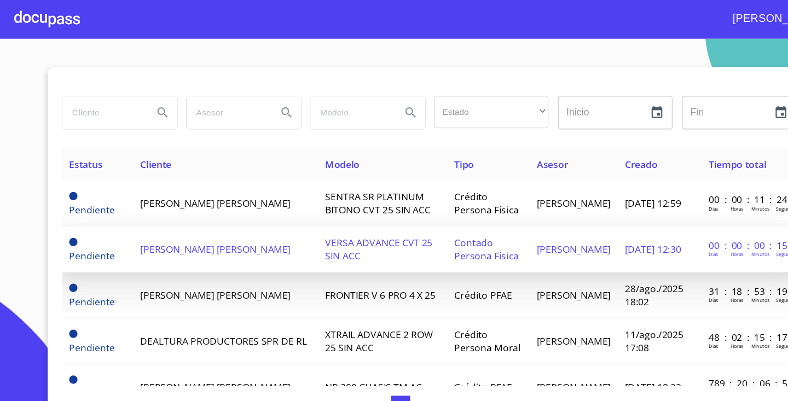
click at [270, 220] on td "[PERSON_NAME] [PERSON_NAME]" at bounding box center [207, 229] width 170 height 42
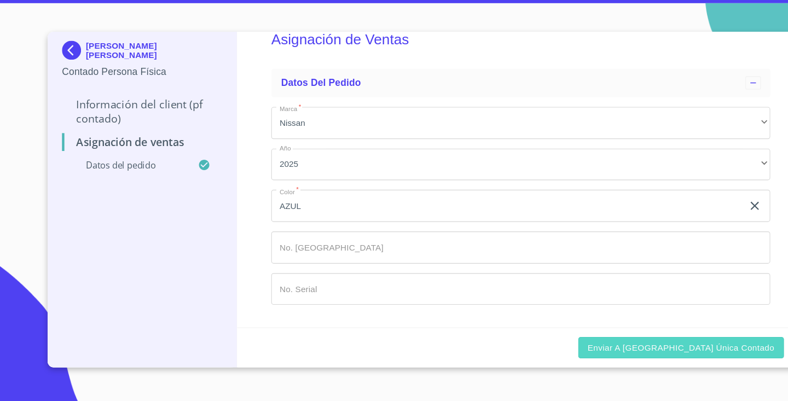
click at [629, 345] on span "Enviar a [GEOGRAPHIC_DATA] única contado" at bounding box center [626, 352] width 172 height 14
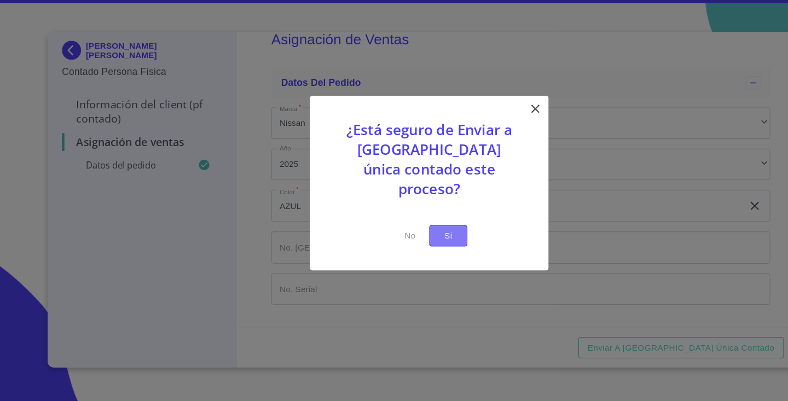
click at [420, 239] on button "Si" at bounding box center [411, 249] width 35 height 20
